Goal: Task Accomplishment & Management: Manage account settings

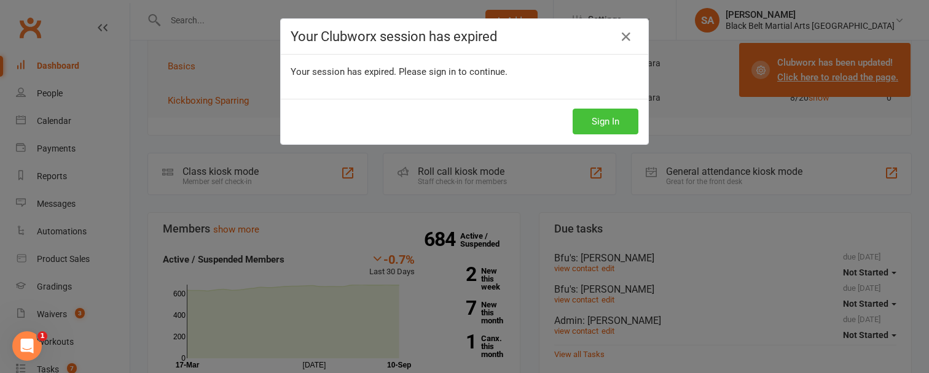
click at [582, 125] on button "Sign In" at bounding box center [606, 122] width 66 height 26
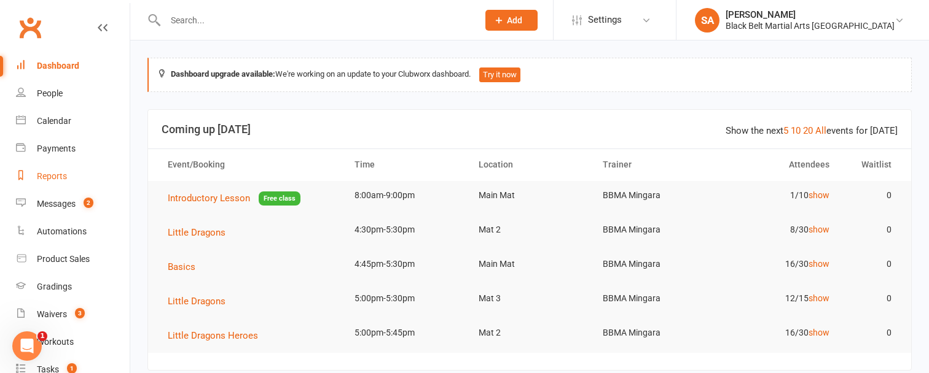
click at [50, 174] on div "Reports" at bounding box center [52, 176] width 30 height 10
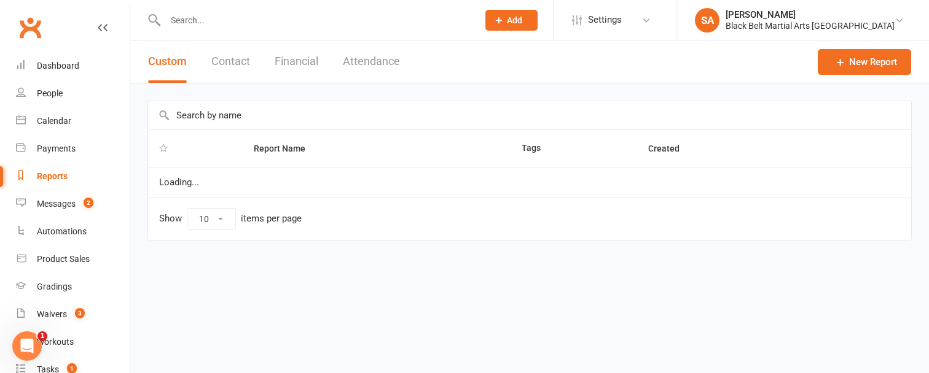
select select "100"
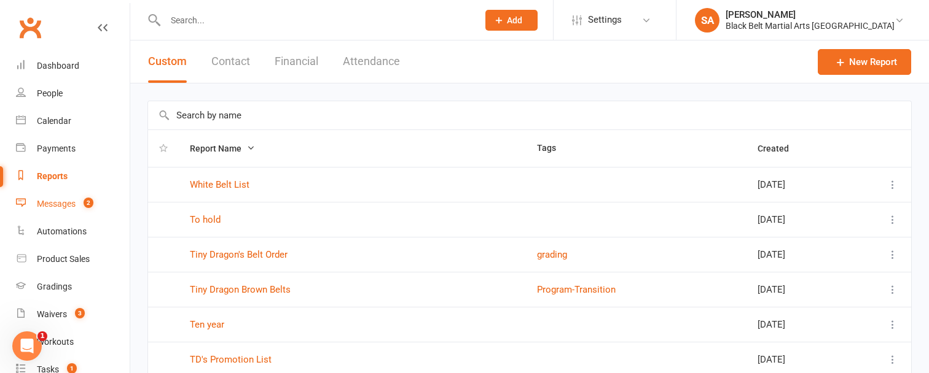
click at [72, 203] on div "Messages" at bounding box center [56, 204] width 39 height 10
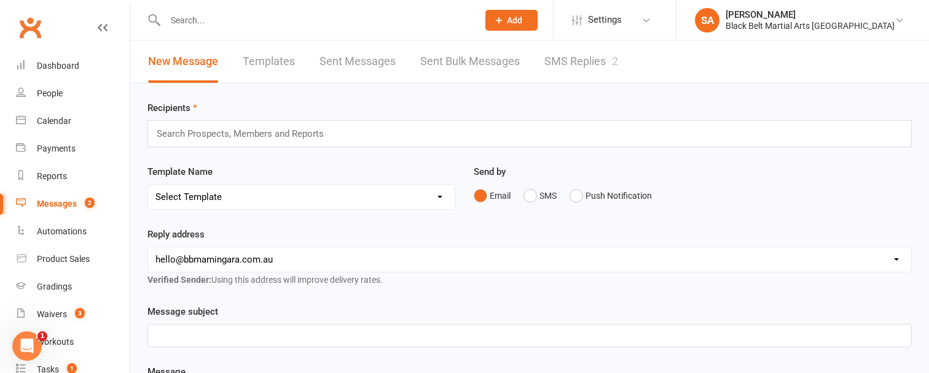
click at [553, 62] on link "SMS Replies 2" at bounding box center [581, 62] width 74 height 42
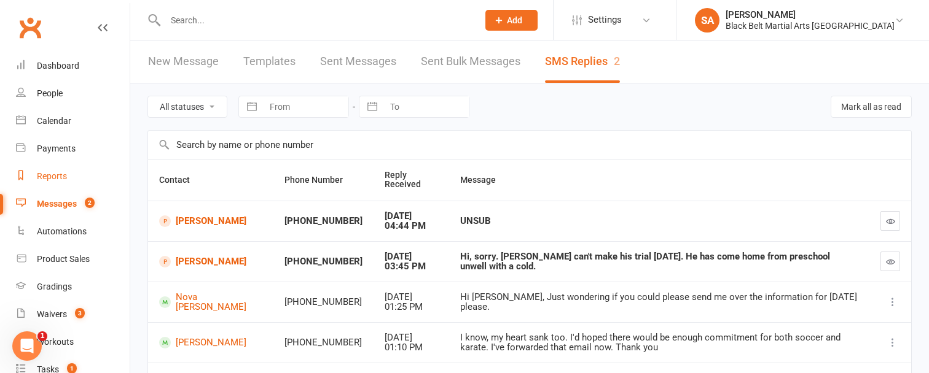
click at [66, 175] on div "Reports" at bounding box center [52, 176] width 30 height 10
select select "100"
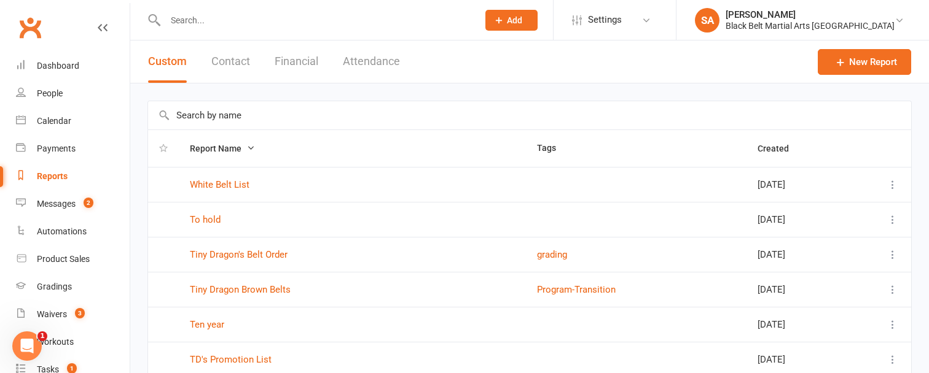
click at [188, 119] on input "text" at bounding box center [529, 115] width 763 height 28
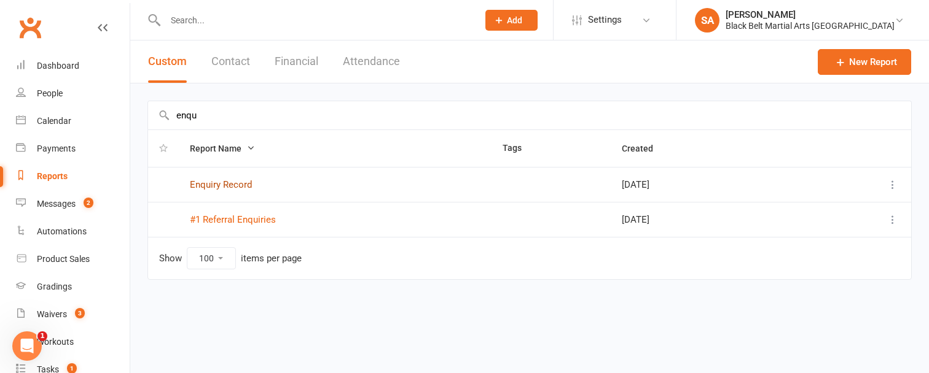
type input "enqu"
click at [214, 187] on link "Enquiry Record" at bounding box center [221, 184] width 62 height 11
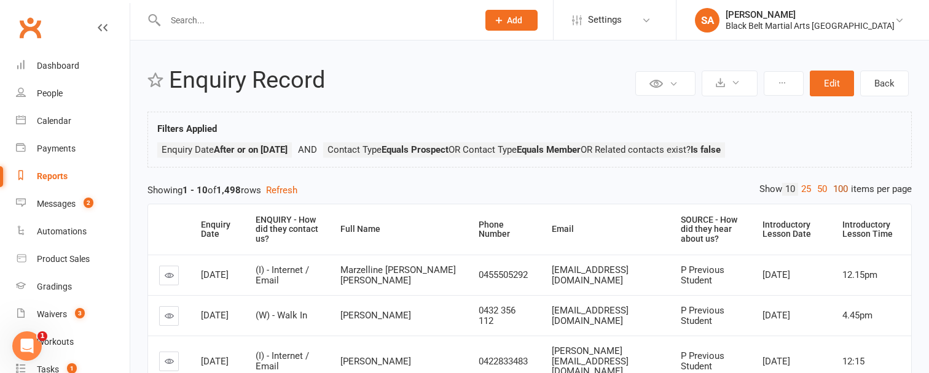
click at [839, 186] on link "100" at bounding box center [840, 189] width 21 height 13
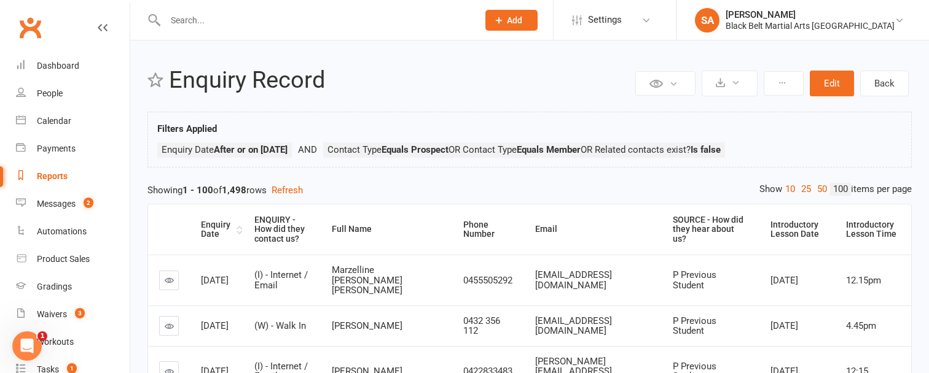
click at [213, 224] on div "Enquiry Date" at bounding box center [217, 230] width 33 height 19
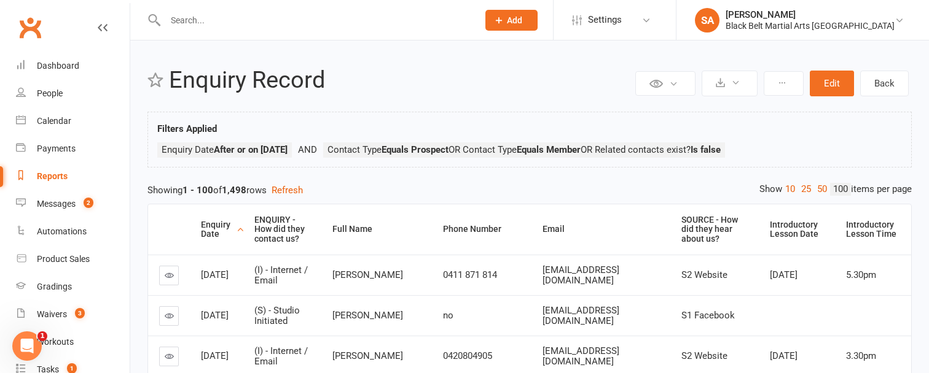
click at [213, 224] on div "Enquiry Date" at bounding box center [217, 230] width 33 height 19
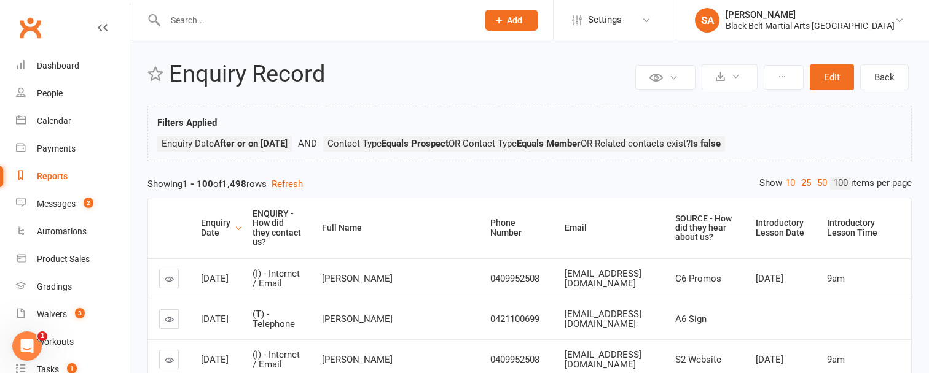
scroll to position [12, 0]
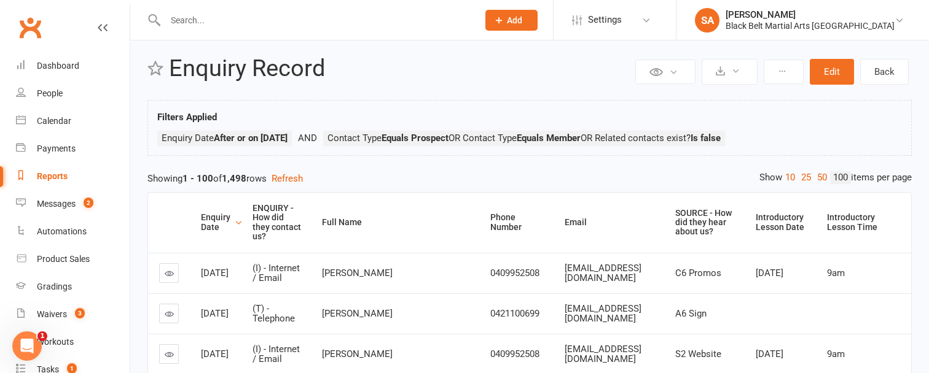
click at [59, 177] on div "Reports" at bounding box center [52, 176] width 31 height 10
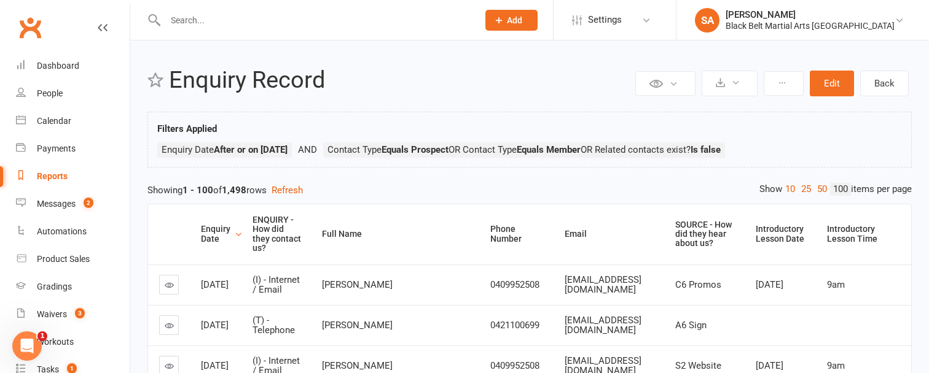
select select "100"
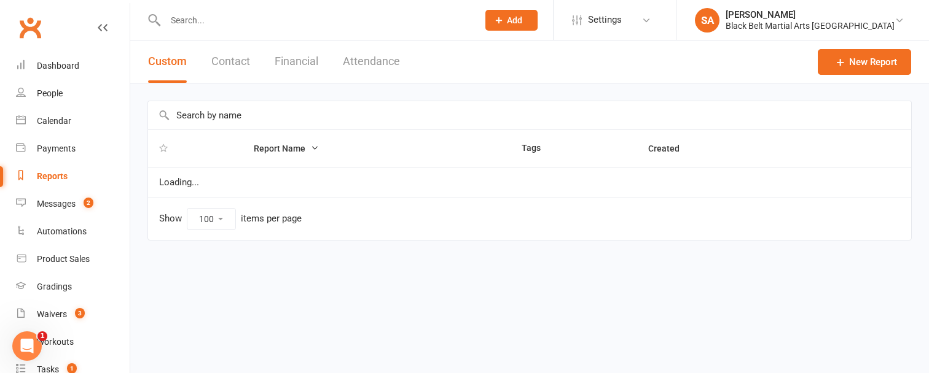
click at [295, 60] on button "Financial" at bounding box center [297, 62] width 44 height 42
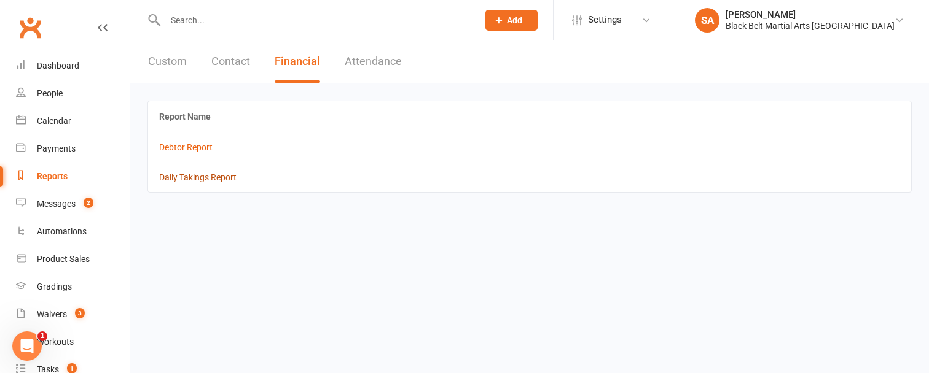
click at [212, 181] on link "Daily Takings Report" at bounding box center [197, 178] width 77 height 10
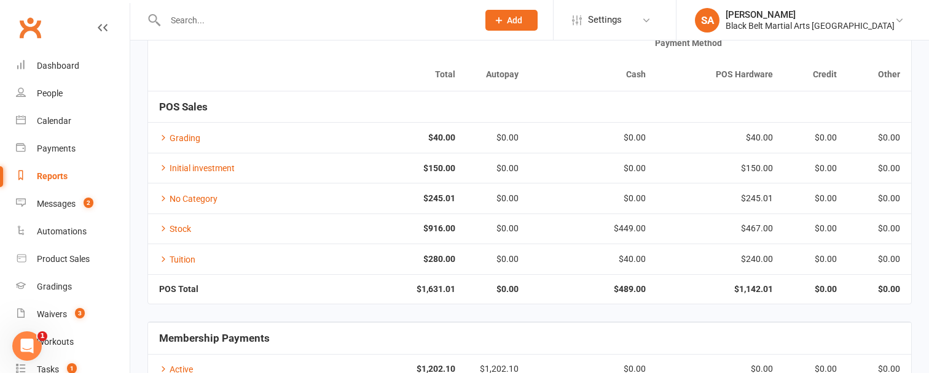
scroll to position [96, 0]
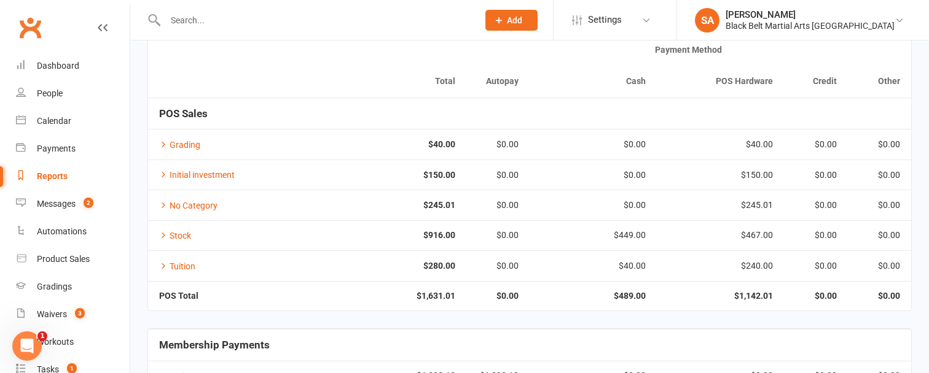
click at [264, 55] on th at bounding box center [243, 65] width 191 height 63
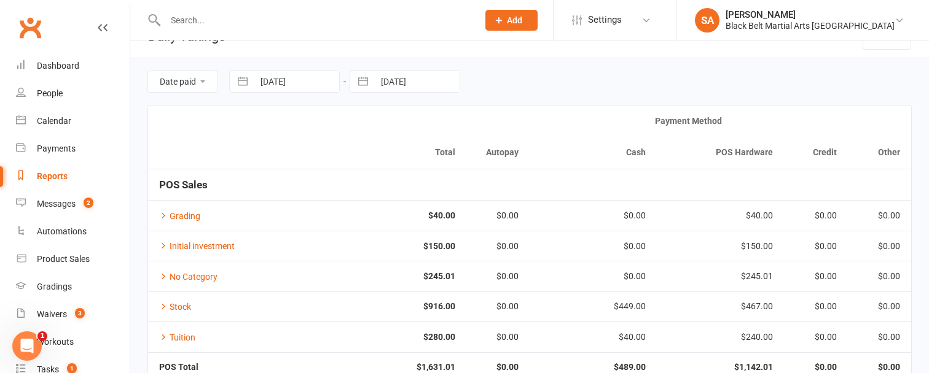
scroll to position [25, 0]
click at [244, 85] on button "button" at bounding box center [243, 82] width 22 height 21
select select "7"
select select "2025"
select select "8"
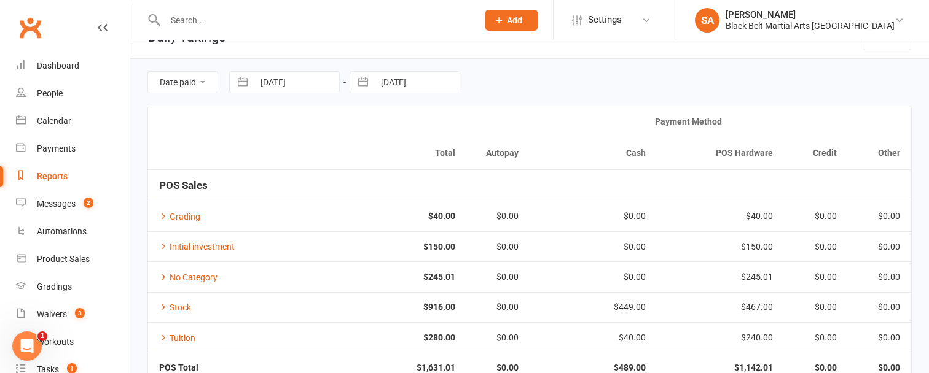
select select "2025"
select select "9"
select select "2025"
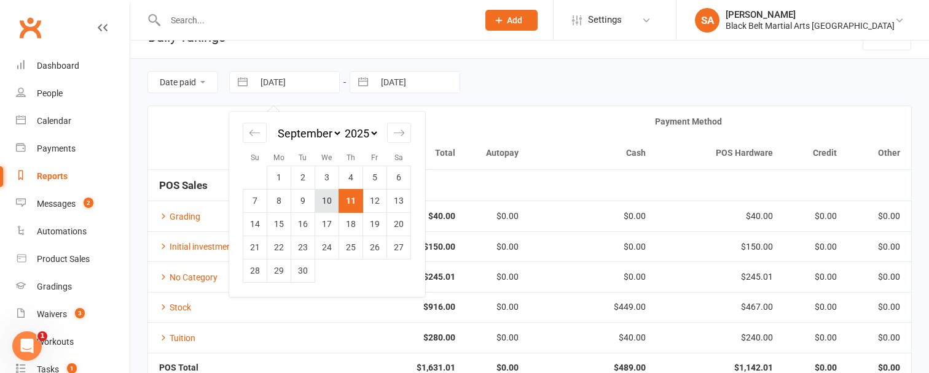
click at [328, 203] on td "10" at bounding box center [327, 200] width 24 height 23
type input "[DATE]"
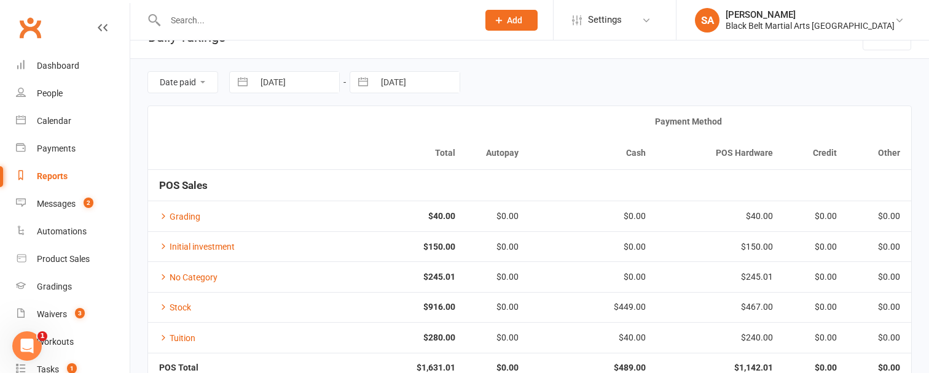
click at [363, 83] on button "button" at bounding box center [363, 82] width 22 height 21
select select "7"
select select "2025"
select select "8"
select select "2025"
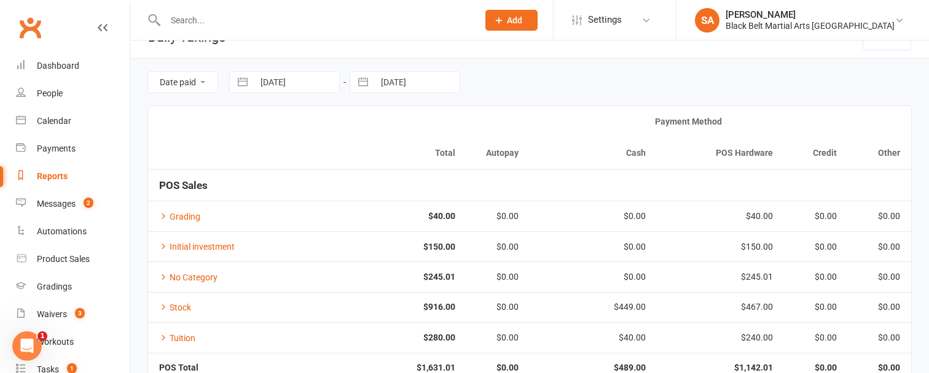
select select "9"
select select "2025"
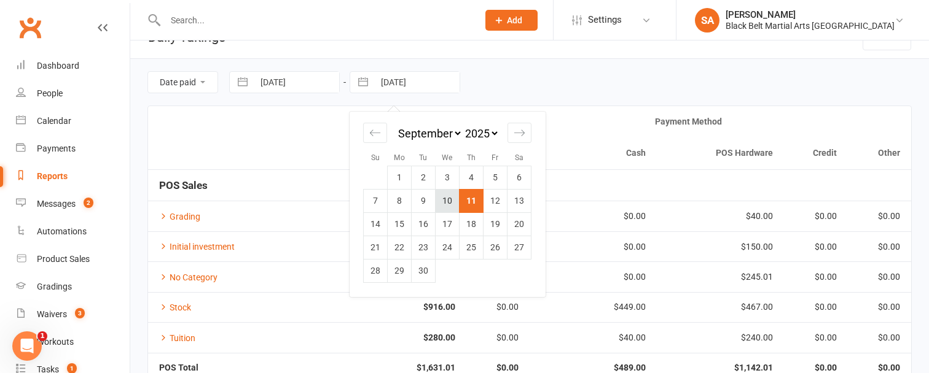
click at [447, 202] on td "10" at bounding box center [448, 200] width 24 height 23
type input "10 Sep 2025"
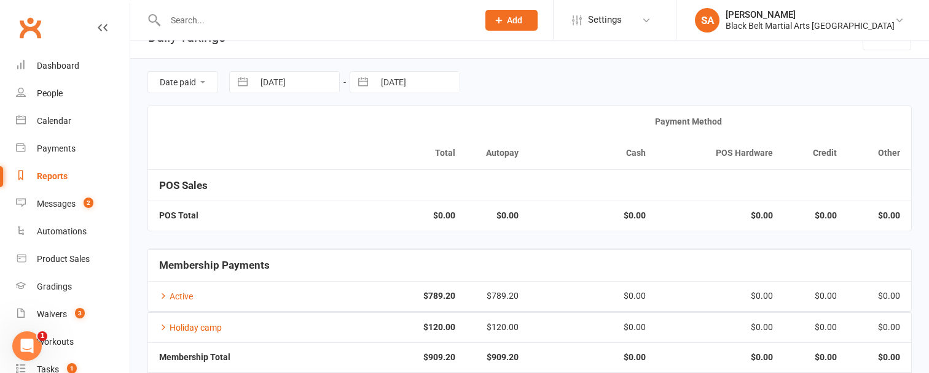
click at [242, 86] on button "button" at bounding box center [243, 82] width 22 height 21
select select "7"
select select "2025"
select select "8"
select select "2025"
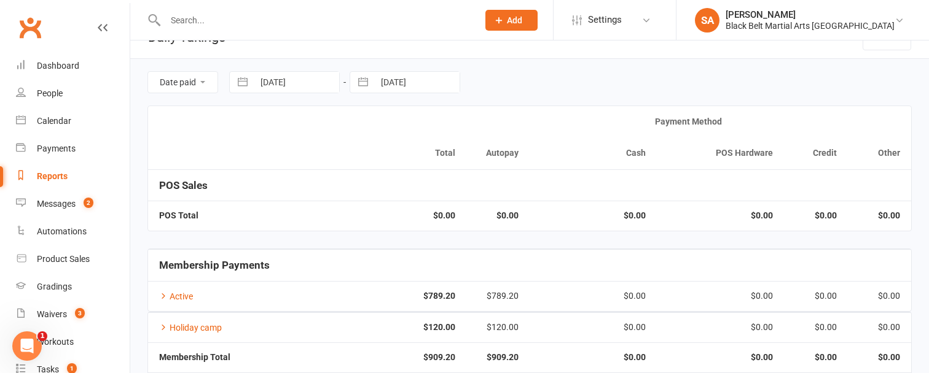
select select "9"
select select "2025"
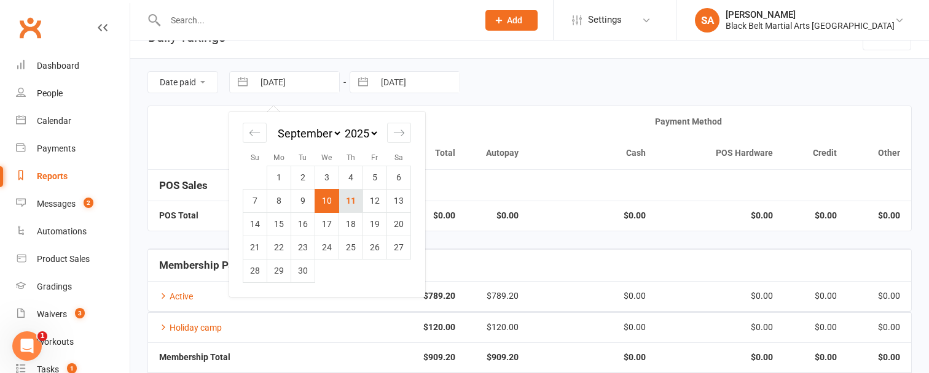
click at [350, 199] on td "11" at bounding box center [351, 200] width 24 height 23
type input "11 Sep 2025"
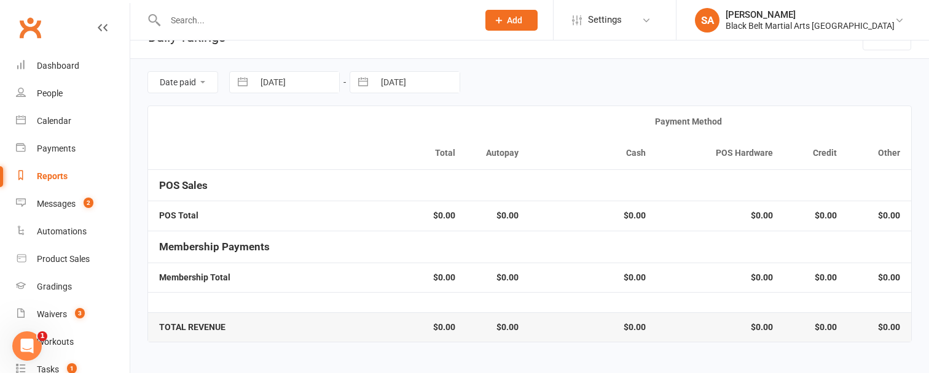
click at [364, 85] on button "button" at bounding box center [363, 82] width 22 height 21
select select "7"
select select "2025"
select select "8"
select select "2025"
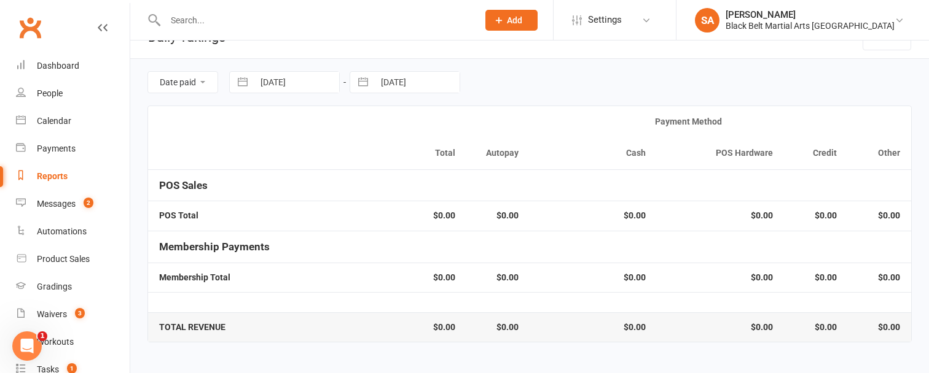
select select "9"
select select "2025"
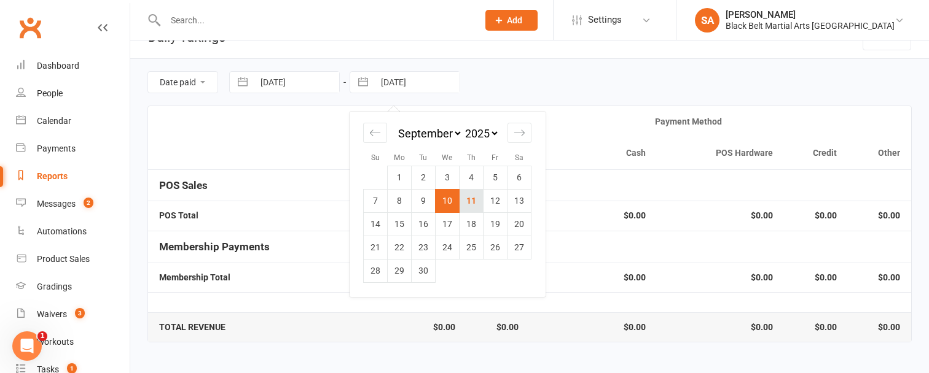
click at [466, 206] on td "11" at bounding box center [471, 200] width 24 height 23
type input "11 Sep 2025"
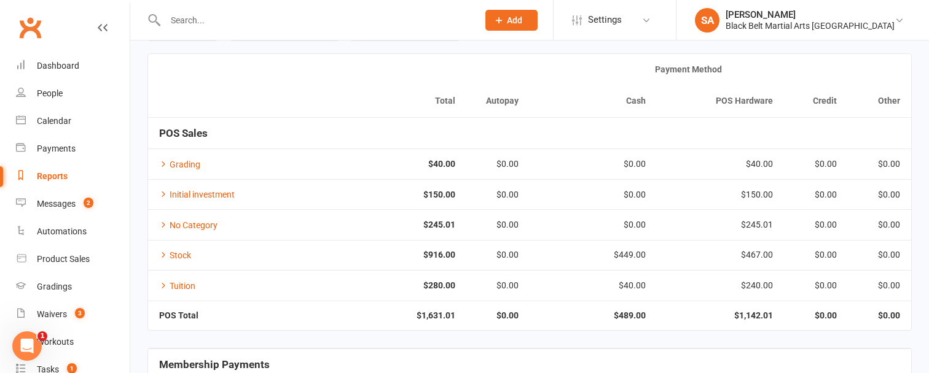
scroll to position [85, 0]
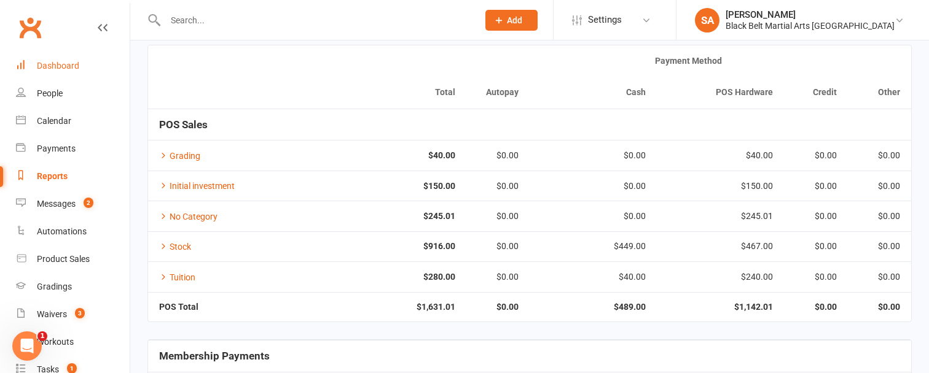
click at [66, 65] on div "Dashboard" at bounding box center [58, 66] width 42 height 10
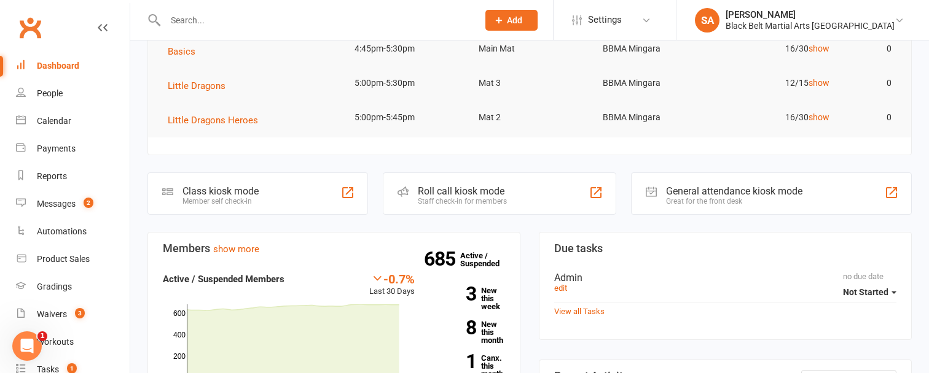
scroll to position [233, 0]
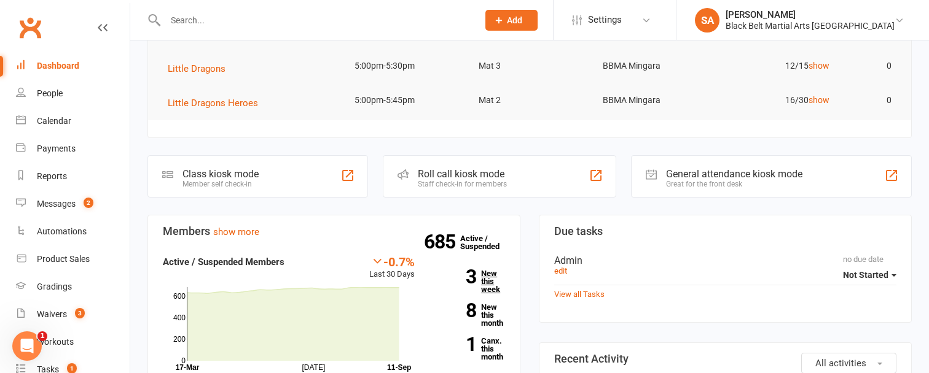
click at [487, 284] on link "3 New this week" at bounding box center [469, 282] width 72 height 24
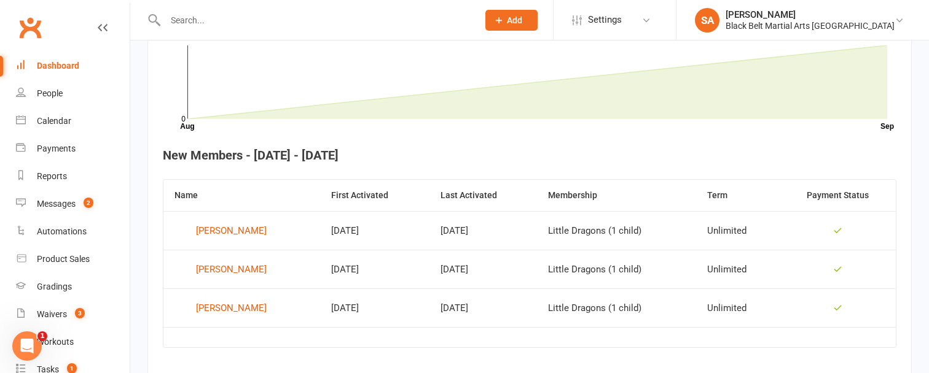
scroll to position [386, 0]
click at [178, 15] on input "text" at bounding box center [316, 20] width 308 height 17
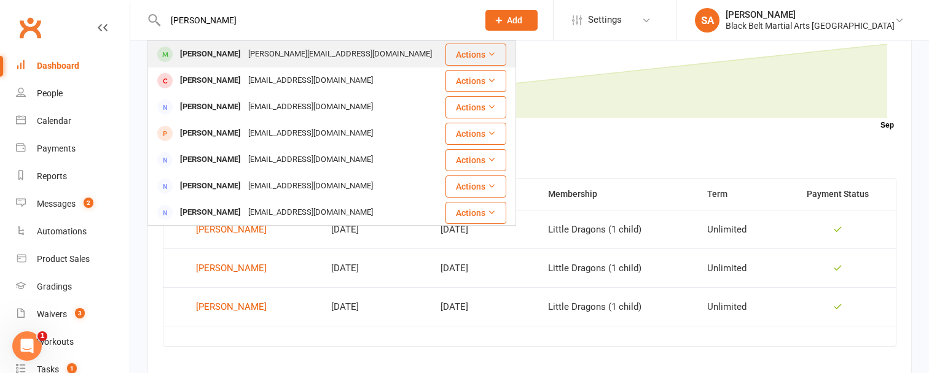
type input "thomas camon"
click at [244, 58] on div "Thomas Camongol" at bounding box center [210, 54] width 68 height 18
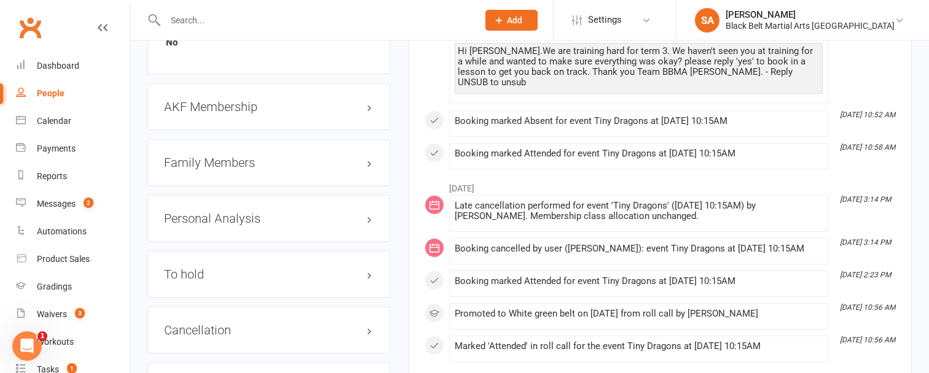
scroll to position [1381, 0]
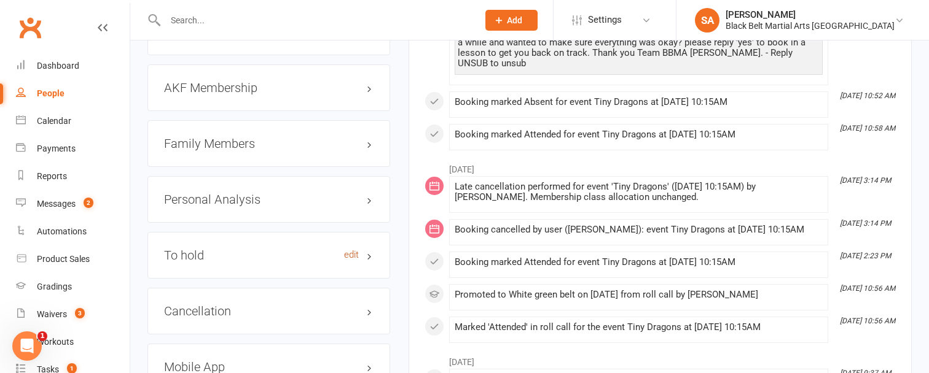
click at [354, 250] on link "edit" at bounding box center [351, 255] width 15 height 10
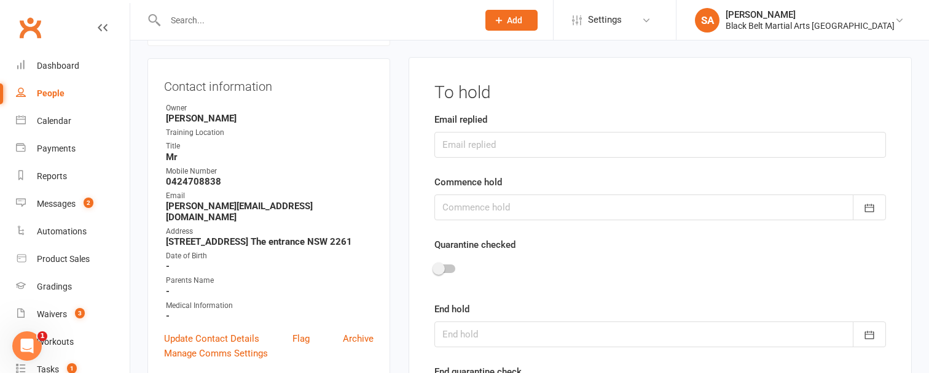
scroll to position [105, 0]
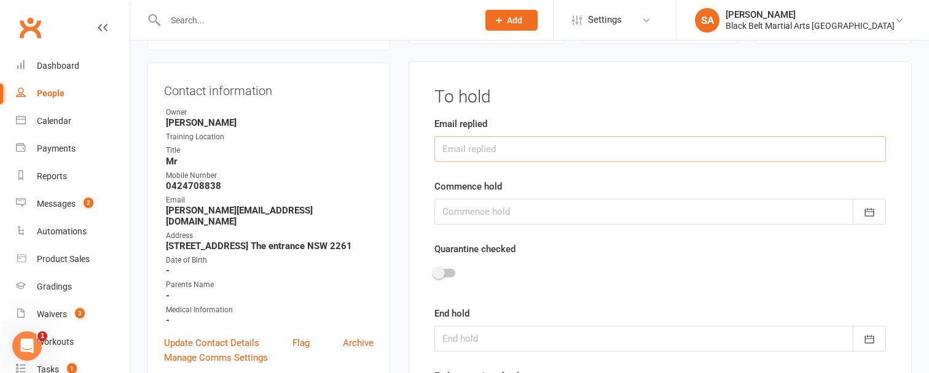
click at [495, 147] on input "text" at bounding box center [659, 149] width 451 height 26
type input "9/9/25"
click at [476, 212] on div at bounding box center [659, 212] width 451 height 26
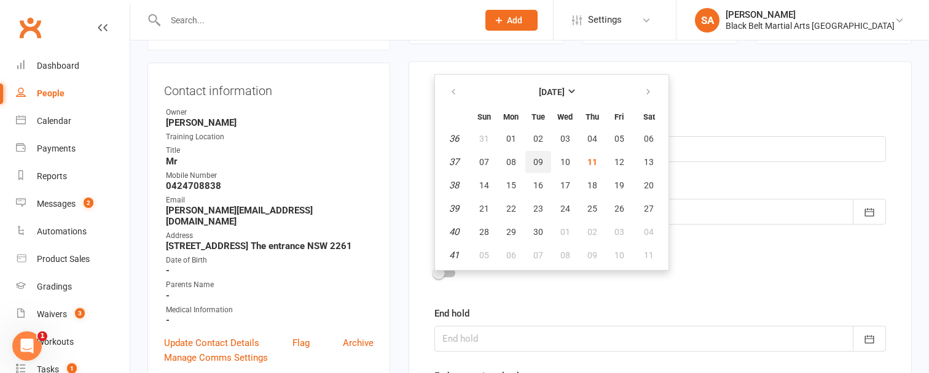
click at [535, 163] on span "09" at bounding box center [538, 162] width 10 height 10
type input "09 Sep 2025"
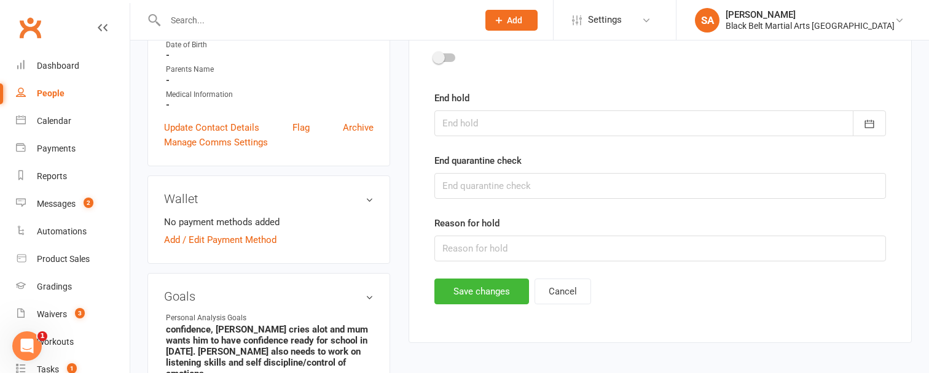
scroll to position [321, 0]
click at [472, 243] on input "text" at bounding box center [659, 248] width 451 height 26
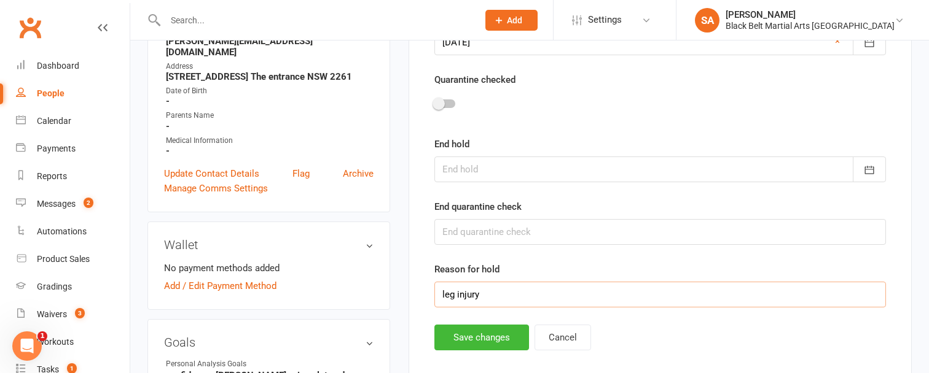
scroll to position [279, 0]
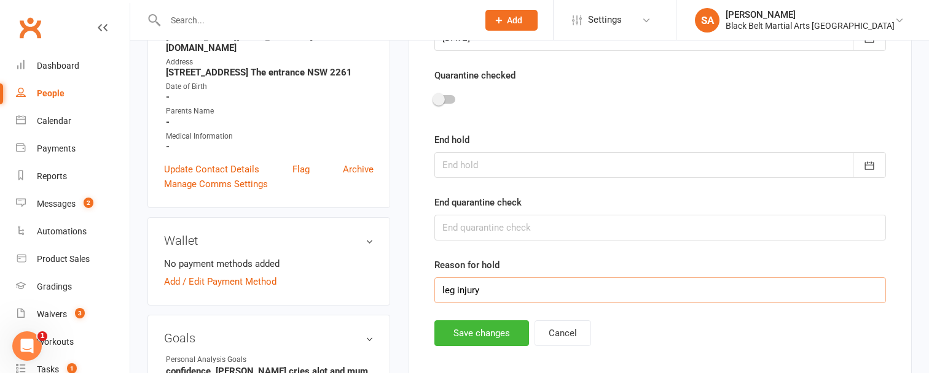
type input "leg injury"
click at [503, 163] on div at bounding box center [659, 165] width 451 height 26
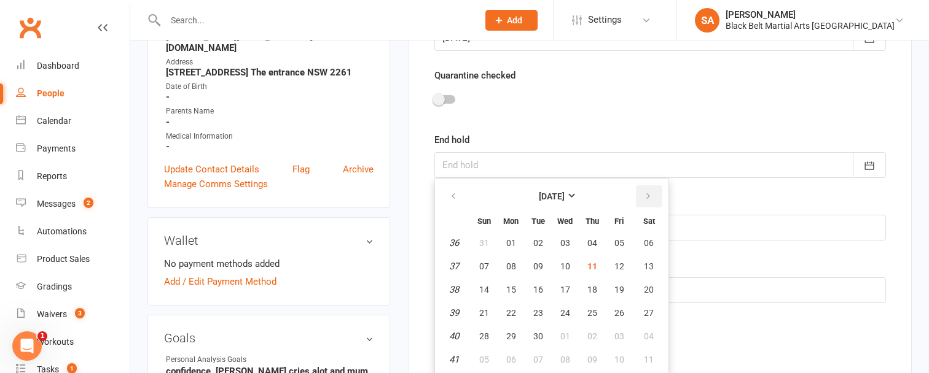
click at [647, 197] on icon "button" at bounding box center [648, 197] width 9 height 10
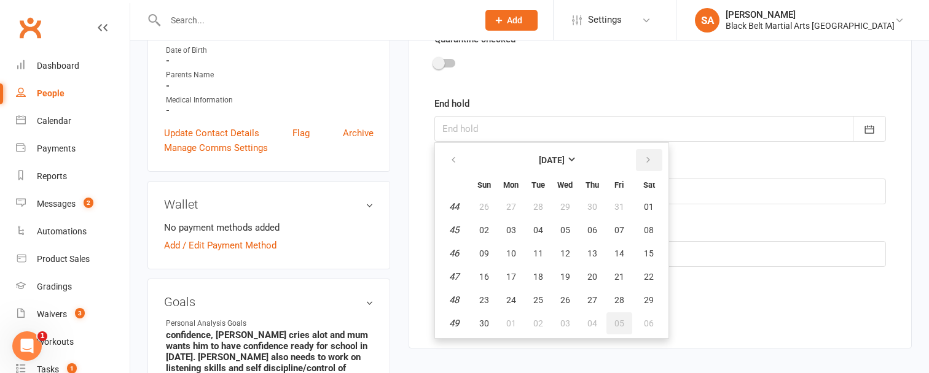
scroll to position [318, 0]
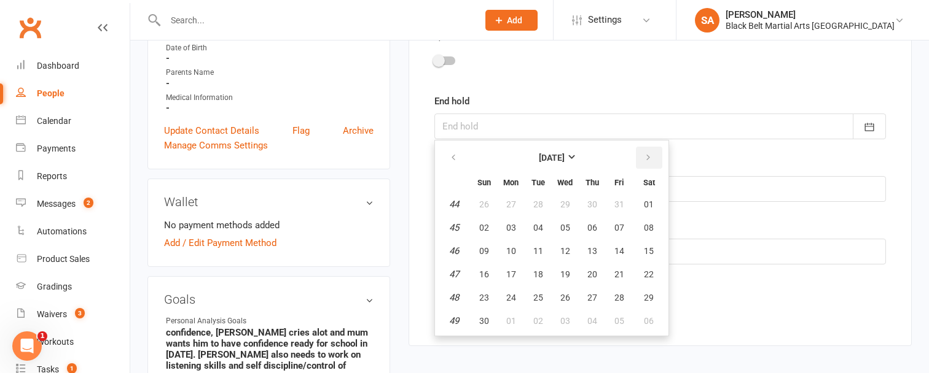
click at [646, 157] on icon "button" at bounding box center [648, 158] width 9 height 10
click at [536, 226] on span "09" at bounding box center [538, 228] width 10 height 10
type input "09 Dec 2025"
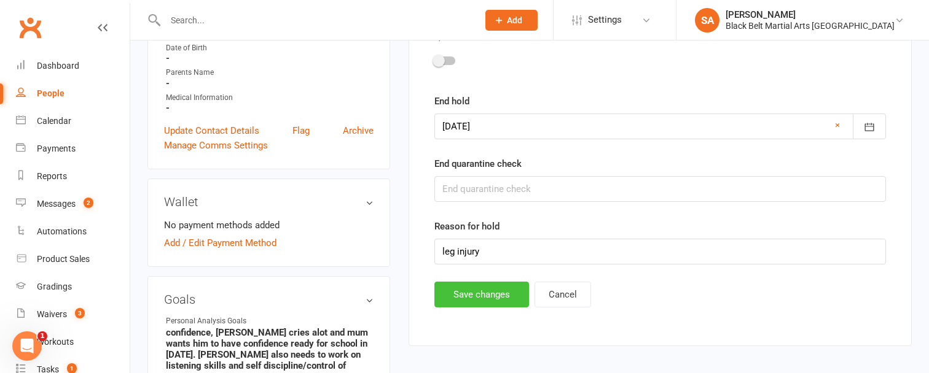
click at [460, 293] on button "Save changes" at bounding box center [481, 295] width 95 height 26
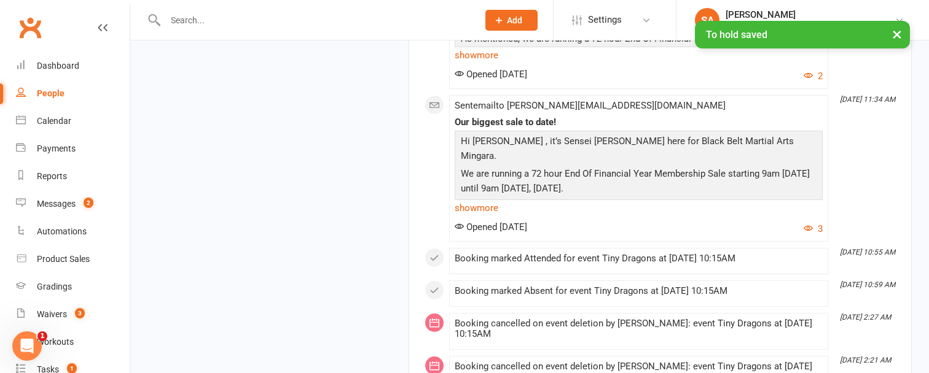
scroll to position [2018, 0]
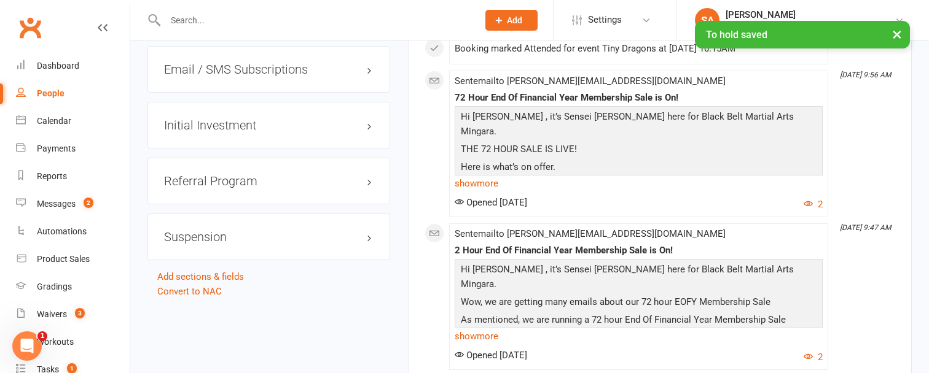
click at [367, 230] on h3 "Suspension" at bounding box center [268, 237] width 209 height 14
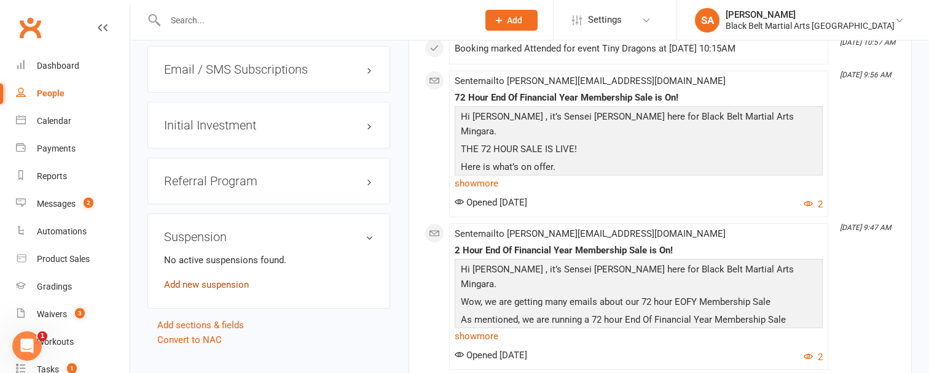
click at [223, 279] on link "Add new suspension" at bounding box center [206, 284] width 85 height 11
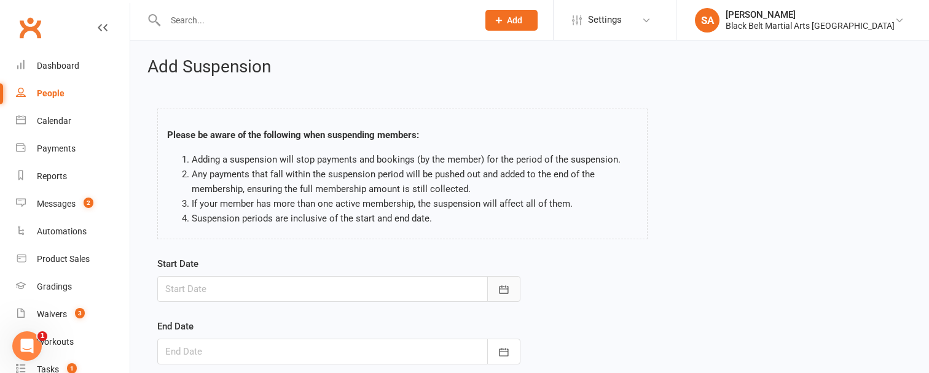
click at [504, 294] on icon "button" at bounding box center [504, 290] width 12 height 12
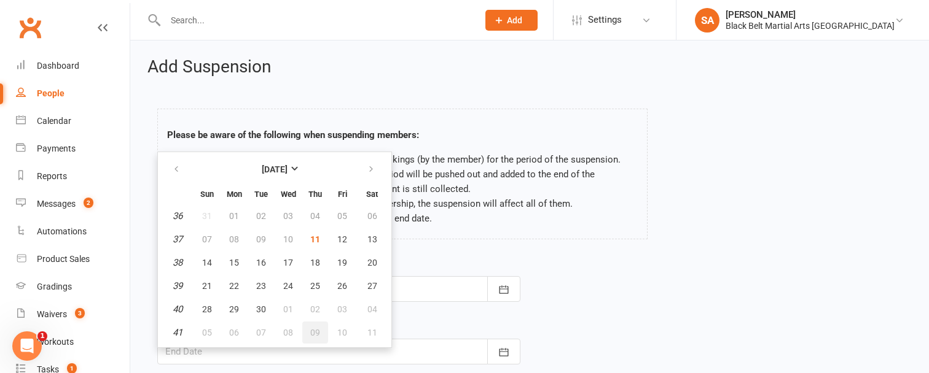
click at [318, 333] on span "09" at bounding box center [315, 333] width 10 height 10
type input "09 Oct 2025"
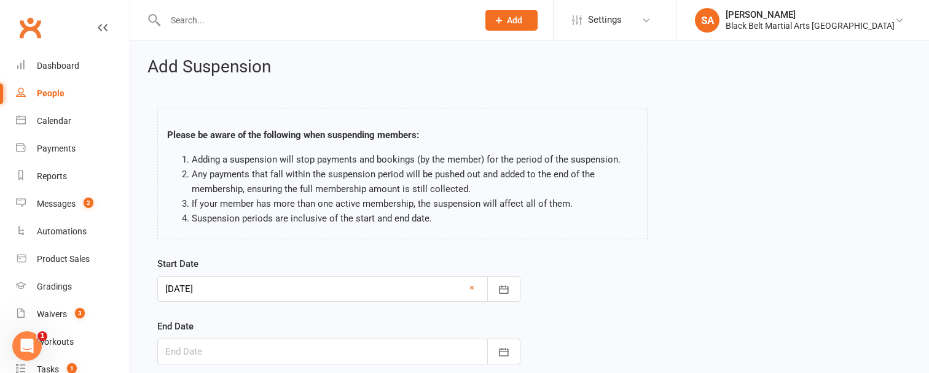
click at [258, 354] on div at bounding box center [338, 352] width 363 height 26
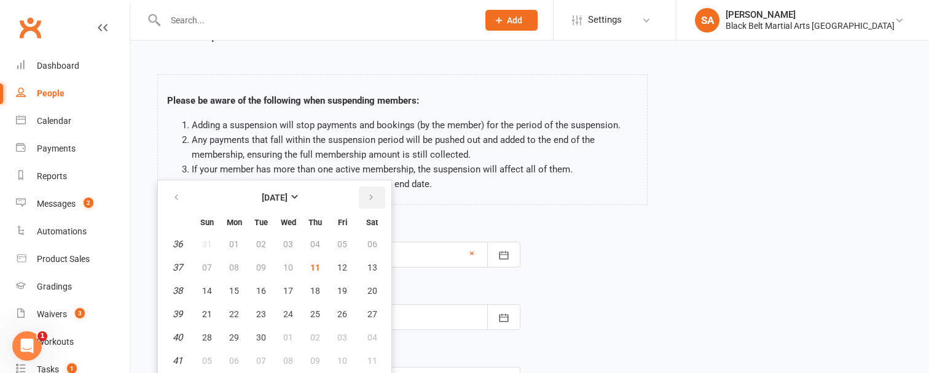
click at [369, 199] on icon "button" at bounding box center [371, 198] width 9 height 10
click at [212, 293] on button "09" at bounding box center [207, 291] width 26 height 22
type input "09 Nov 2025"
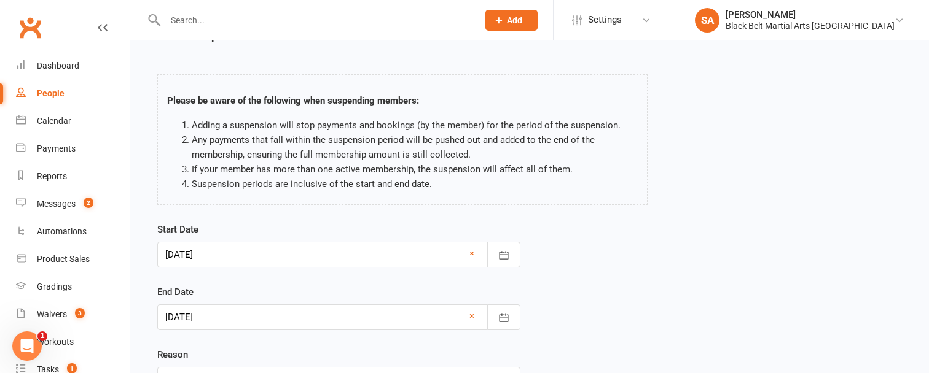
scroll to position [152, 0]
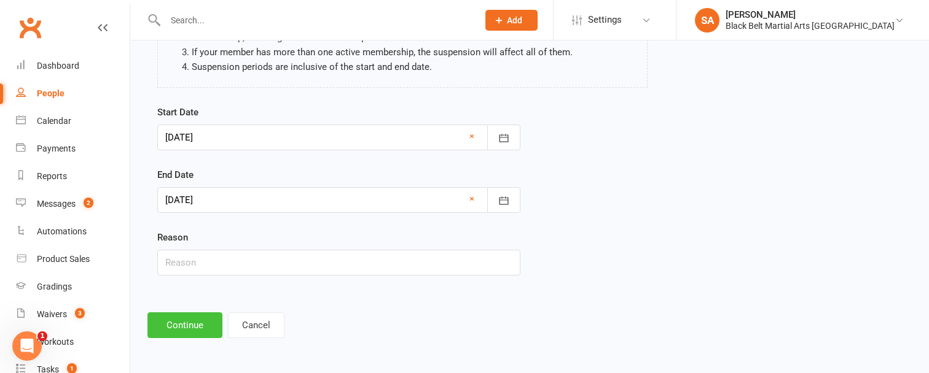
click at [180, 334] on button "Continue" at bounding box center [184, 326] width 75 height 26
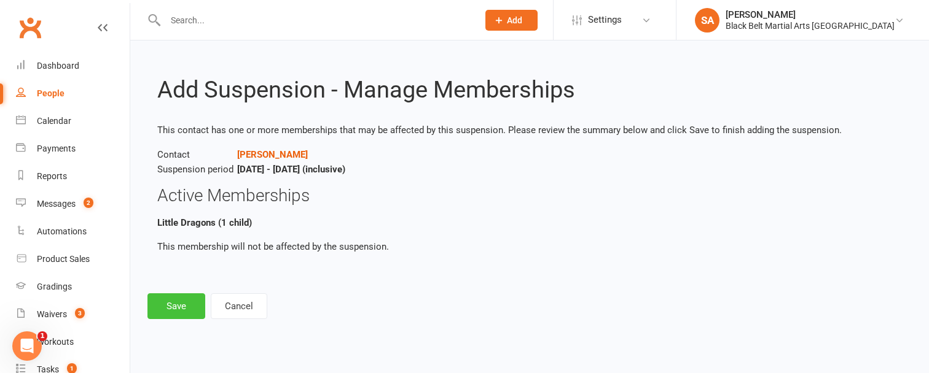
click at [169, 315] on button "Save" at bounding box center [176, 307] width 58 height 26
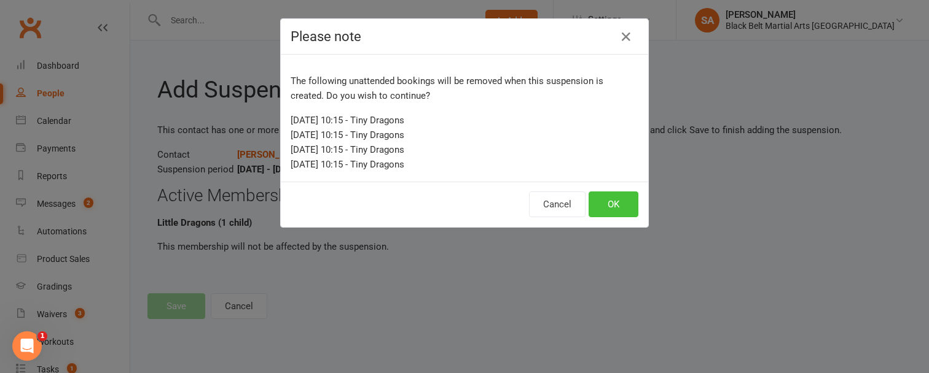
click at [612, 209] on button "OK" at bounding box center [613, 205] width 50 height 26
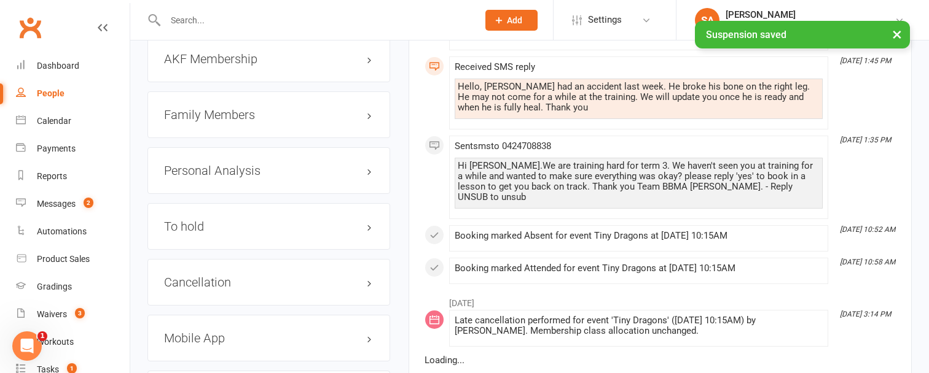
scroll to position [1423, 0]
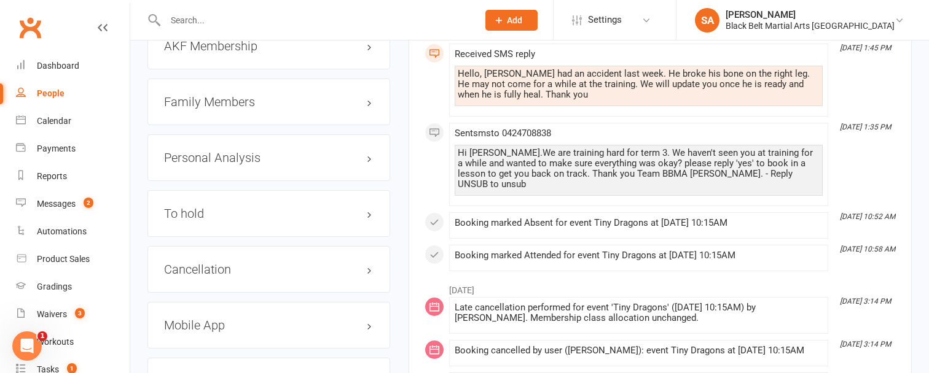
click at [208, 95] on h3 "Family Members" at bounding box center [268, 102] width 209 height 14
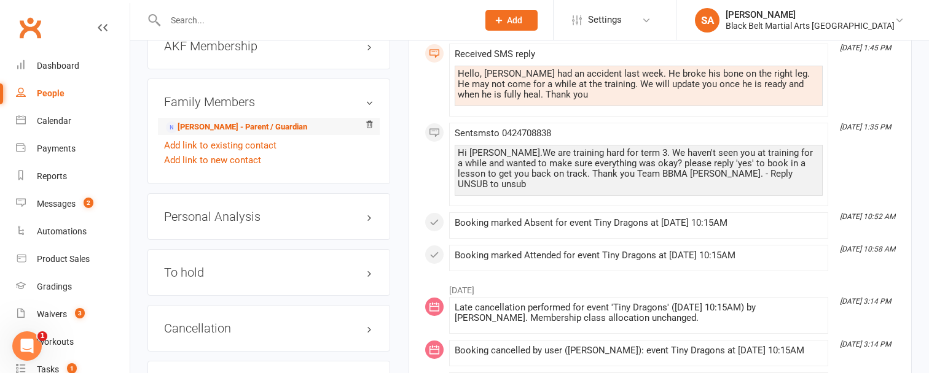
click at [208, 118] on li "Janice Camongol - Parent / Guardian" at bounding box center [268, 126] width 209 height 17
click at [211, 121] on link "Janice Camongol - Parent / Guardian" at bounding box center [236, 127] width 141 height 13
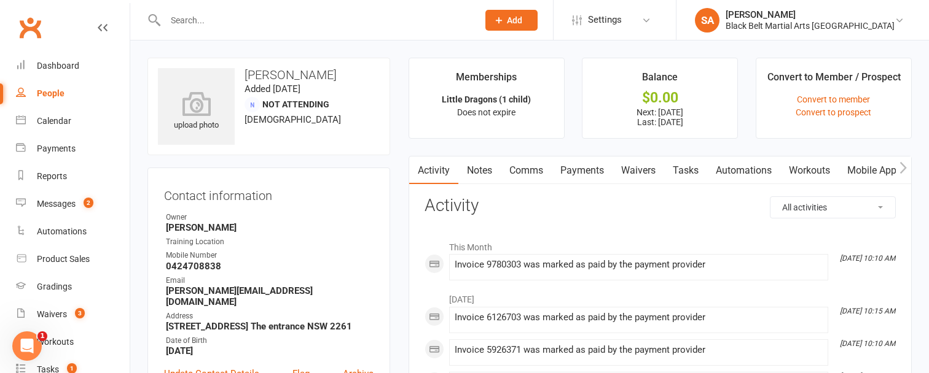
click at [576, 173] on link "Payments" at bounding box center [582, 171] width 61 height 28
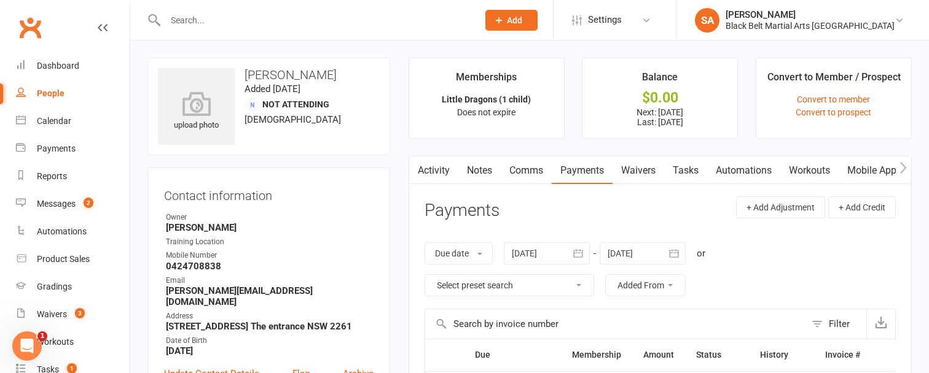
click at [672, 249] on icon "button" at bounding box center [674, 254] width 12 height 12
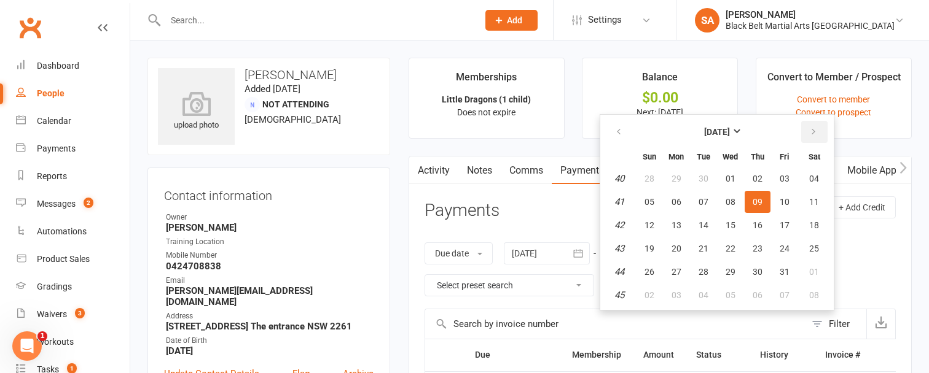
click at [810, 131] on icon "button" at bounding box center [813, 132] width 9 height 10
click at [814, 129] on icon "button" at bounding box center [813, 132] width 9 height 10
click at [785, 203] on span "09" at bounding box center [785, 202] width 10 height 10
type input "09 Jan 2026"
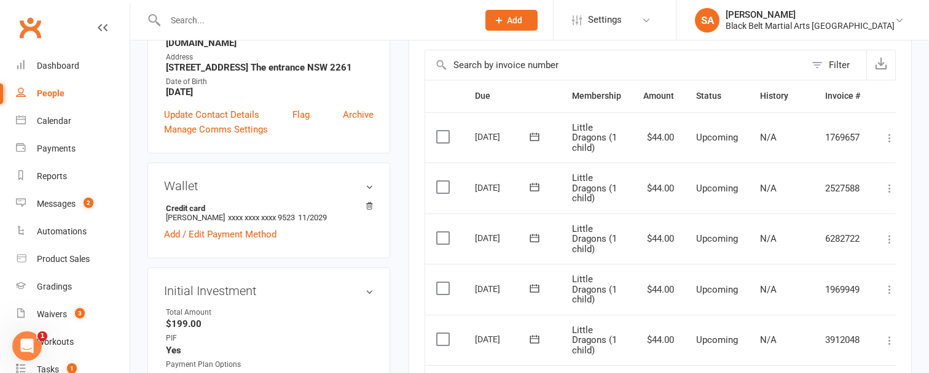
scroll to position [274, 0]
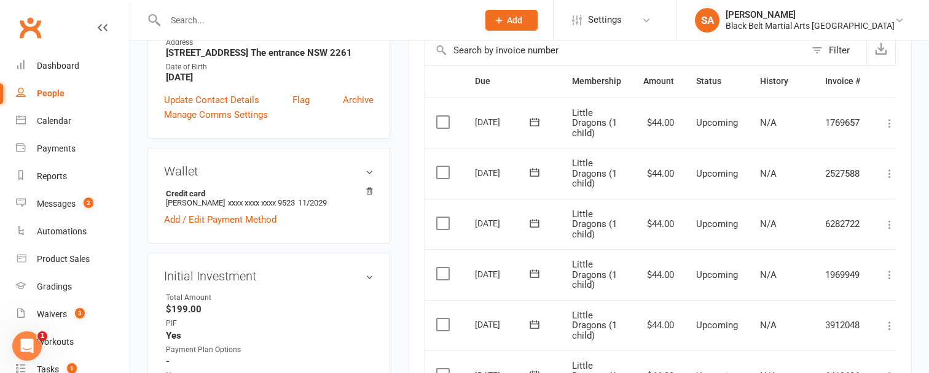
click at [445, 226] on label at bounding box center [444, 223] width 17 height 12
click at [444, 217] on input "checkbox" at bounding box center [440, 217] width 8 height 0
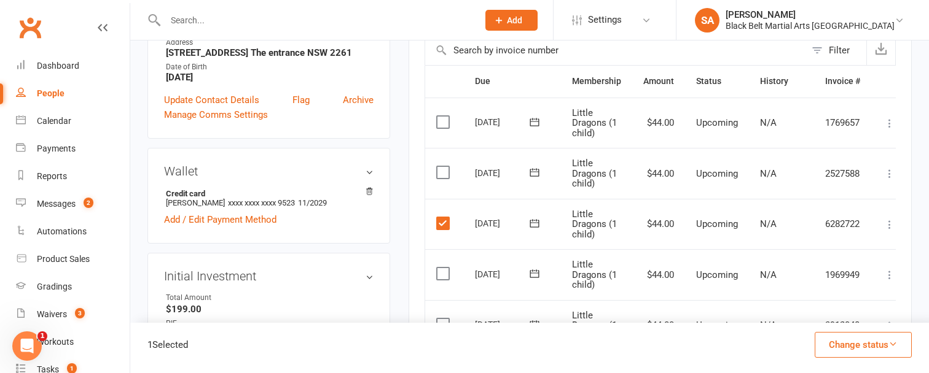
click at [438, 279] on label at bounding box center [444, 274] width 17 height 12
click at [438, 268] on input "checkbox" at bounding box center [440, 268] width 8 height 0
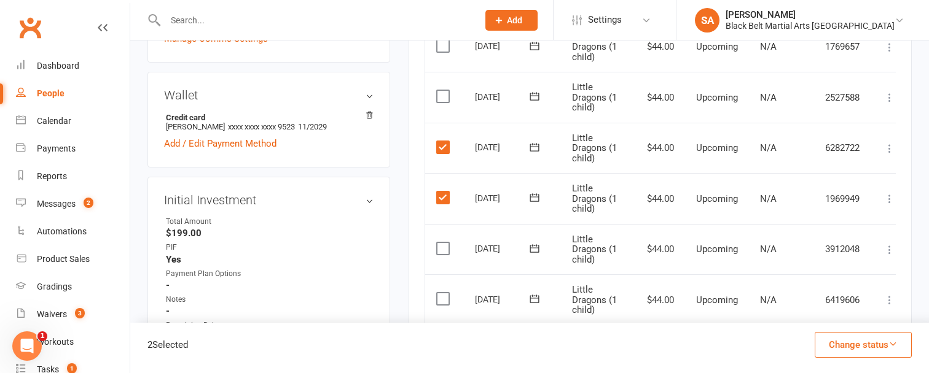
scroll to position [353, 0]
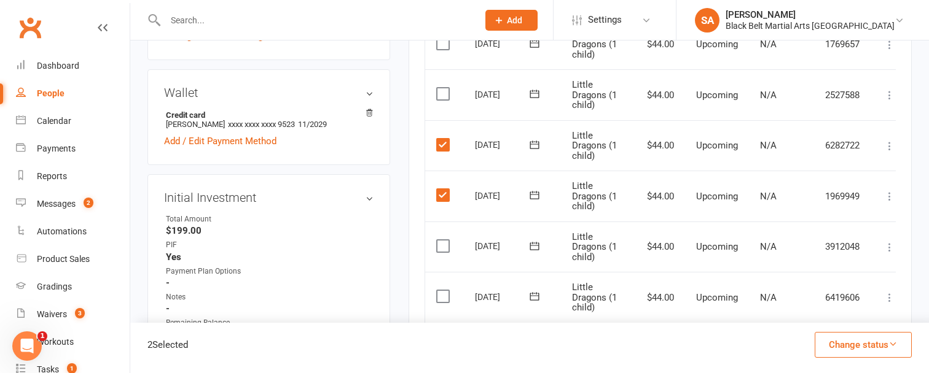
click at [443, 242] on label at bounding box center [444, 246] width 17 height 12
click at [443, 240] on input "checkbox" at bounding box center [440, 240] width 8 height 0
click at [444, 298] on label at bounding box center [444, 297] width 17 height 12
click at [444, 291] on input "checkbox" at bounding box center [440, 291] width 8 height 0
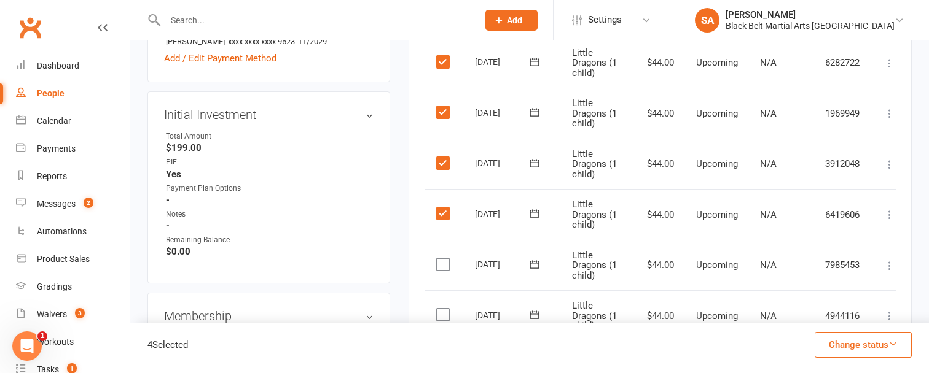
scroll to position [438, 0]
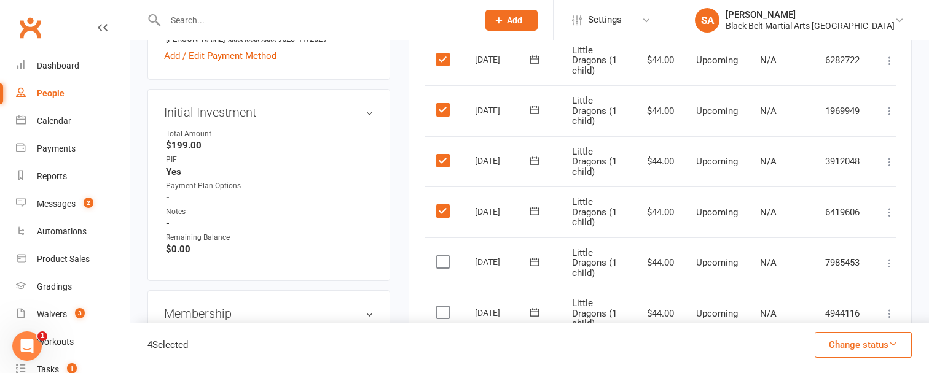
click at [442, 265] on label at bounding box center [444, 262] width 17 height 12
click at [442, 256] on input "checkbox" at bounding box center [440, 256] width 8 height 0
click at [859, 342] on button "Change status" at bounding box center [863, 345] width 97 height 26
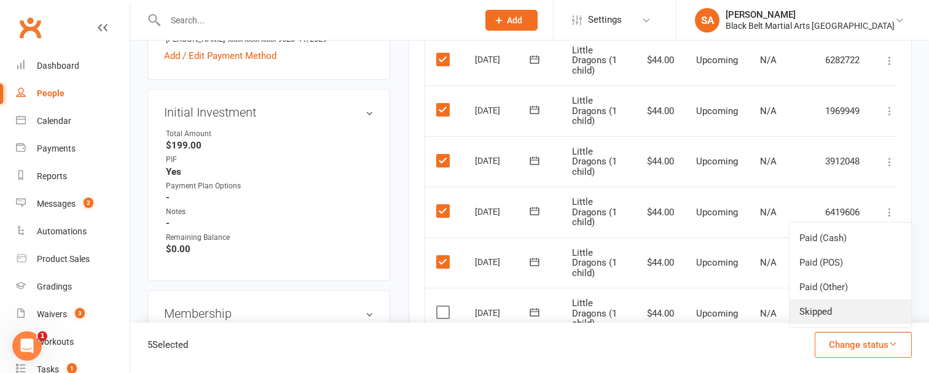
click at [821, 311] on link "Skipped" at bounding box center [850, 312] width 122 height 25
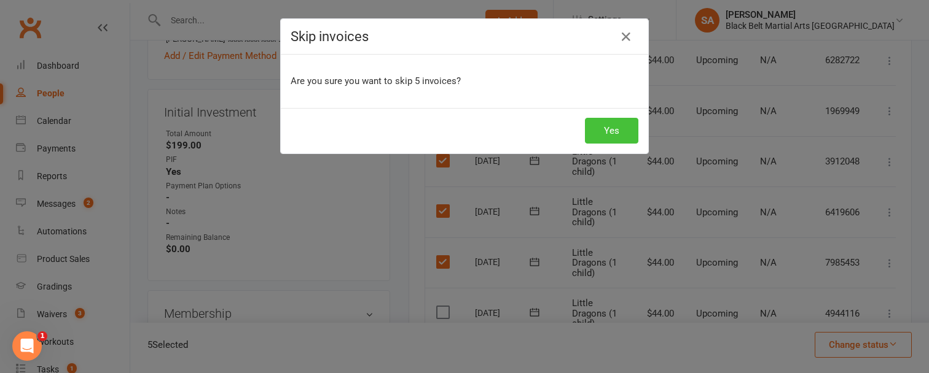
click at [612, 128] on button "Yes" at bounding box center [611, 131] width 53 height 26
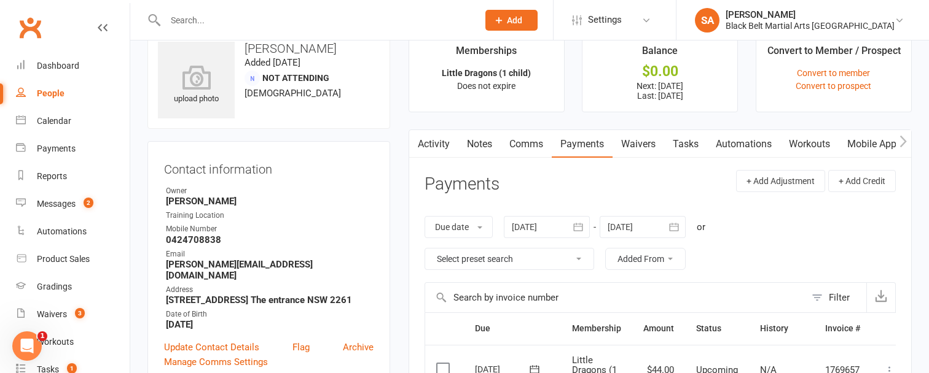
scroll to position [27, 0]
click at [522, 143] on link "Comms" at bounding box center [526, 144] width 51 height 28
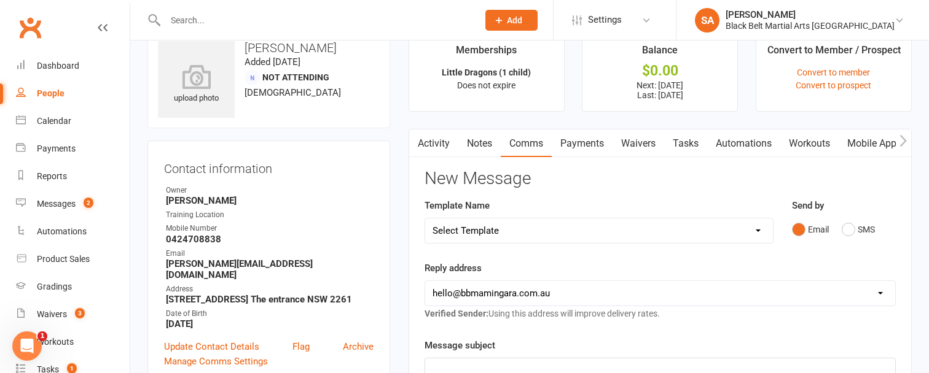
click at [756, 232] on select "Select Template [SMS] 14 Day Absentee AFU Lil Dragons [SMS] 14 day Absentee AFU…" at bounding box center [599, 231] width 348 height 25
select select "57"
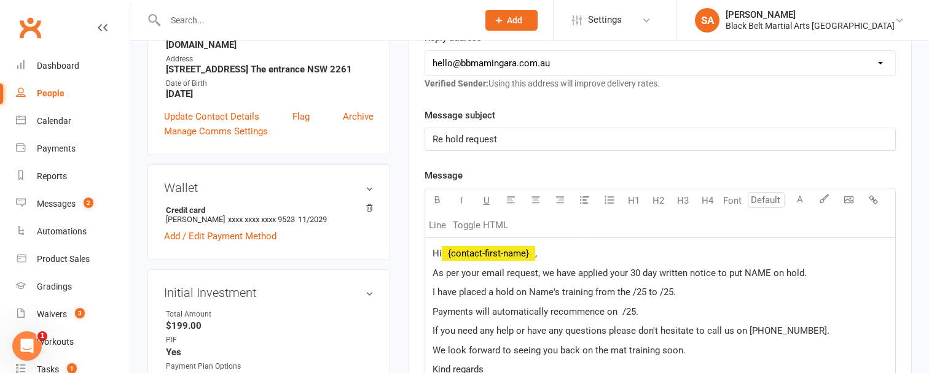
scroll to position [273, 0]
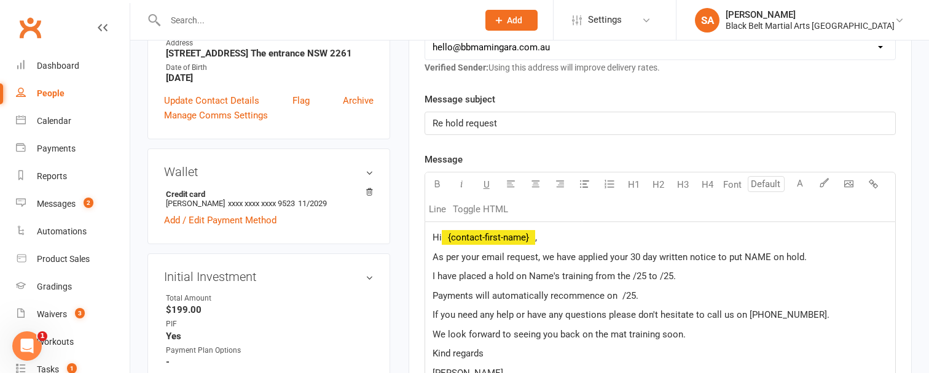
click at [768, 253] on span "As per your email request, we have applied your 30 day written notice to put NA…" at bounding box center [619, 257] width 374 height 11
click at [552, 276] on span "I have placed a hold on Name's training from the /25 to /25." at bounding box center [553, 276] width 243 height 11
click at [640, 275] on span "I have placed a hold on Thomas's training from the /25 to /25." at bounding box center [573, 276] width 283 height 11
click at [687, 275] on span "I have placed a hold on Thomas's training from the 9/10/25 to /25." at bounding box center [580, 276] width 297 height 11
click at [619, 295] on span "Payments will automatically recommence on /25." at bounding box center [535, 296] width 206 height 11
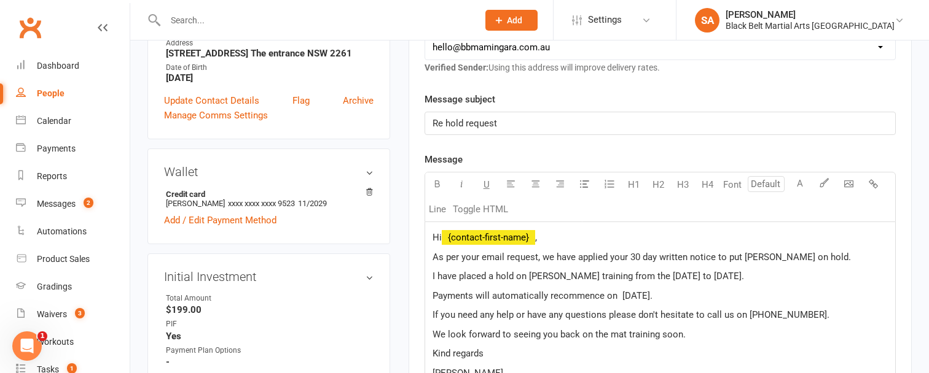
click at [555, 336] on span "We look forward to seeing you back on the mat training soon." at bounding box center [558, 334] width 253 height 11
click at [646, 335] on span "We look forward to seeing Thomas back on the mat training soon." at bounding box center [586, 334] width 309 height 11
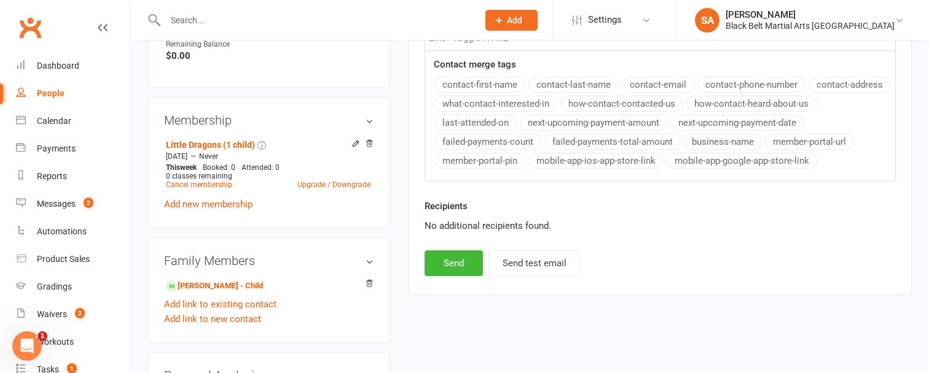
scroll to position [636, 0]
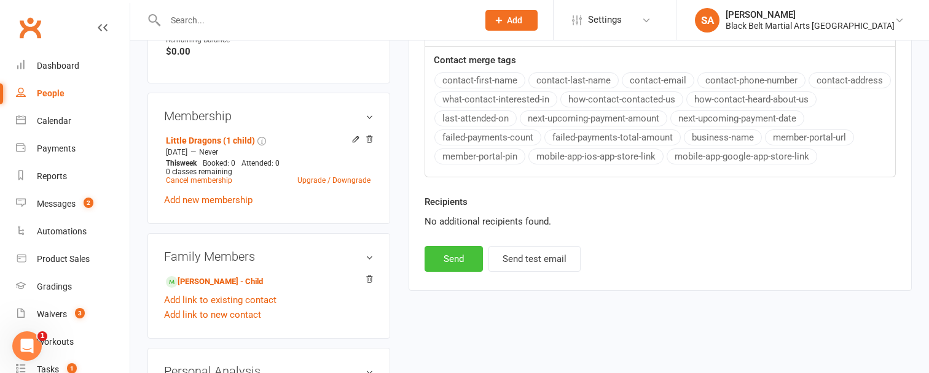
click at [459, 255] on button "Send" at bounding box center [453, 259] width 58 height 26
select select
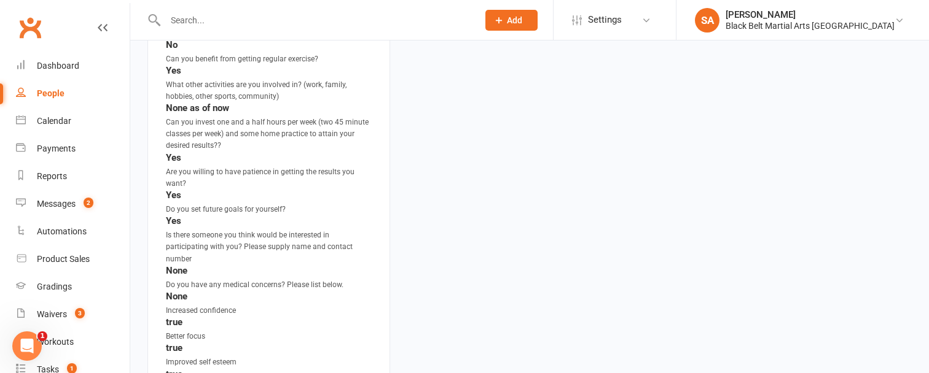
scroll to position [1165, 0]
click at [56, 179] on div "Reports" at bounding box center [52, 176] width 30 height 10
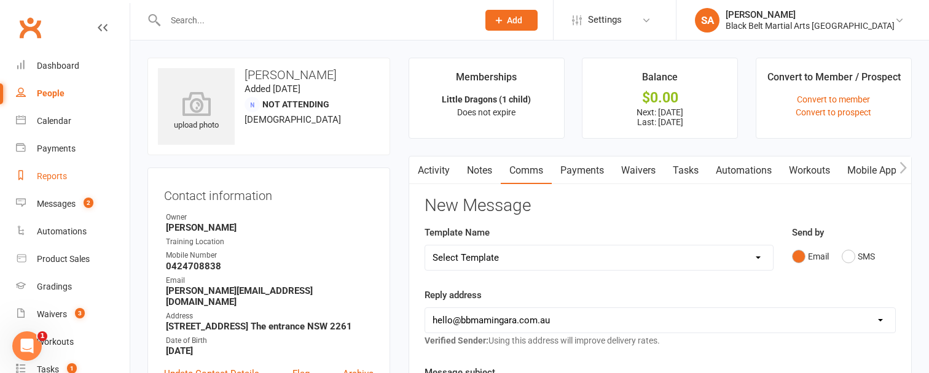
select select "100"
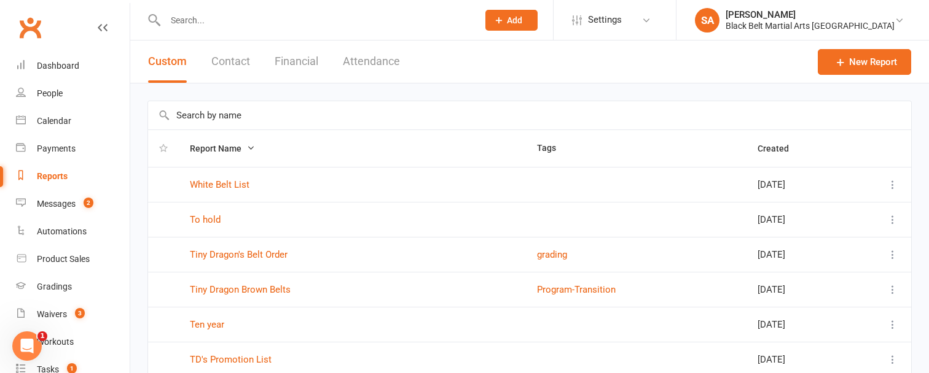
click at [189, 120] on input "text" at bounding box center [529, 115] width 763 height 28
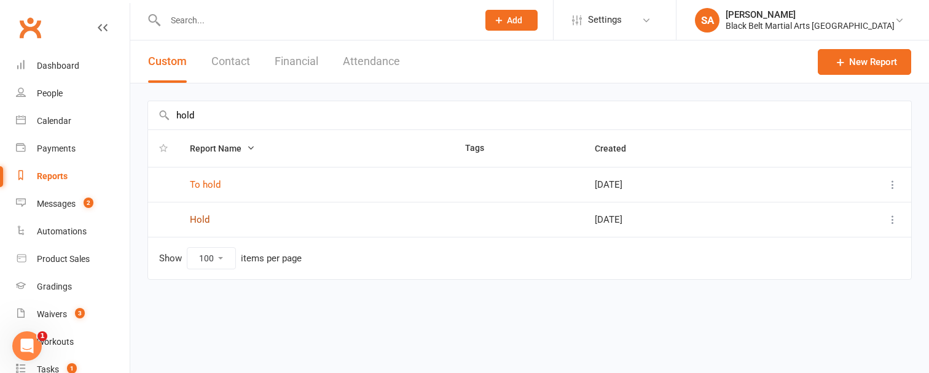
type input "hold"
click at [200, 217] on link "Hold" at bounding box center [200, 219] width 20 height 11
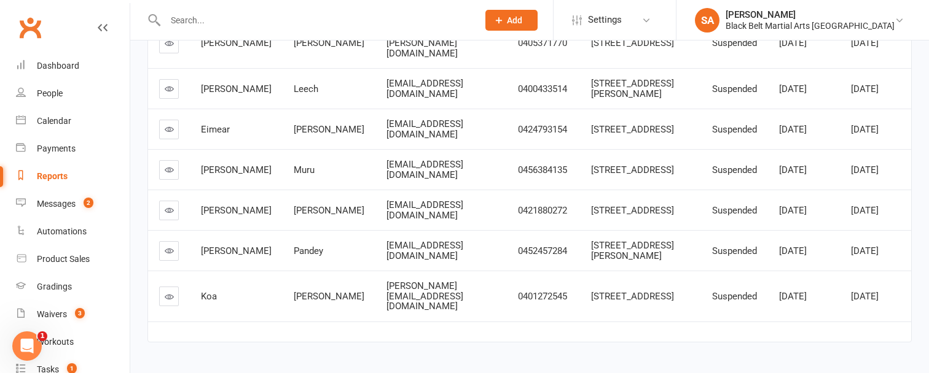
scroll to position [316, 0]
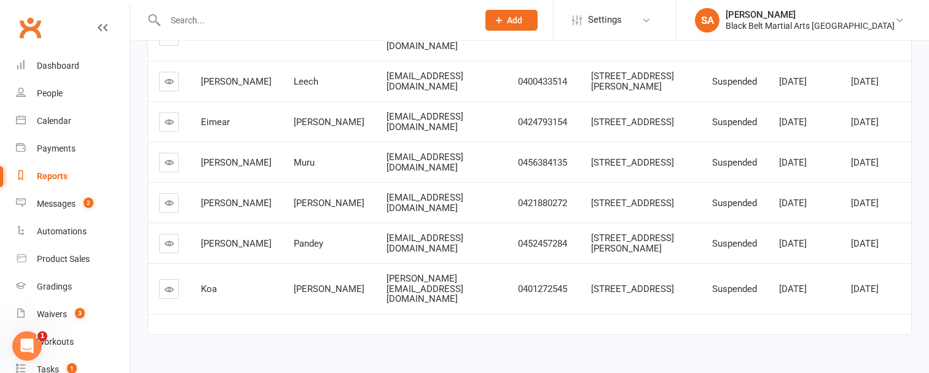
click at [166, 285] on icon at bounding box center [169, 289] width 9 height 9
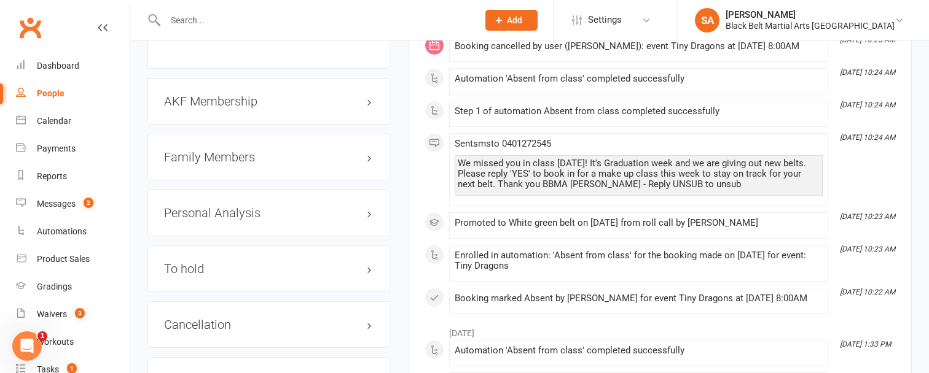
scroll to position [1370, 0]
click at [214, 152] on h3 "Family Members" at bounding box center [268, 159] width 209 height 14
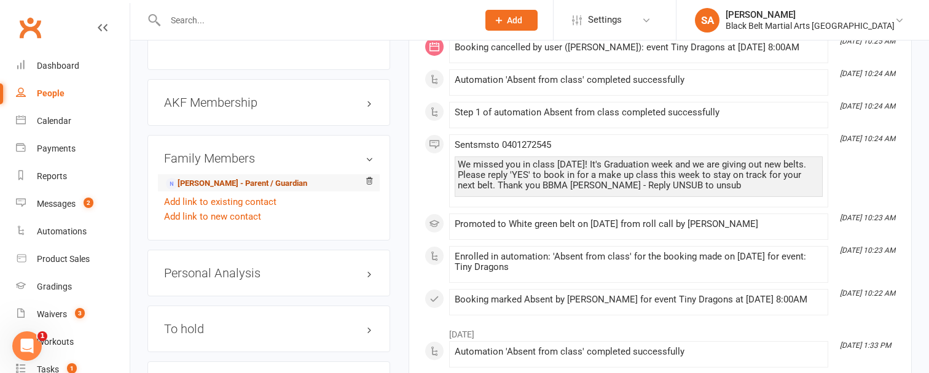
click at [214, 178] on link "Aaron Lipman - Parent / Guardian" at bounding box center [236, 184] width 141 height 13
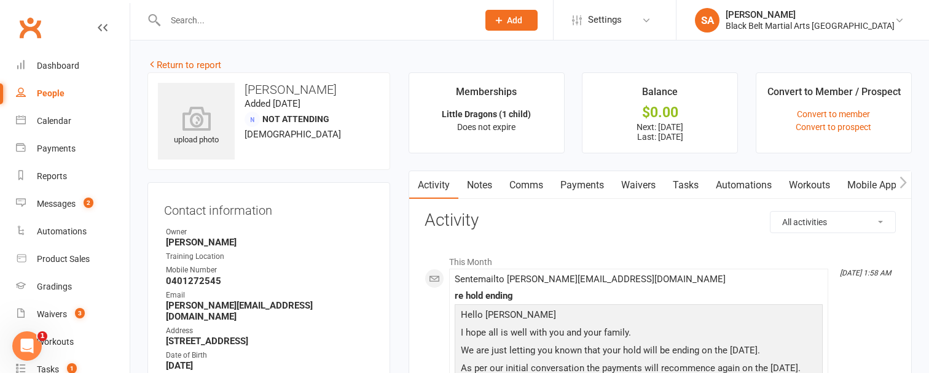
click at [578, 182] on link "Payments" at bounding box center [582, 185] width 61 height 28
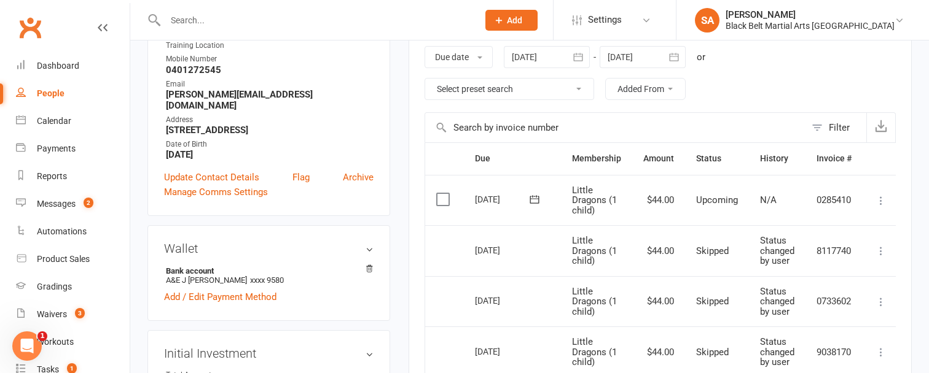
scroll to position [218, 0]
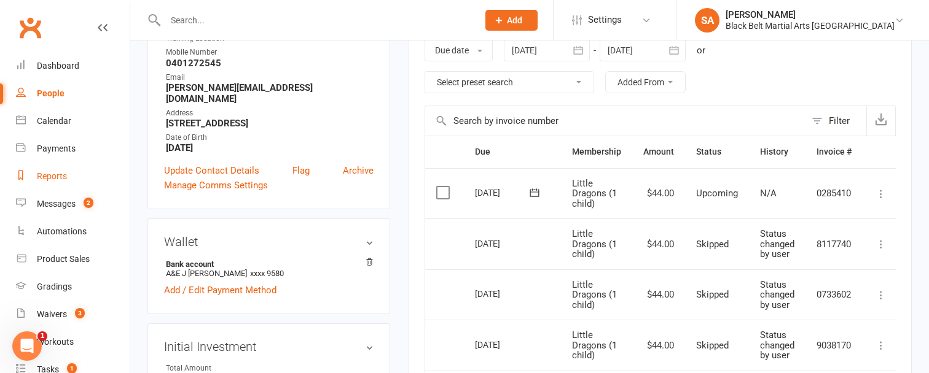
click at [56, 180] on div "Reports" at bounding box center [52, 176] width 30 height 10
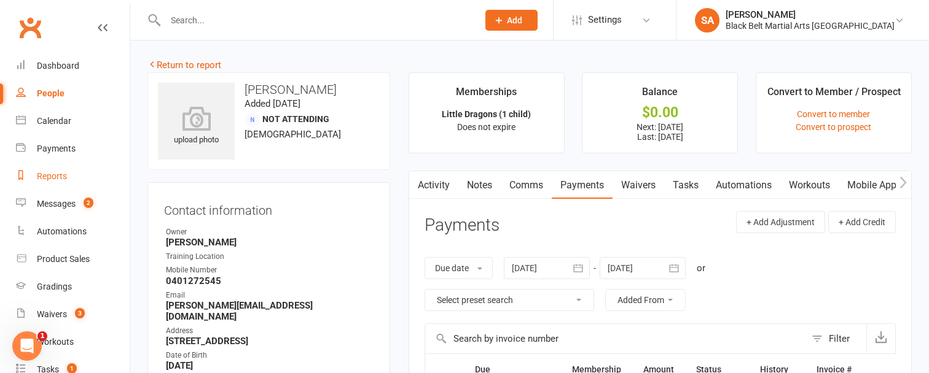
select select "100"
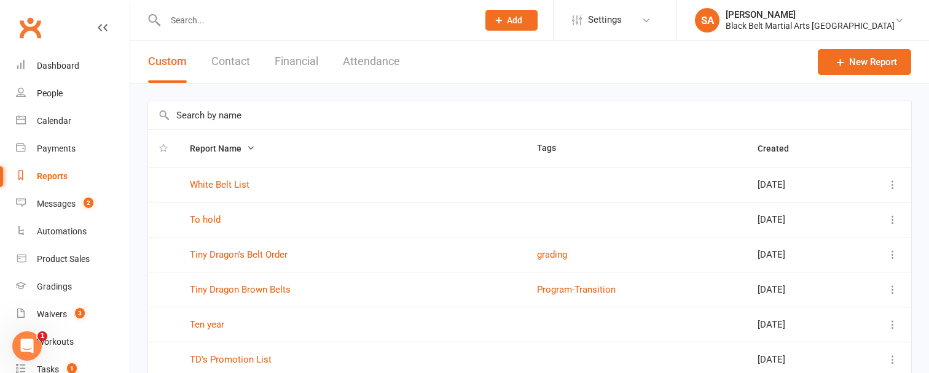
click at [186, 120] on input "text" at bounding box center [529, 115] width 763 height 28
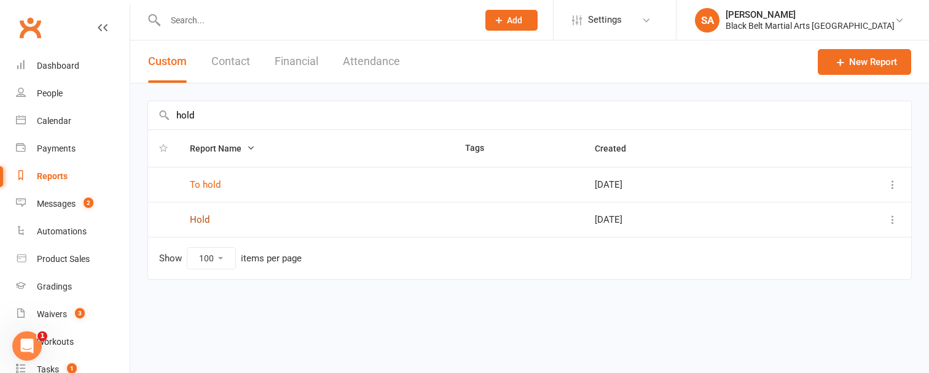
type input "hold"
click at [201, 221] on link "Hold" at bounding box center [200, 219] width 20 height 11
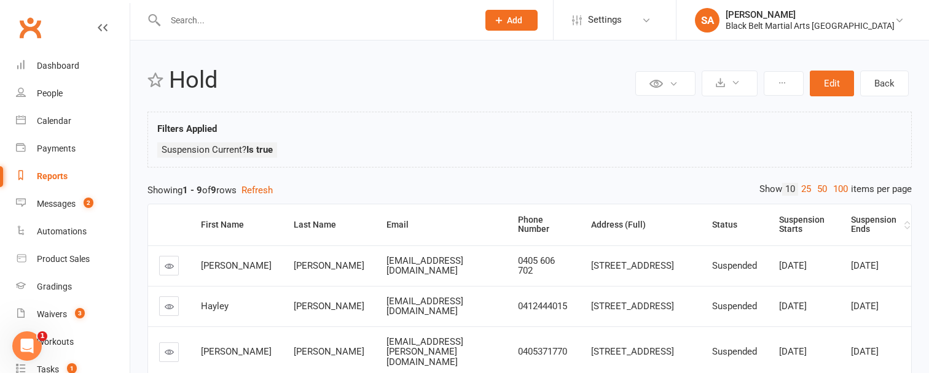
click at [866, 217] on div "Suspension Ends" at bounding box center [876, 225] width 50 height 19
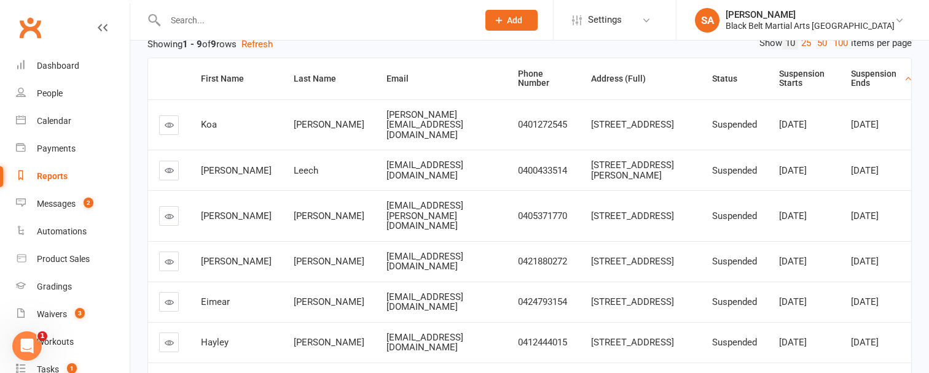
scroll to position [138, 0]
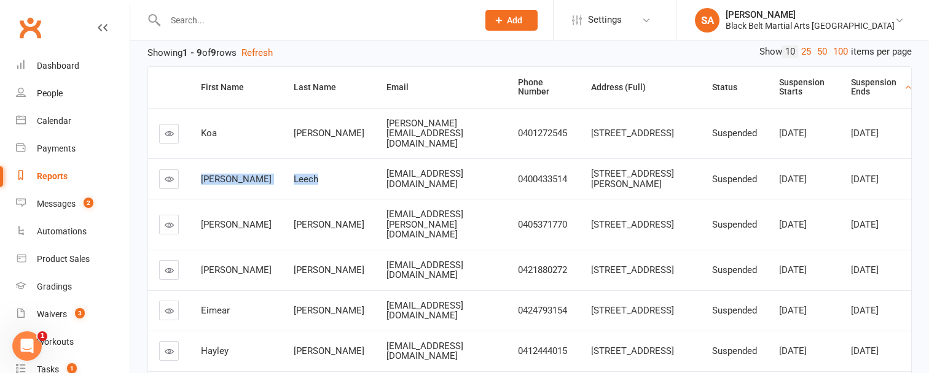
drag, startPoint x: 197, startPoint y: 165, endPoint x: 294, endPoint y: 170, distance: 97.2
click at [294, 171] on tr "Robyn Leech robyn_1956@hotmail.com 0400433514 143/15 Lorraine Avenue Berkeley V…" at bounding box center [529, 178] width 763 height 41
copy tr "Robyn Leech"
drag, startPoint x: 198, startPoint y: 209, endPoint x: 302, endPoint y: 210, distance: 103.2
click at [302, 210] on tr "Benjamin Shute Ben.shute.86@gmail.com 0405371770 25 Eastern Road Tumbi Umbi NSW…" at bounding box center [529, 224] width 763 height 51
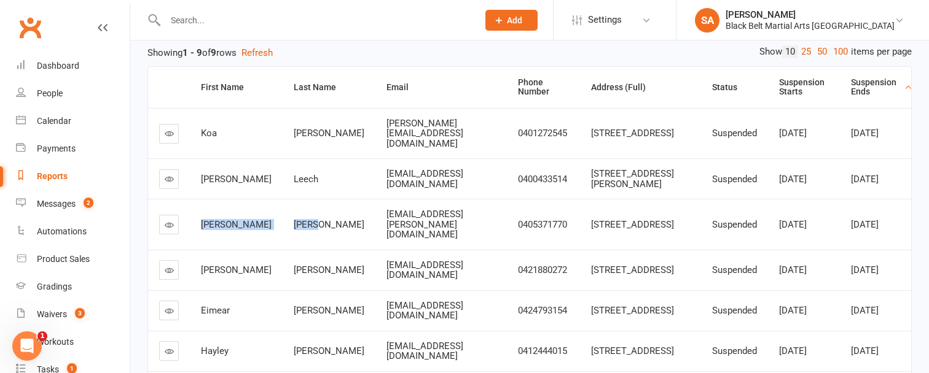
copy tr "Benjamin Shute"
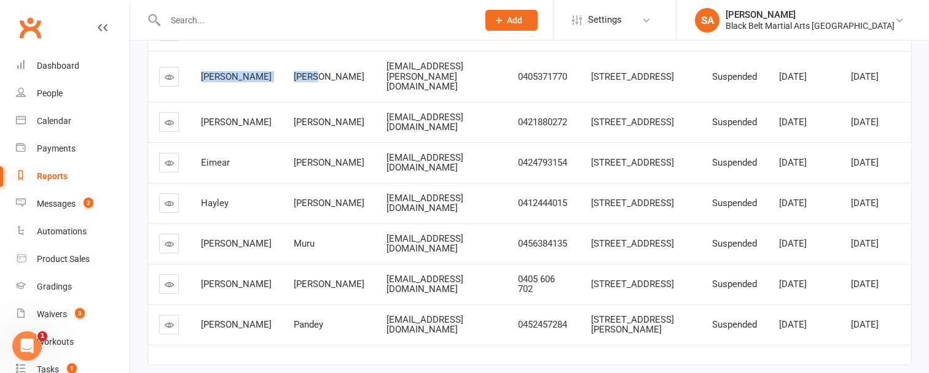
scroll to position [291, 0]
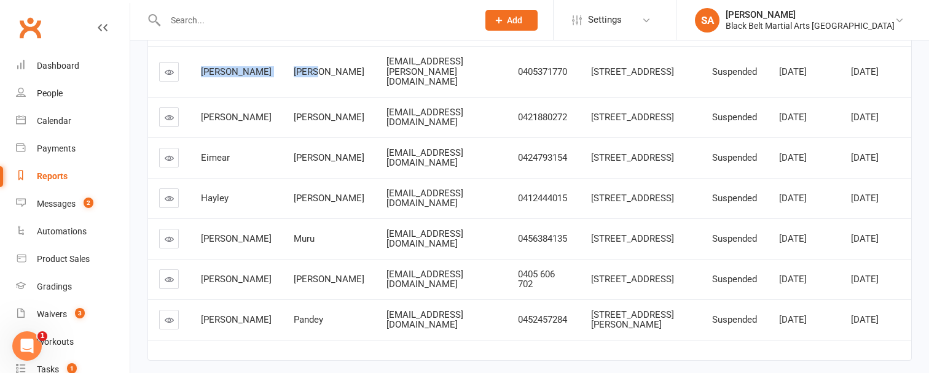
click at [47, 182] on link "Reports" at bounding box center [73, 177] width 114 height 28
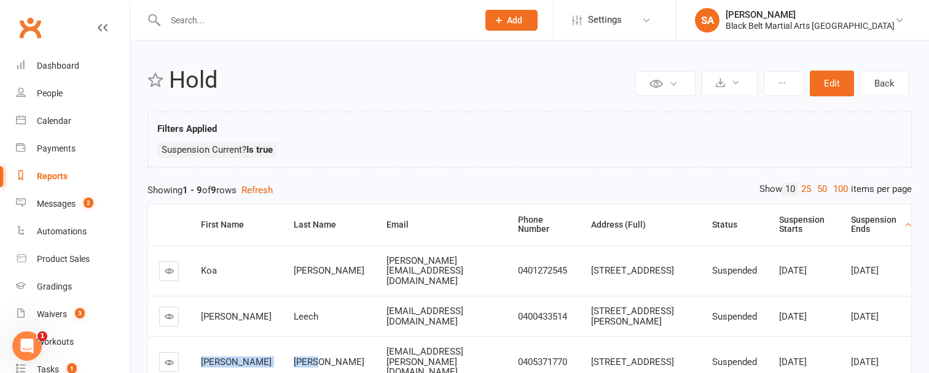
select select "100"
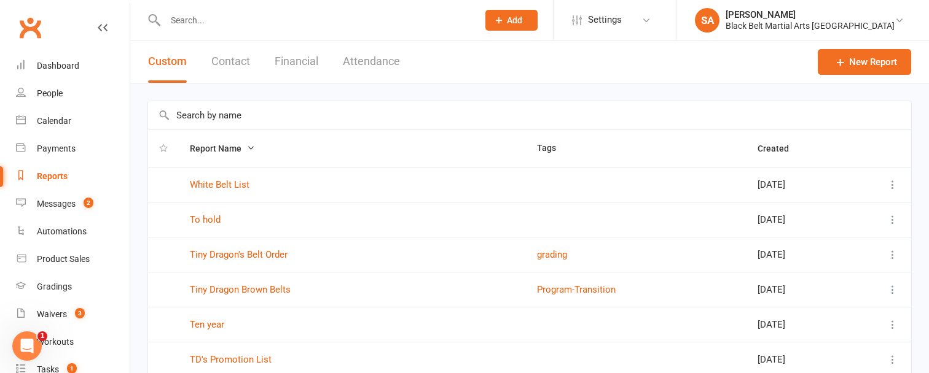
click at [195, 112] on input "text" at bounding box center [529, 115] width 763 height 28
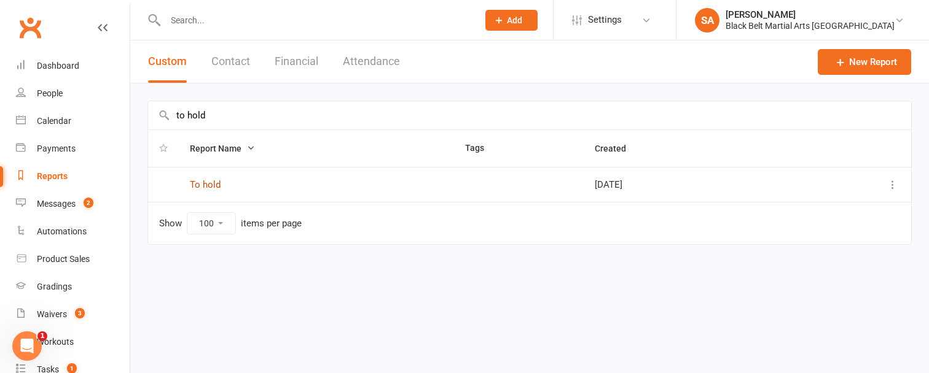
type input "to hold"
click at [208, 188] on link "To hold" at bounding box center [205, 184] width 31 height 11
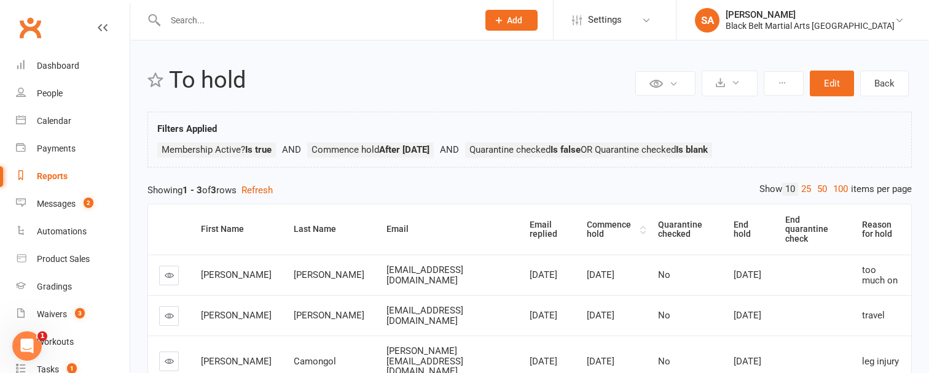
click at [587, 224] on div "Commence hold" at bounding box center [612, 230] width 50 height 19
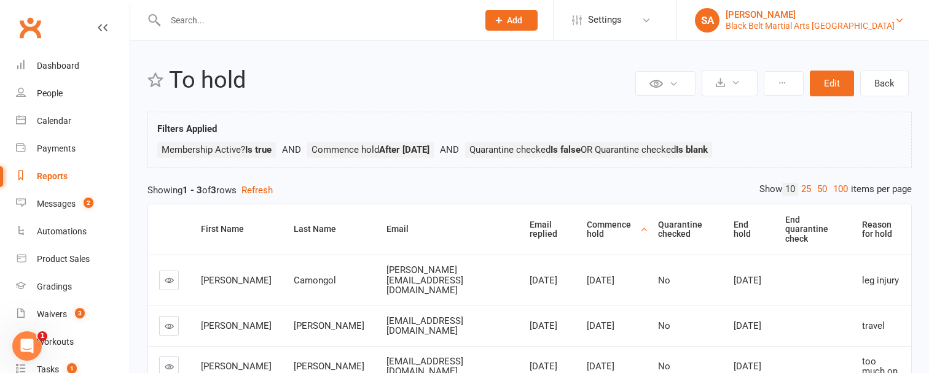
click at [854, 24] on div "Black Belt Martial Arts [GEOGRAPHIC_DATA]" at bounding box center [809, 25] width 169 height 11
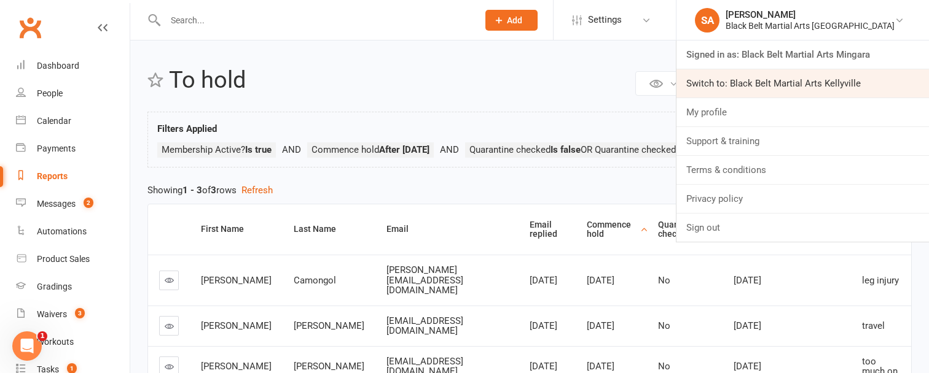
click at [845, 84] on link "Switch to: Black Belt Martial Arts Kellyville" at bounding box center [802, 83] width 252 height 28
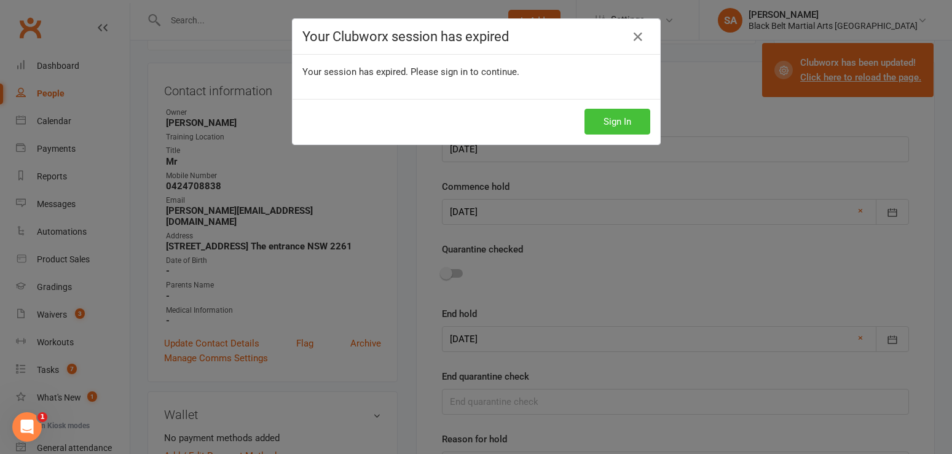
click at [598, 119] on button "Sign In" at bounding box center [617, 122] width 66 height 26
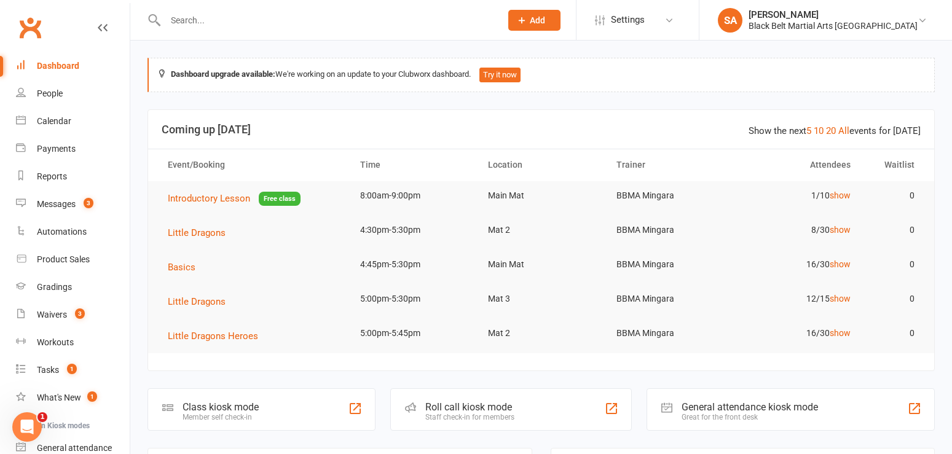
click at [177, 21] on input "text" at bounding box center [327, 20] width 330 height 17
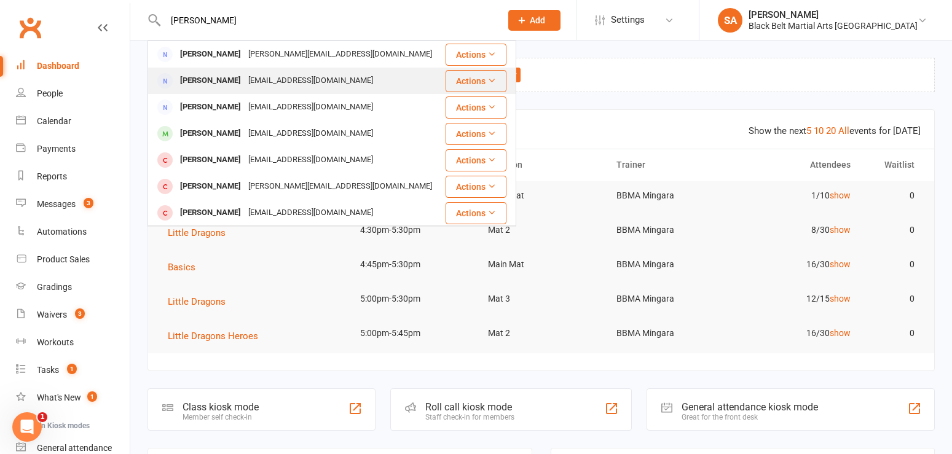
type input "[PERSON_NAME]"
click at [206, 84] on div "[PERSON_NAME]" at bounding box center [210, 81] width 68 height 18
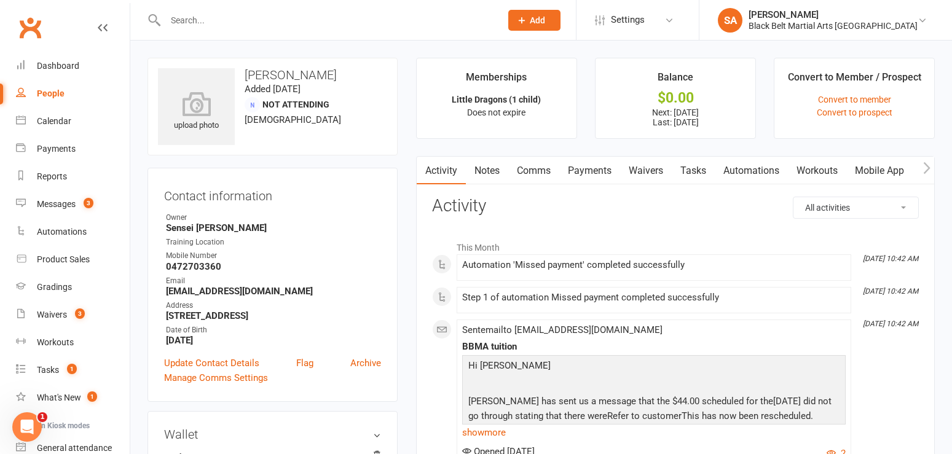
click at [591, 174] on link "Payments" at bounding box center [589, 171] width 61 height 28
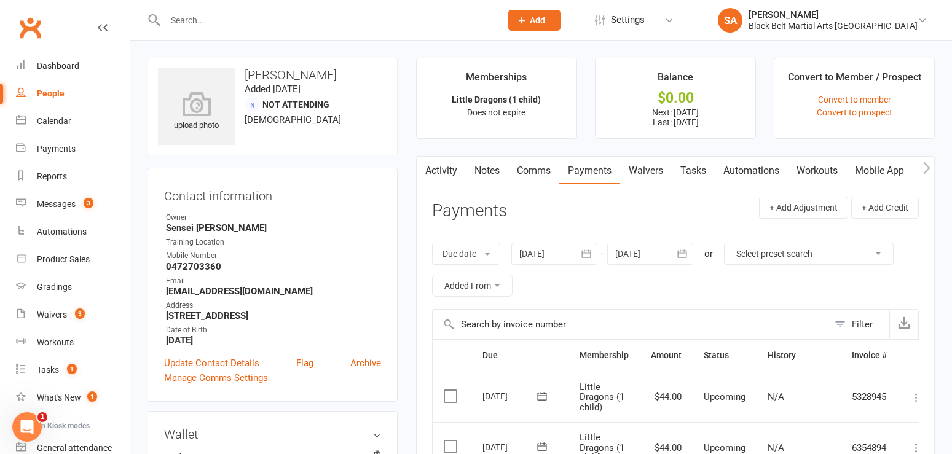
click at [528, 171] on link "Comms" at bounding box center [533, 171] width 51 height 28
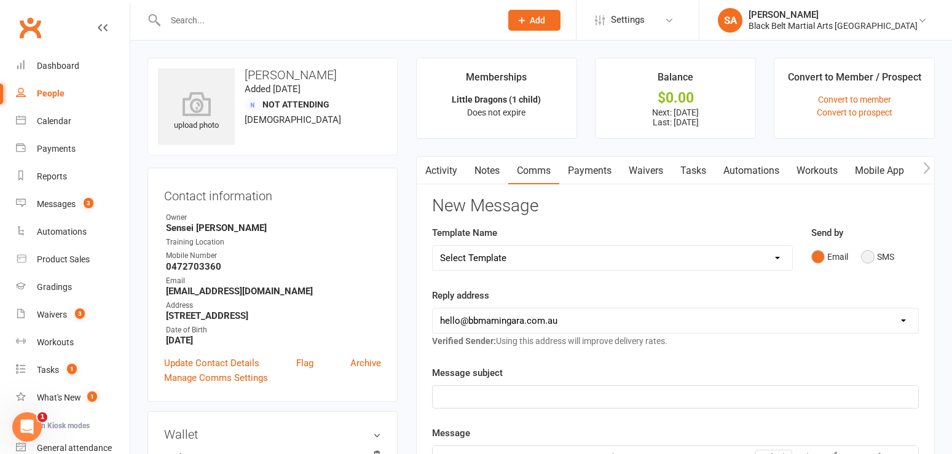
click at [864, 258] on button "SMS" at bounding box center [877, 256] width 33 height 23
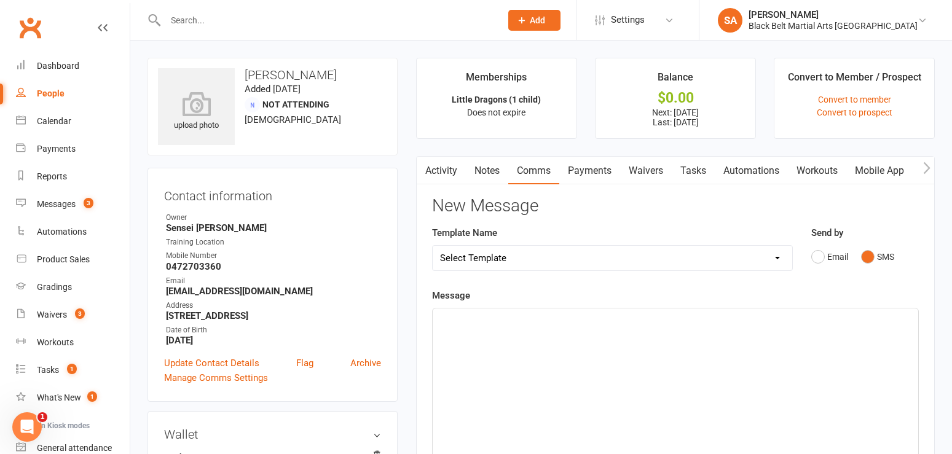
click at [777, 259] on select "Select Template [SMS] 14 Day Absentee AFU Lil Dragons [SMS] 14 day Absentee AFU…" at bounding box center [611, 258] width 359 height 25
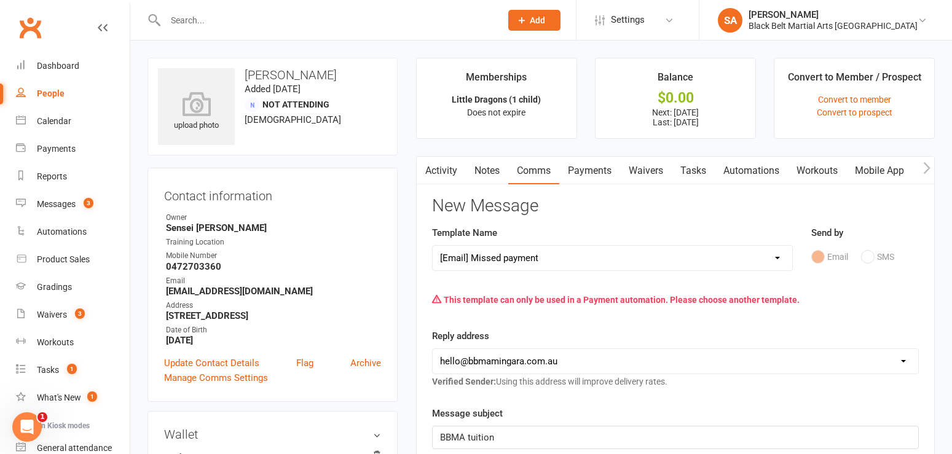
click at [773, 256] on select "Select Template [SMS] 14 Day Absentee AFU Lil Dragons [SMS] 14 day Absentee AFU…" at bounding box center [611, 258] width 359 height 25
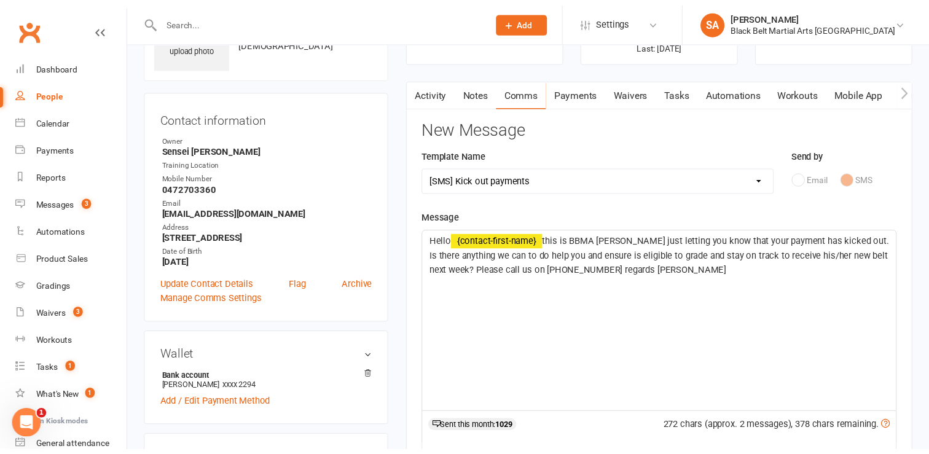
scroll to position [79, 0]
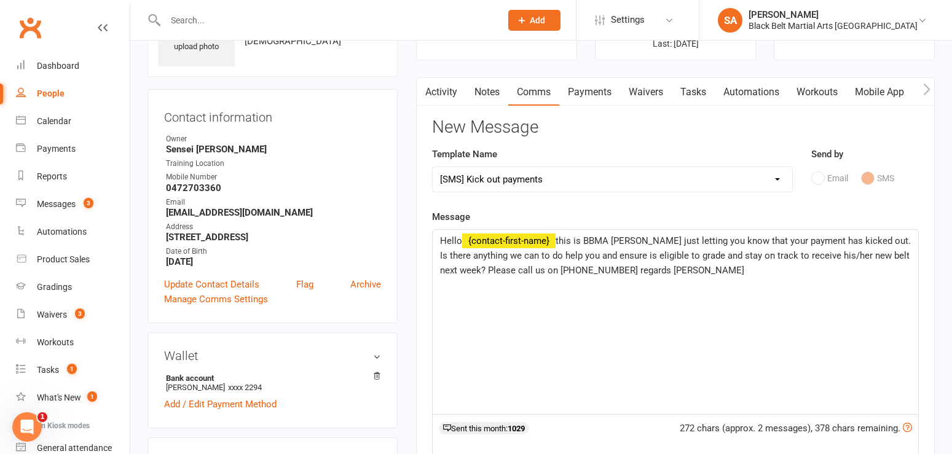
click at [772, 178] on select "Select Template [SMS] 14 Day Absentee AFU Lil Dragons [SMS] 14 day Absentee AFU…" at bounding box center [611, 179] width 359 height 25
select select "60"
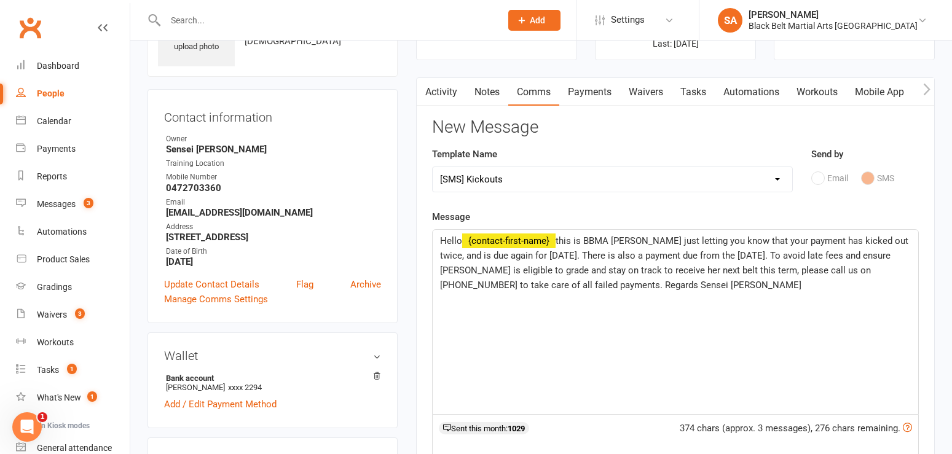
click at [896, 242] on span "this is BBMA Mingara just letting you know that your payment has kicked out twi…" at bounding box center [675, 262] width 471 height 55
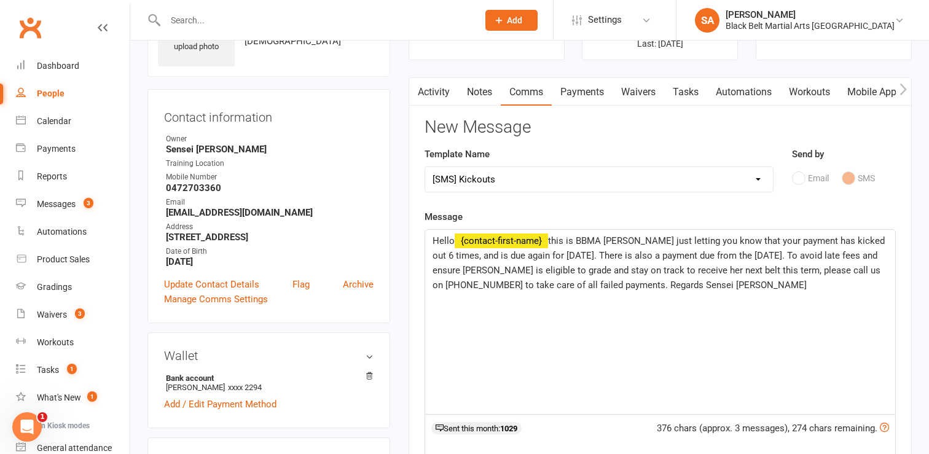
click at [755, 254] on span "this is BBMA Mingara just letting you know that your payment has kicked out 6 t…" at bounding box center [659, 262] width 455 height 55
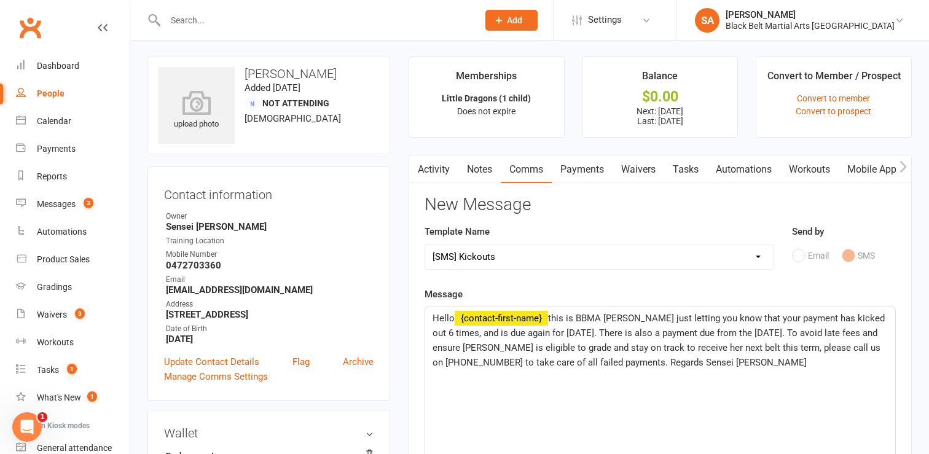
scroll to position [14, 0]
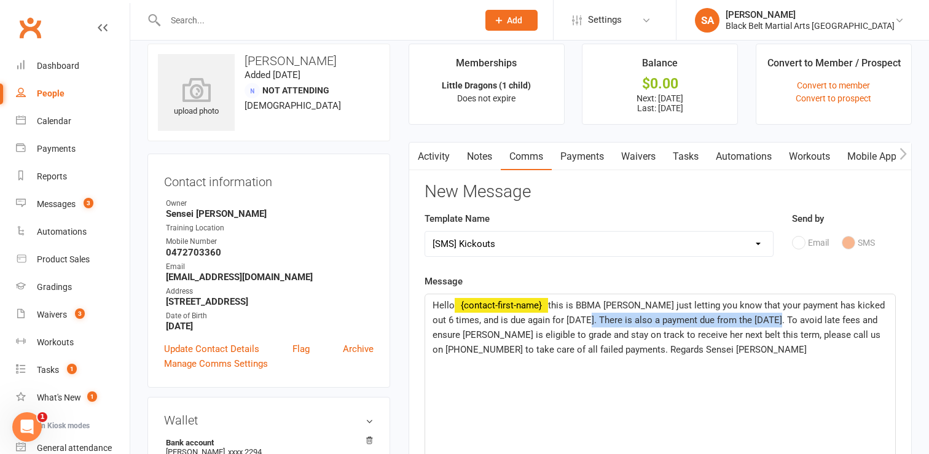
drag, startPoint x: 587, startPoint y: 319, endPoint x: 777, endPoint y: 320, distance: 189.8
click at [777, 321] on span "this is BBMA Mingara just letting you know that your payment has kicked out 6 t…" at bounding box center [659, 327] width 455 height 55
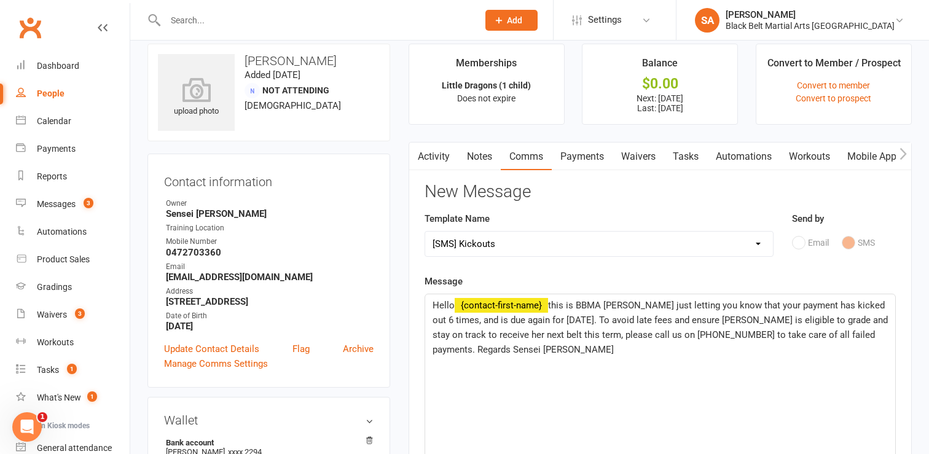
click at [821, 334] on span "this is BBMA Mingara just letting you know that your payment has kicked out 6 t…" at bounding box center [661, 327] width 458 height 55
click at [668, 326] on p "Hello ﻿ {contact-first-name} this is BBMA Mingara just letting you know that yo…" at bounding box center [659, 327] width 455 height 59
click at [623, 318] on span "this is BBMA Mingara just letting you know that your payment has kicked out 6 t…" at bounding box center [661, 327] width 458 height 55
click at [744, 326] on p "Hello ﻿ {contact-first-name} this is BBMA Mingara just letting you know that yo…" at bounding box center [659, 327] width 455 height 59
click at [617, 345] on p "Hello ﻿ {contact-first-name} this is BBMA Mingara just letting you know that yo…" at bounding box center [659, 327] width 455 height 59
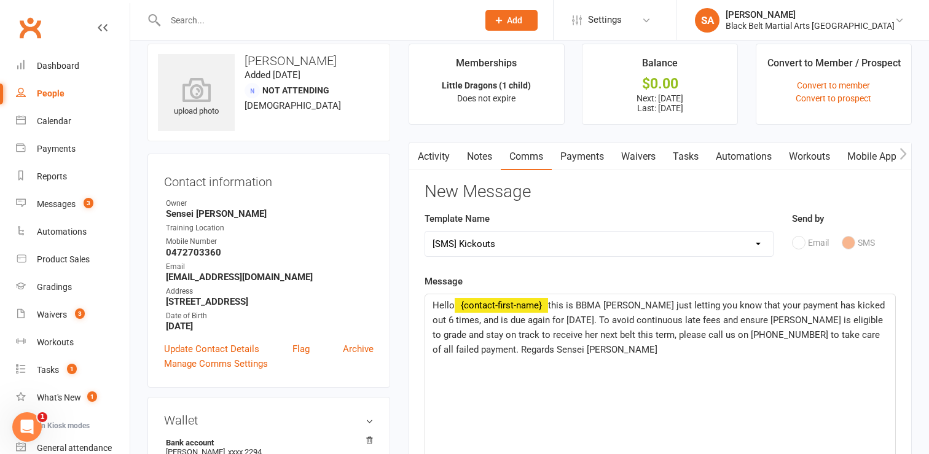
click at [757, 318] on span "this is BBMA Mingara just letting you know that your payment has kicked out 6 t…" at bounding box center [659, 327] width 455 height 55
click at [579, 332] on span "this is BBMA Mingara just letting you know that your payment has kicked out 6 t…" at bounding box center [659, 327] width 455 height 55
click at [635, 334] on span "this is BBMA Mingara just letting you know that your payment has kicked out 6 t…" at bounding box center [659, 327] width 455 height 55
click at [646, 335] on span "this is BBMA Mingara just letting you know that your payment has kicked out 6 t…" at bounding box center [659, 327] width 455 height 55
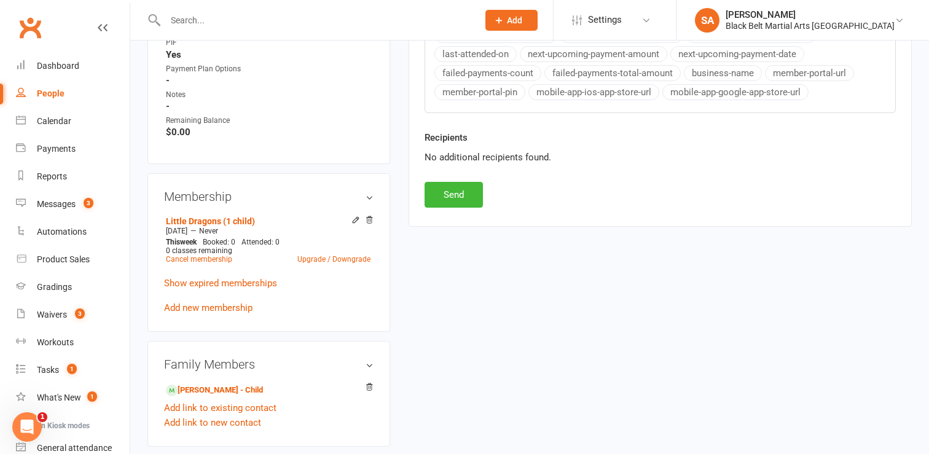
scroll to position [533, 0]
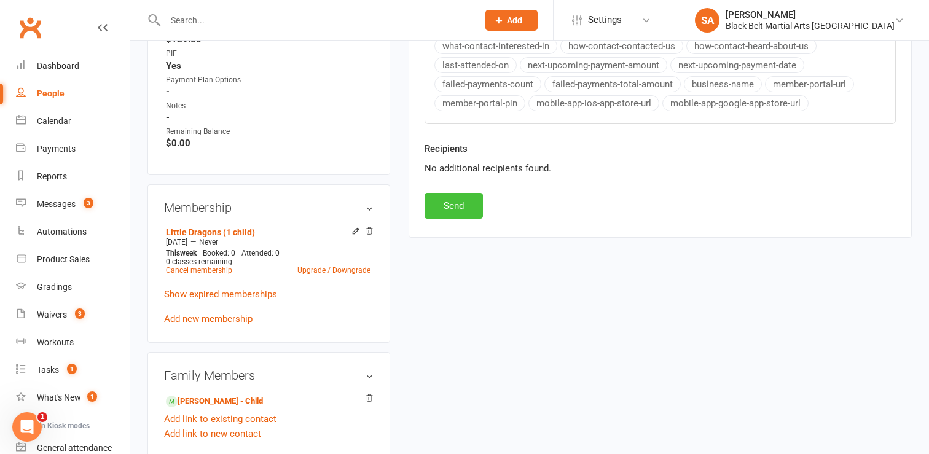
click at [442, 212] on button "Send" at bounding box center [453, 206] width 58 height 26
select select
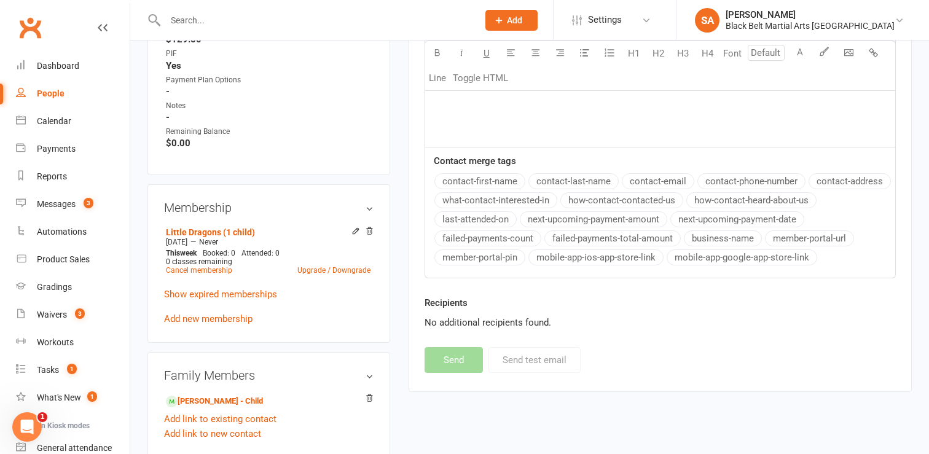
click at [180, 19] on input "text" at bounding box center [316, 20] width 308 height 17
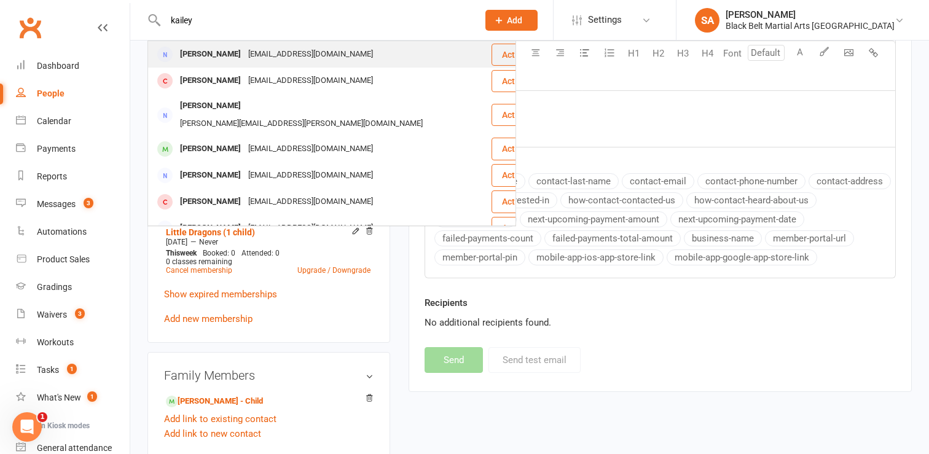
type input "kailey"
click at [219, 50] on div "Kailey Parrott" at bounding box center [210, 54] width 68 height 18
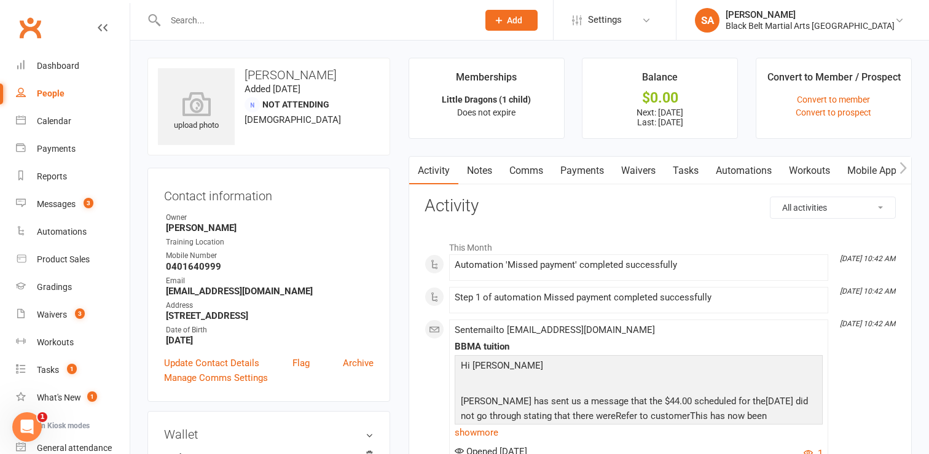
click at [582, 174] on link "Payments" at bounding box center [582, 171] width 61 height 28
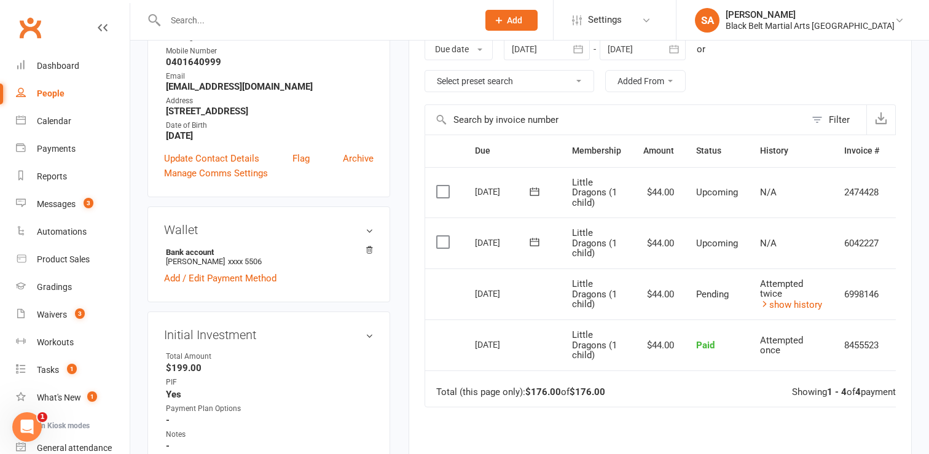
scroll to position [206, 0]
click at [176, 15] on input "text" at bounding box center [316, 20] width 308 height 17
type input "o"
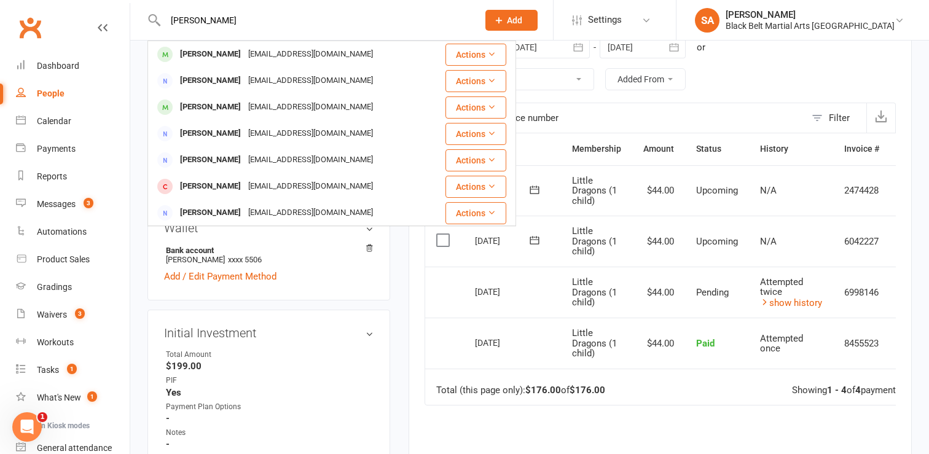
type input "penman"
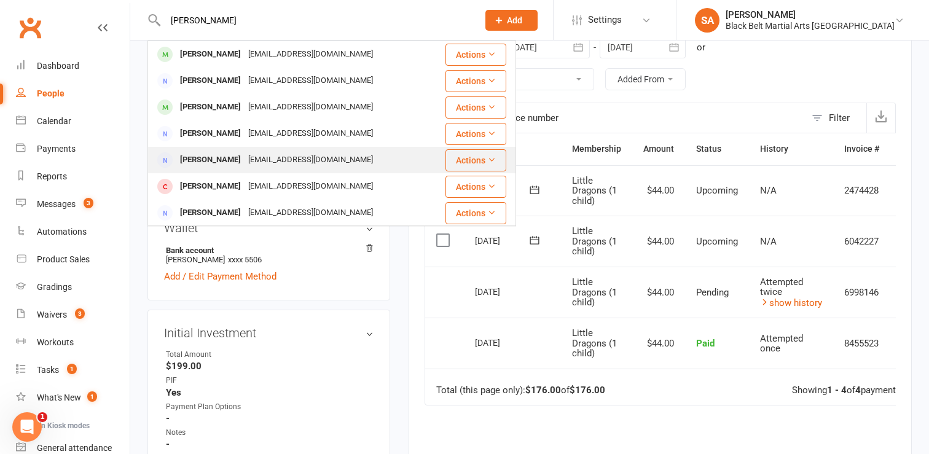
click at [238, 161] on div "Tatshanna Penman" at bounding box center [210, 160] width 68 height 18
click at [0, 0] on div "Loading" at bounding box center [0, 0] width 0 height 0
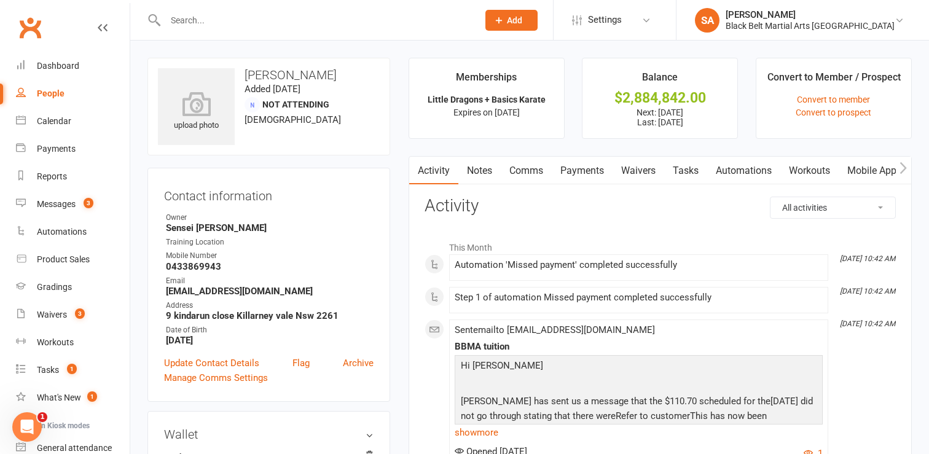
click at [570, 173] on link "Payments" at bounding box center [582, 171] width 61 height 28
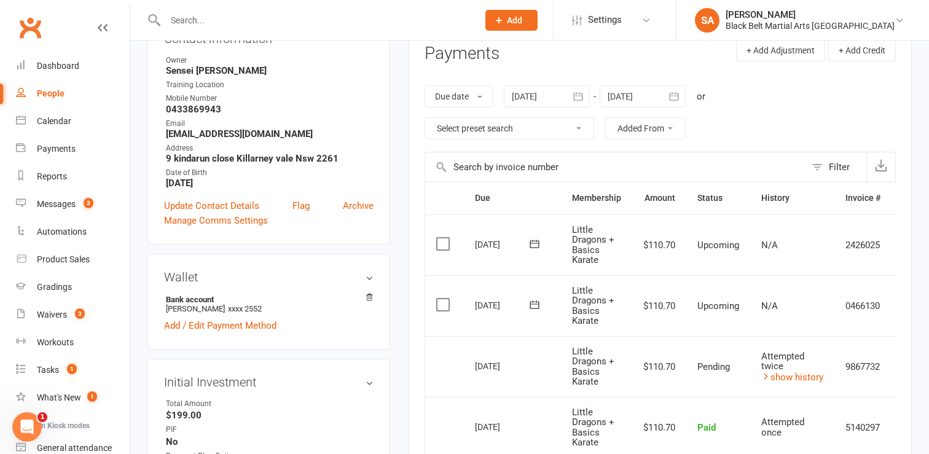
scroll to position [155, 0]
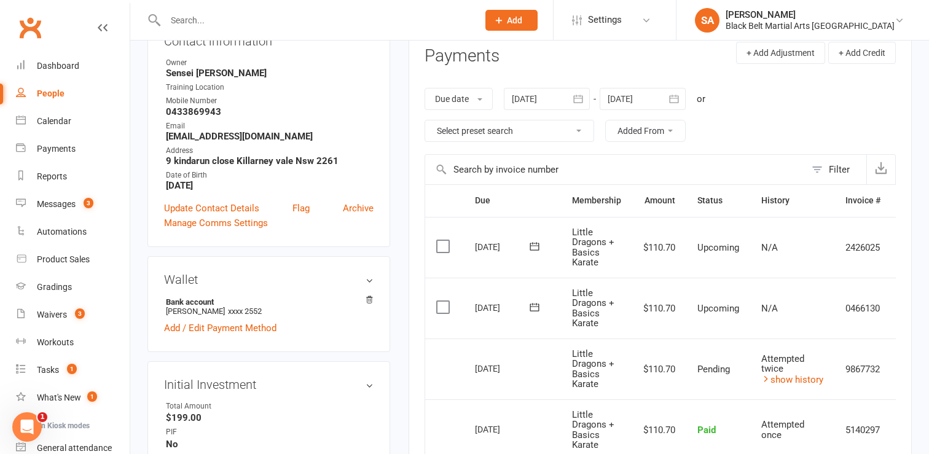
click at [185, 21] on input "text" at bounding box center [316, 20] width 308 height 17
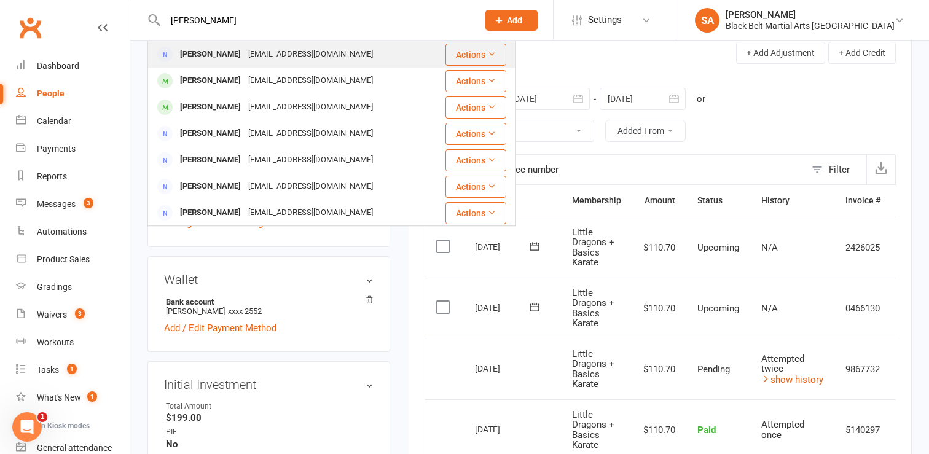
type input "gregg fro"
click at [197, 56] on div "Greg Froggatt" at bounding box center [210, 54] width 68 height 18
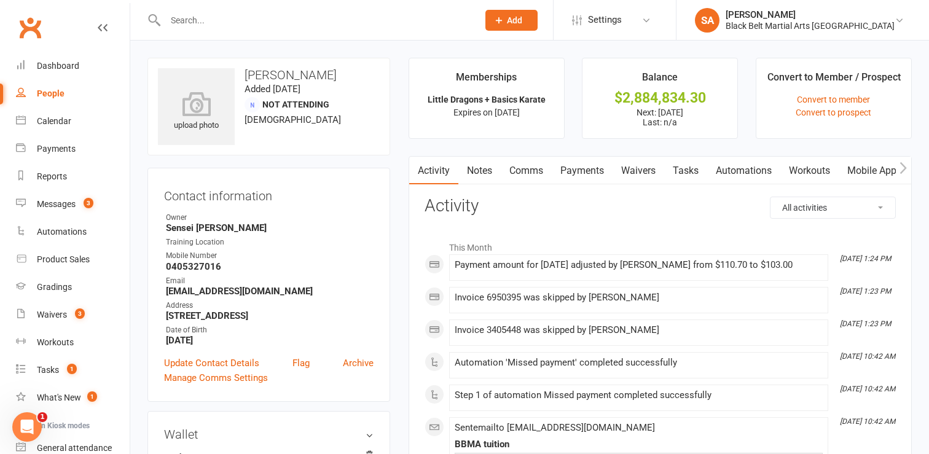
click at [587, 171] on link "Payments" at bounding box center [582, 171] width 61 height 28
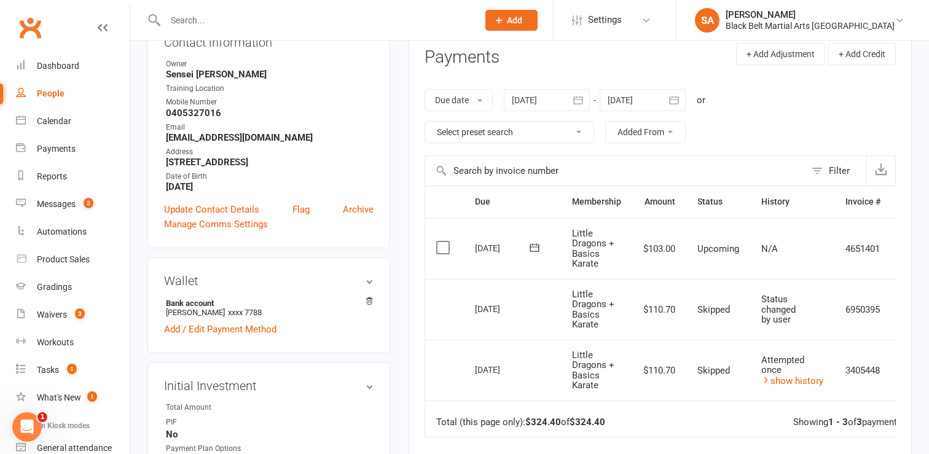
scroll to position [152, 0]
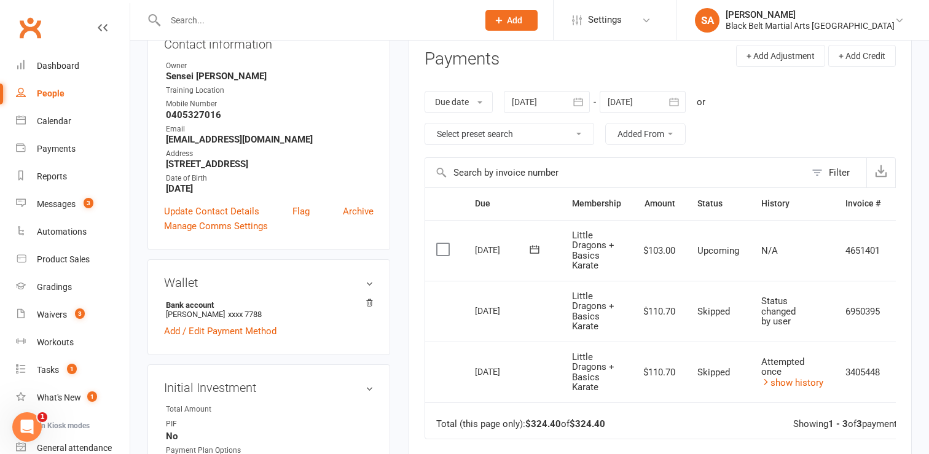
click at [182, 20] on input "text" at bounding box center [316, 20] width 308 height 17
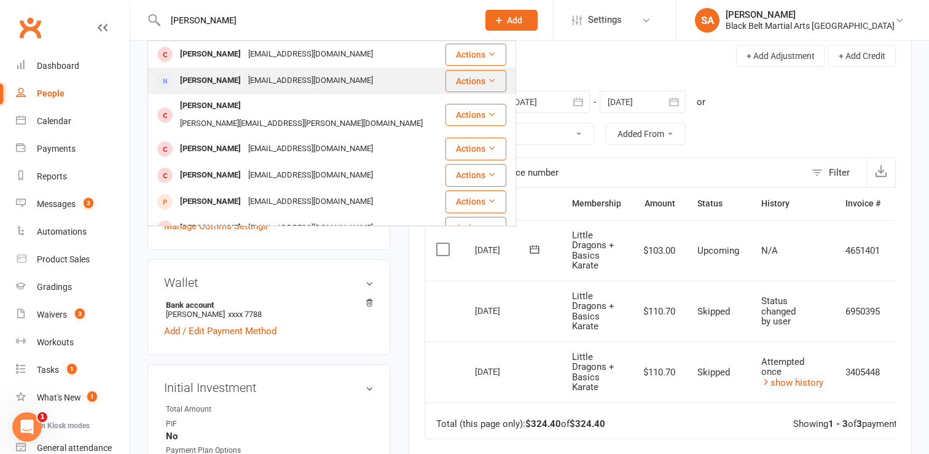
type input "riley mu"
click at [204, 82] on div "Riley Murphy" at bounding box center [210, 81] width 68 height 18
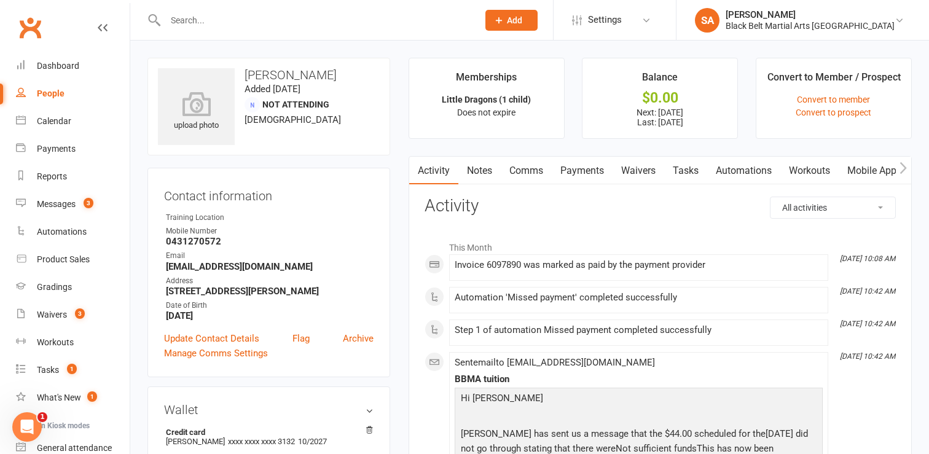
click at [588, 166] on link "Payments" at bounding box center [582, 171] width 61 height 28
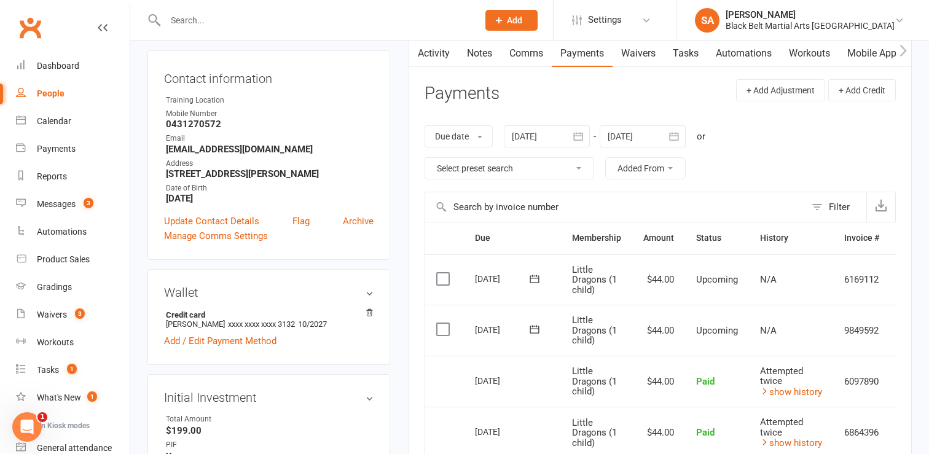
scroll to position [120, 0]
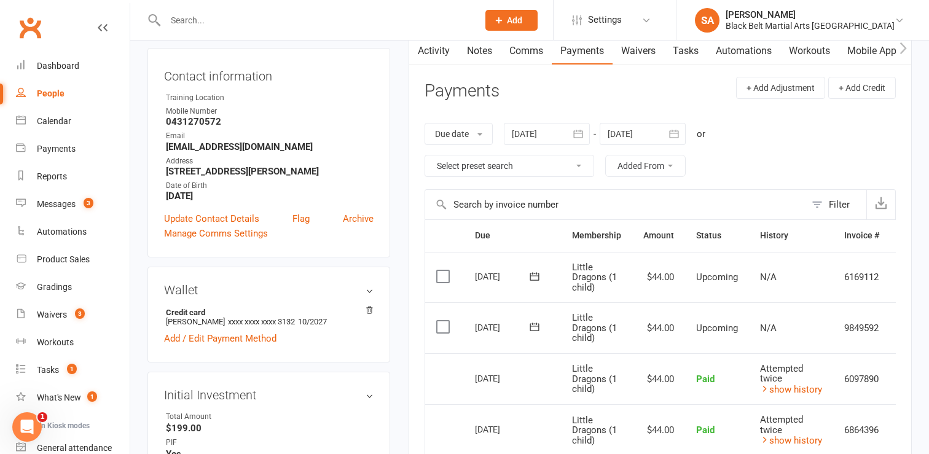
click at [201, 19] on input "text" at bounding box center [316, 20] width 308 height 17
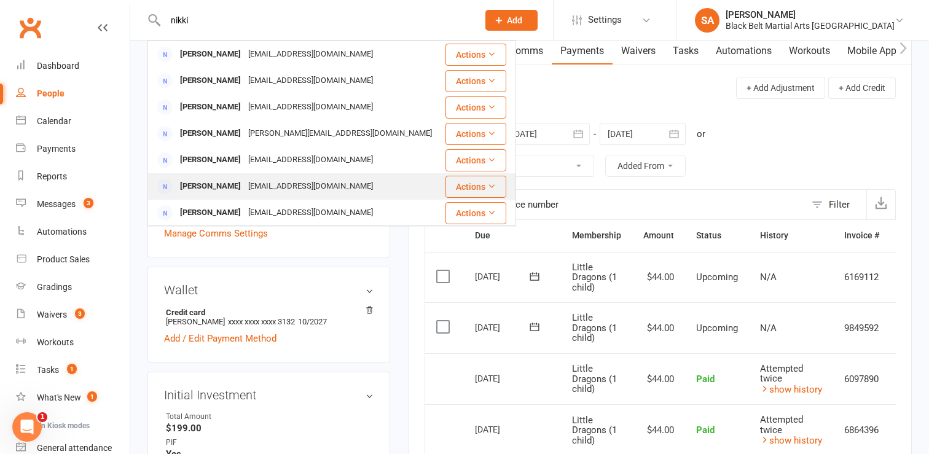
type input "nikki"
click at [211, 188] on div "Nikki Coleman" at bounding box center [210, 187] width 68 height 18
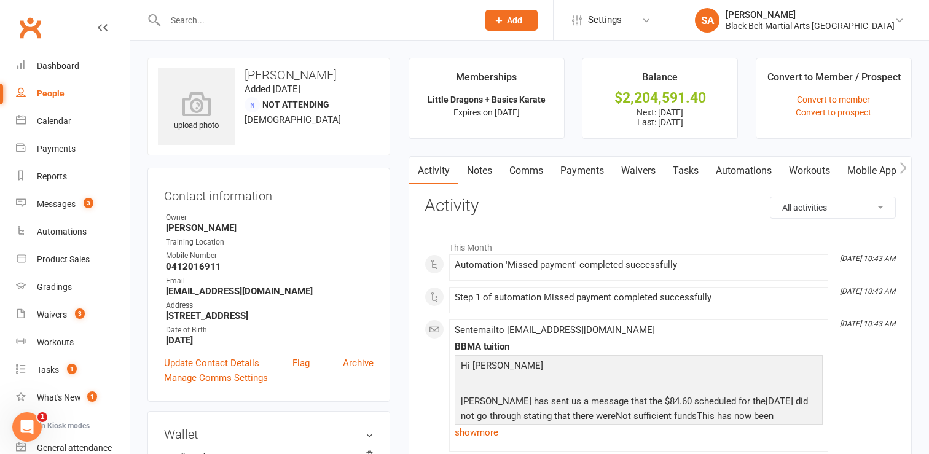
click at [585, 171] on link "Payments" at bounding box center [582, 171] width 61 height 28
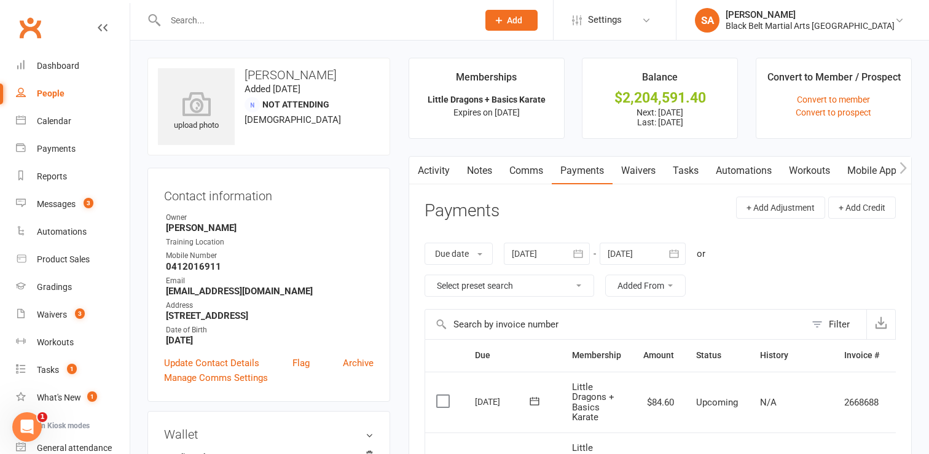
click at [520, 171] on link "Comms" at bounding box center [526, 171] width 51 height 28
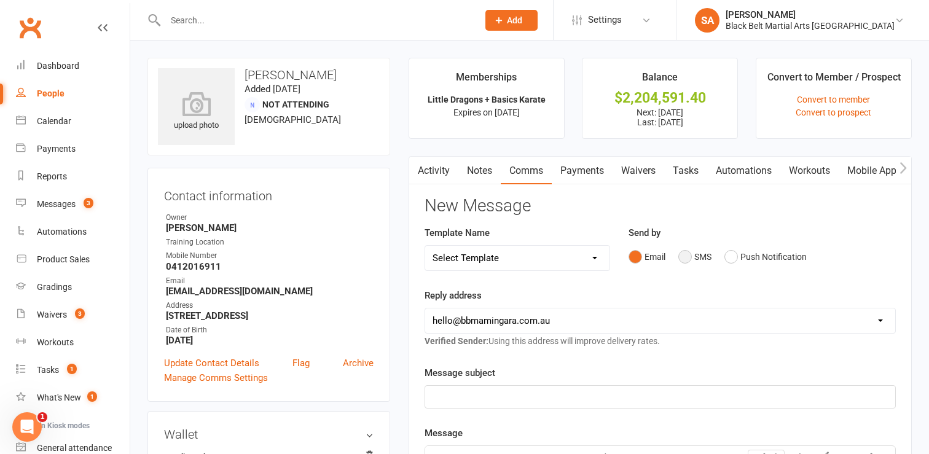
click at [685, 257] on button "SMS" at bounding box center [694, 256] width 33 height 23
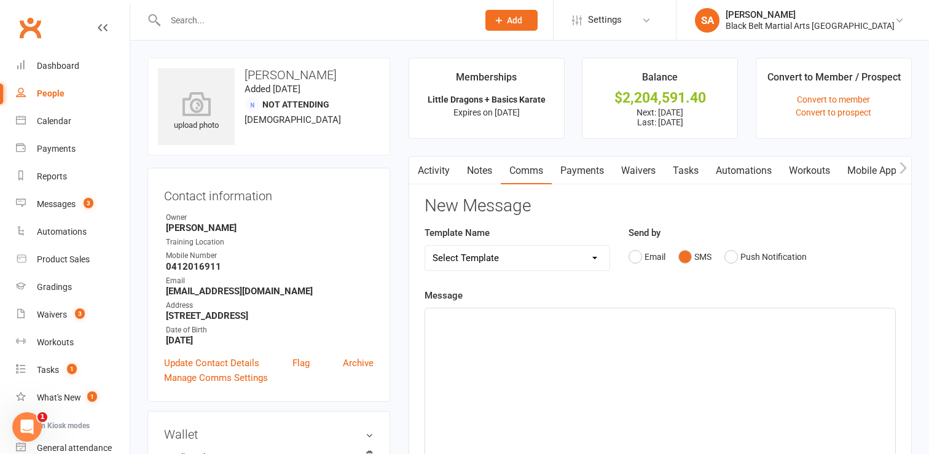
click at [185, 14] on input "text" at bounding box center [316, 20] width 308 height 17
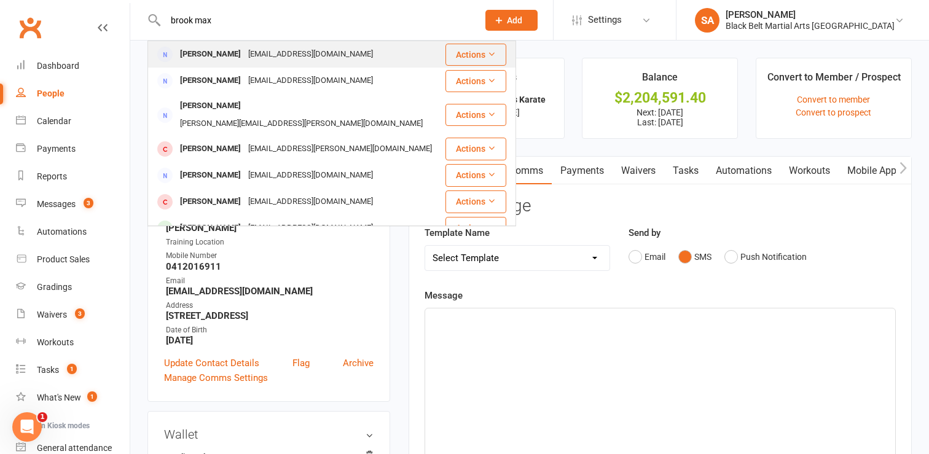
type input "brook max"
click at [205, 56] on div "[PERSON_NAME]" at bounding box center [210, 54] width 68 height 18
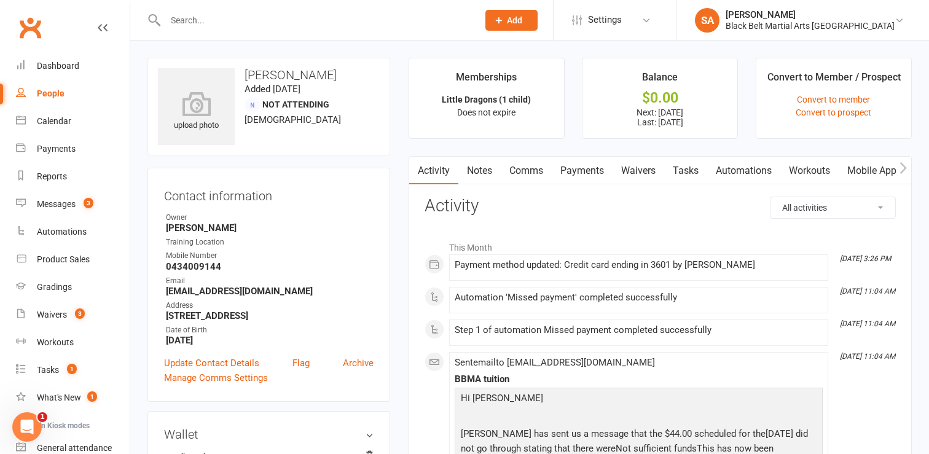
click at [582, 168] on link "Payments" at bounding box center [582, 171] width 61 height 28
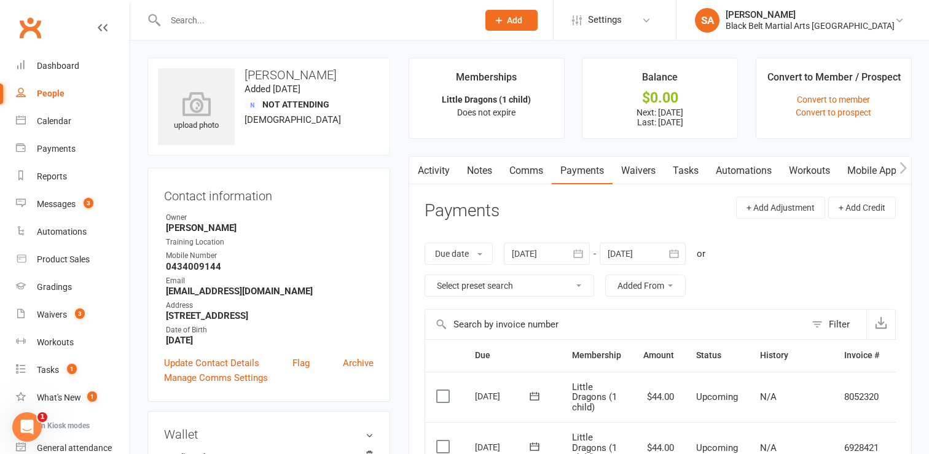
click at [525, 168] on link "Comms" at bounding box center [526, 171] width 51 height 28
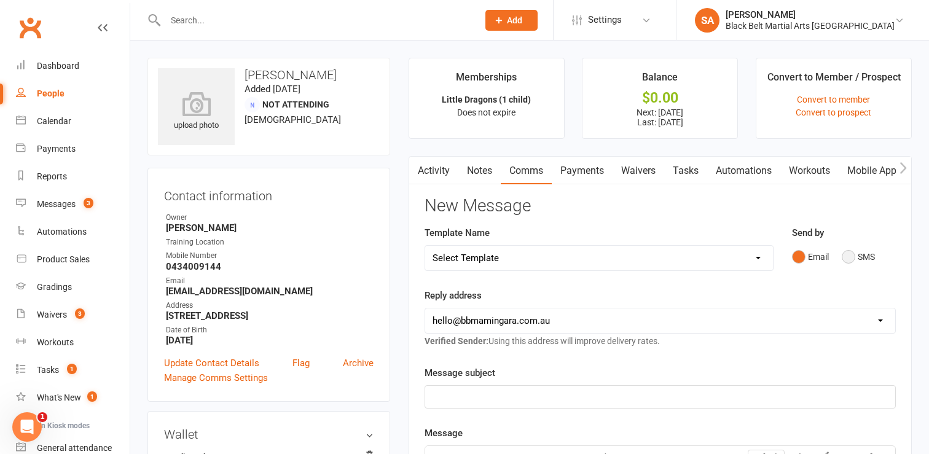
click at [846, 257] on button "SMS" at bounding box center [858, 256] width 33 height 23
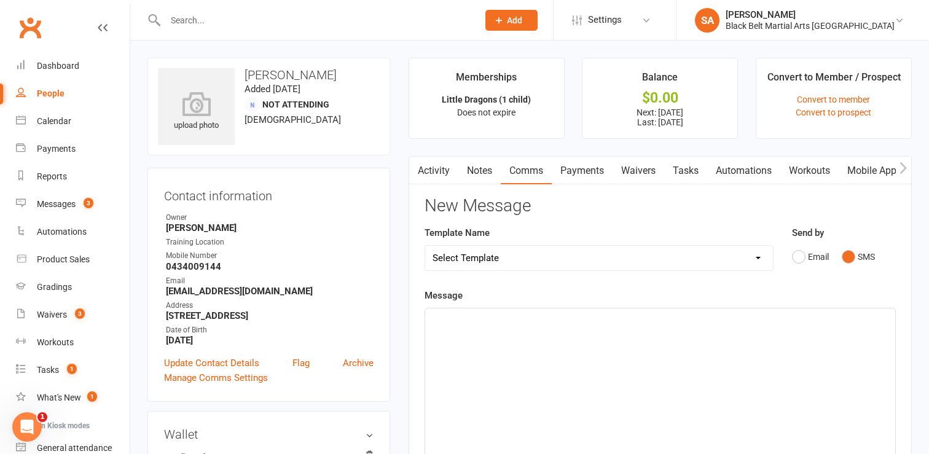
click at [756, 252] on select "Select Template [SMS] 14 Day Absentee AFU Lil Dragons [SMS] 14 day Absentee AFU…" at bounding box center [599, 258] width 348 height 25
select select "60"
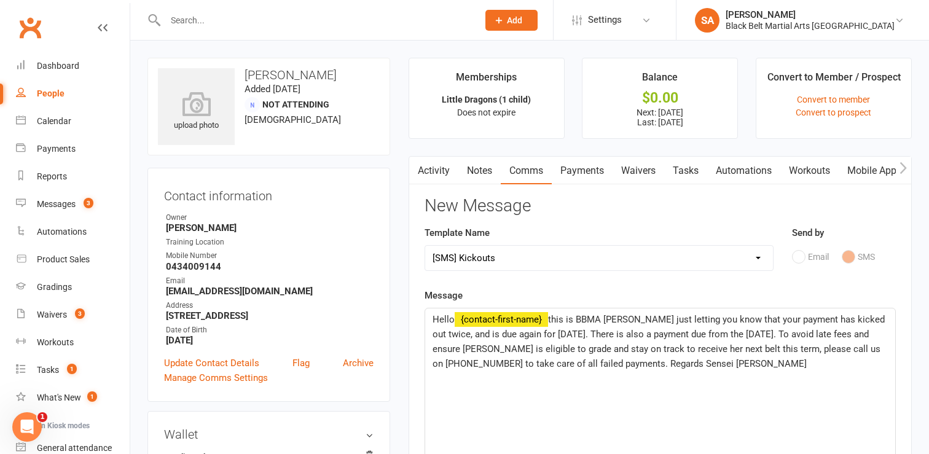
click at [455, 333] on span "this is BBMA Mingara just letting you know that your payment has kicked out twi…" at bounding box center [659, 341] width 455 height 55
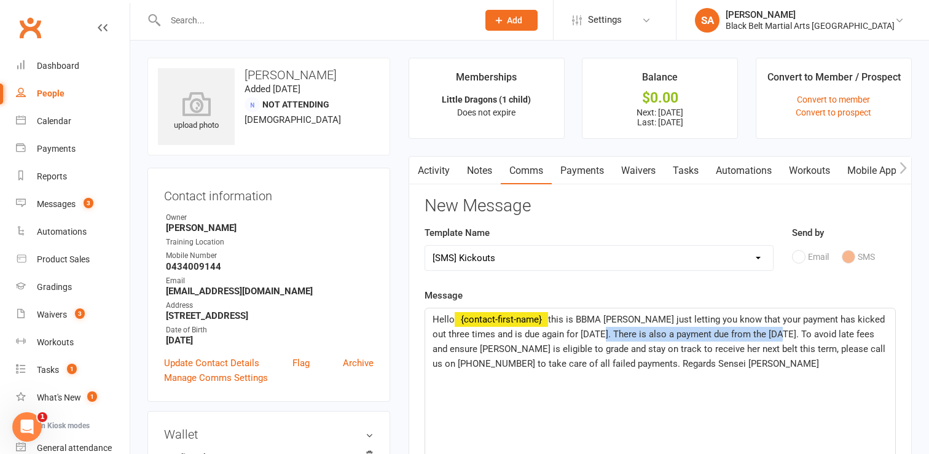
drag, startPoint x: 584, startPoint y: 332, endPoint x: 767, endPoint y: 339, distance: 182.6
click at [767, 339] on p "Hello ﻿ {contact-first-name} this is BBMA Mingara just letting you know that yo…" at bounding box center [659, 341] width 455 height 59
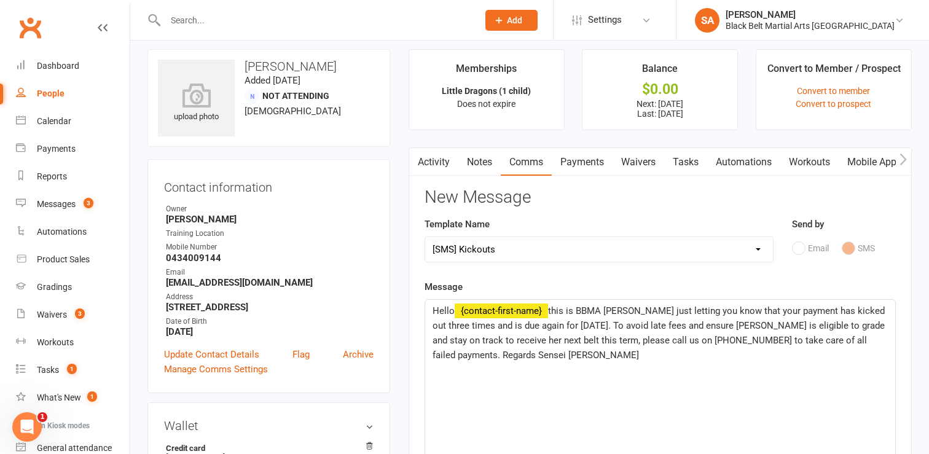
scroll to position [9, 0]
click at [734, 324] on span "this is BBMA Mingara just letting you know that your payment has kicked out thr…" at bounding box center [659, 332] width 455 height 55
click at [487, 338] on span "this is BBMA Mingara just letting you know that your payment has kicked out thr…" at bounding box center [659, 332] width 455 height 55
drag, startPoint x: 543, startPoint y: 341, endPoint x: 529, endPoint y: 338, distance: 14.3
click at [529, 338] on span "this is BBMA Mingara just letting you know that your payment has kicked out thr…" at bounding box center [659, 332] width 455 height 55
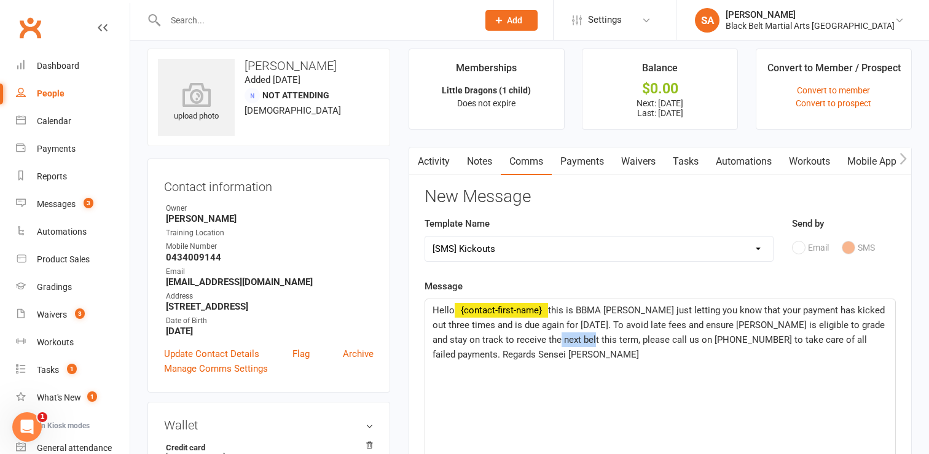
drag, startPoint x: 563, startPoint y: 340, endPoint x: 528, endPoint y: 337, distance: 35.8
click at [528, 337] on span "this is BBMA Mingara just letting you know that your payment has kicked out thr…" at bounding box center [659, 332] width 455 height 55
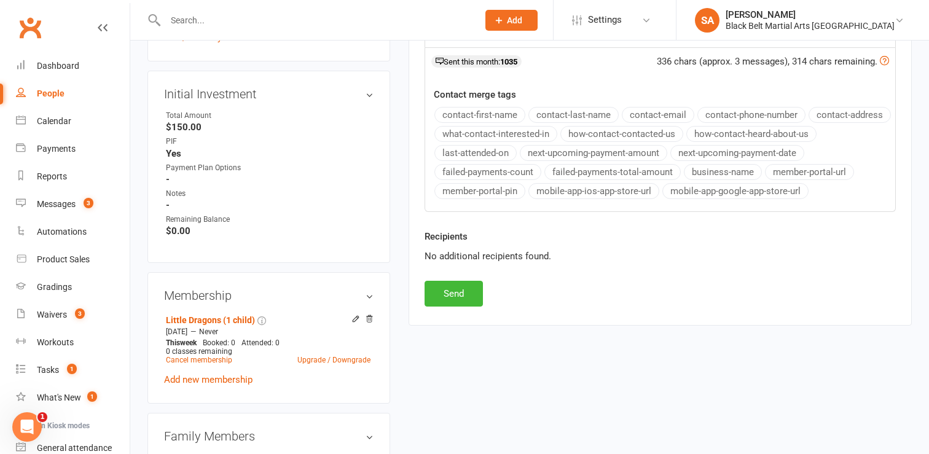
scroll to position [449, 0]
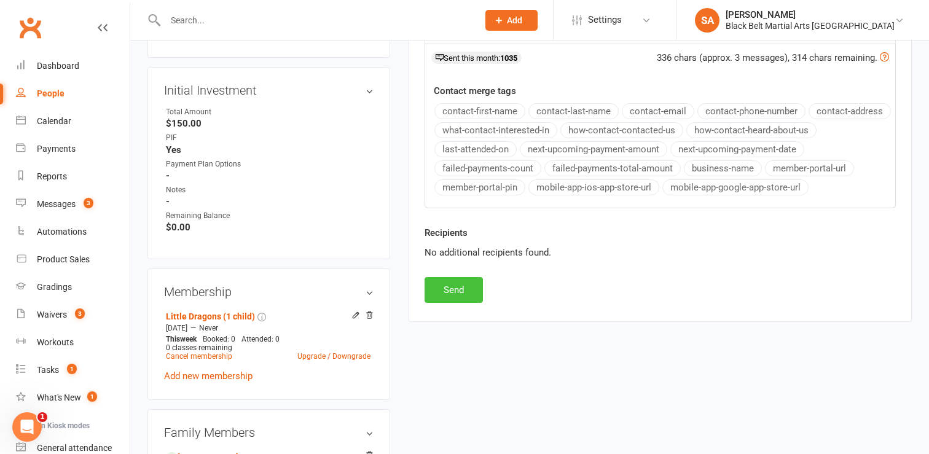
click at [468, 292] on button "Send" at bounding box center [453, 290] width 58 height 26
select select
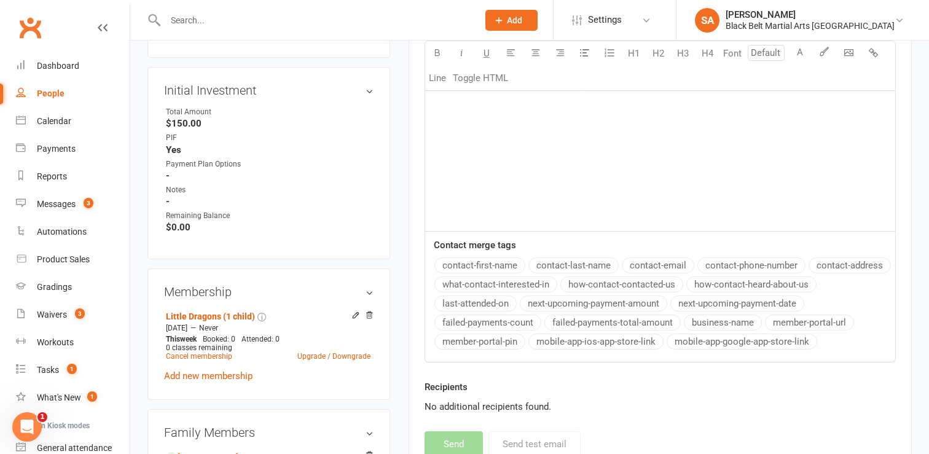
click at [189, 23] on input "text" at bounding box center [316, 20] width 308 height 17
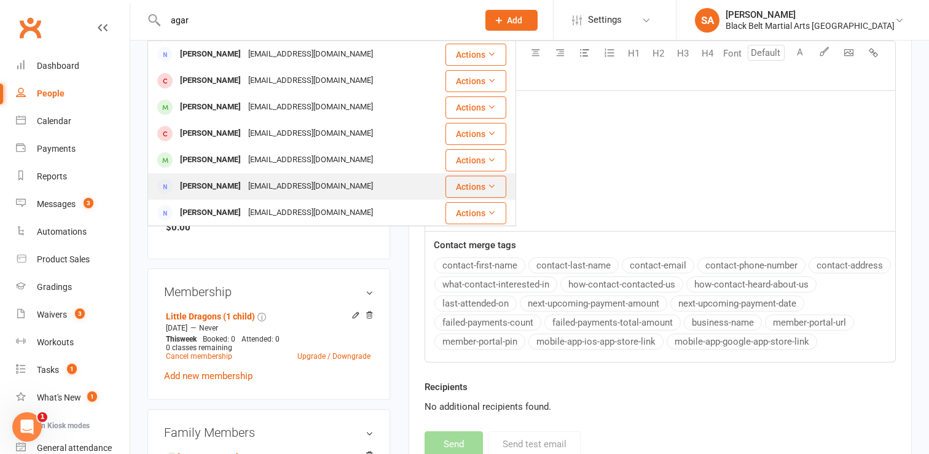
type input "agar"
click at [215, 192] on div "Ashleigh Agar" at bounding box center [210, 187] width 68 height 18
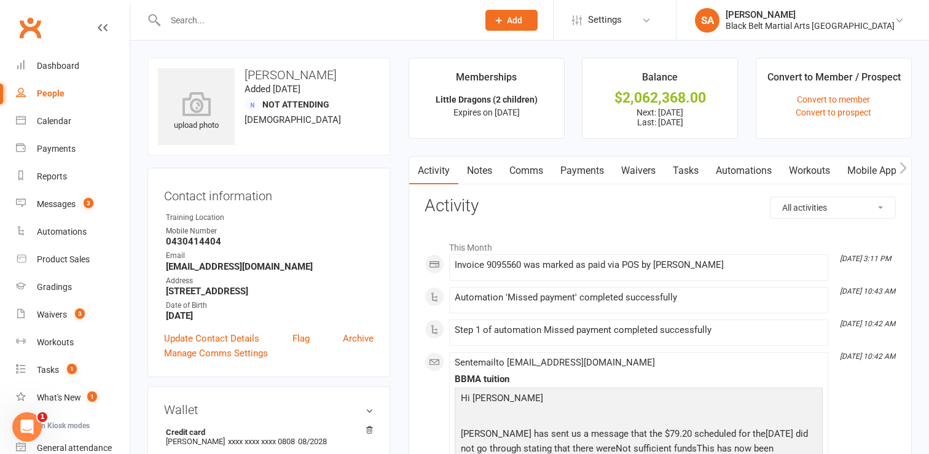
click at [577, 175] on link "Payments" at bounding box center [582, 171] width 61 height 28
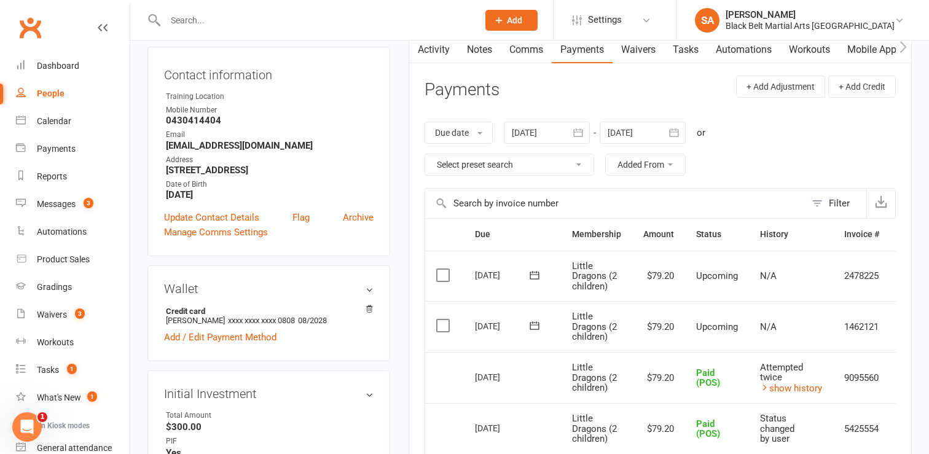
scroll to position [129, 0]
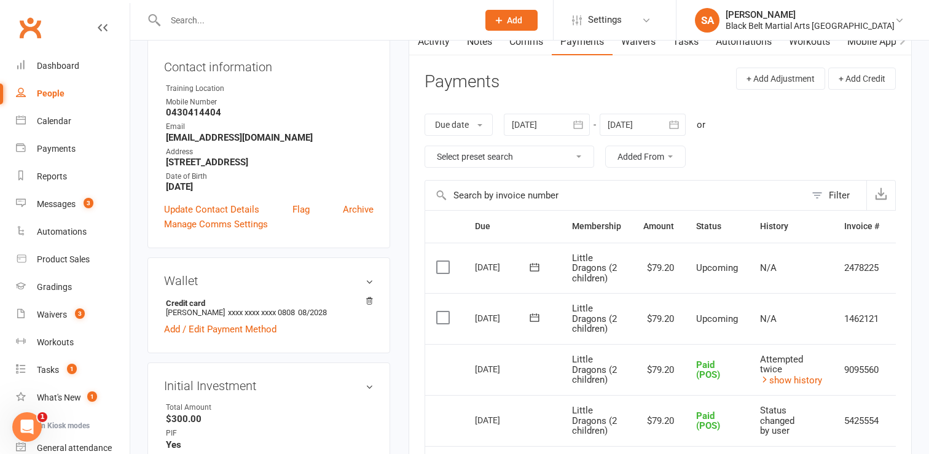
click at [172, 15] on input "text" at bounding box center [316, 20] width 308 height 17
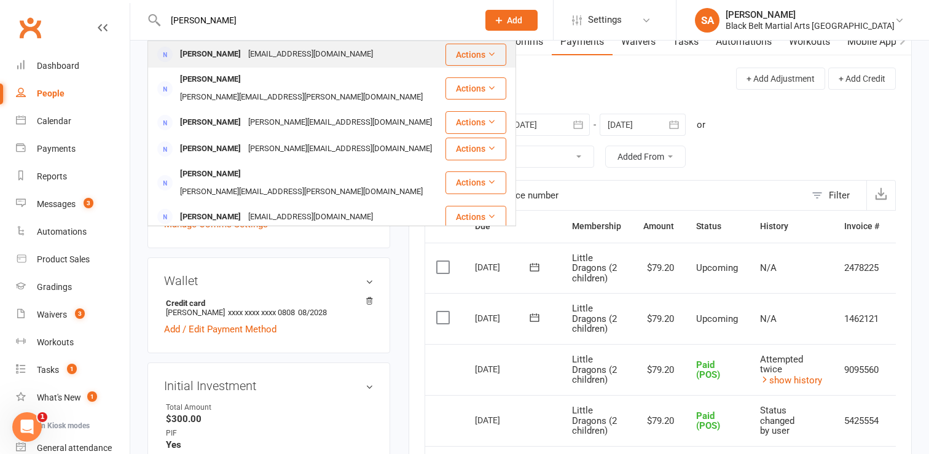
type input "danielle russ"
click at [212, 52] on div "Danielle Russell" at bounding box center [210, 54] width 68 height 18
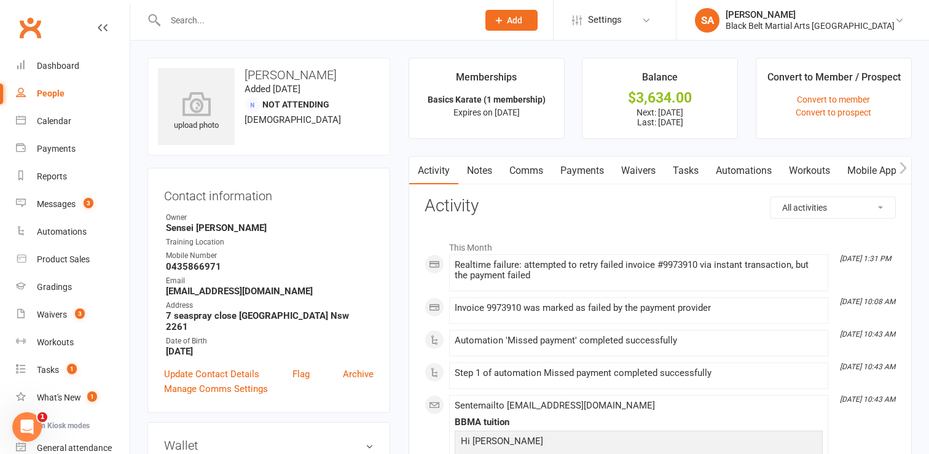
click at [585, 169] on link "Payments" at bounding box center [582, 171] width 61 height 28
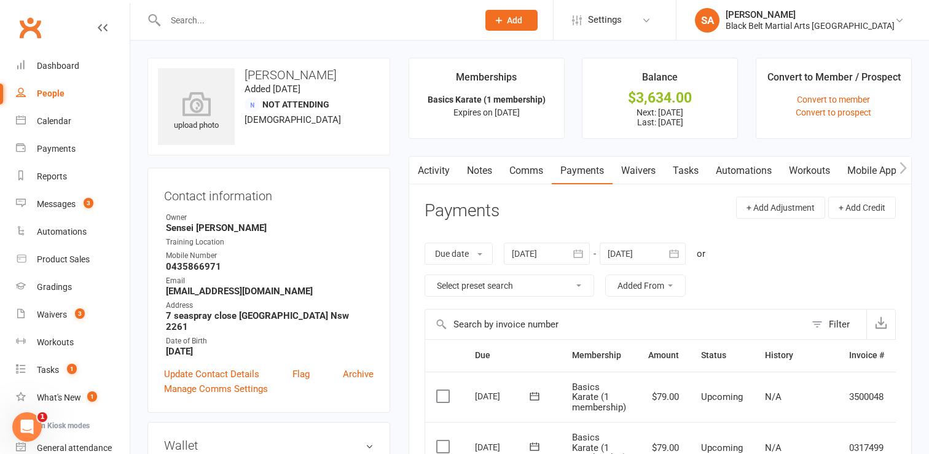
click at [517, 168] on link "Comms" at bounding box center [526, 171] width 51 height 28
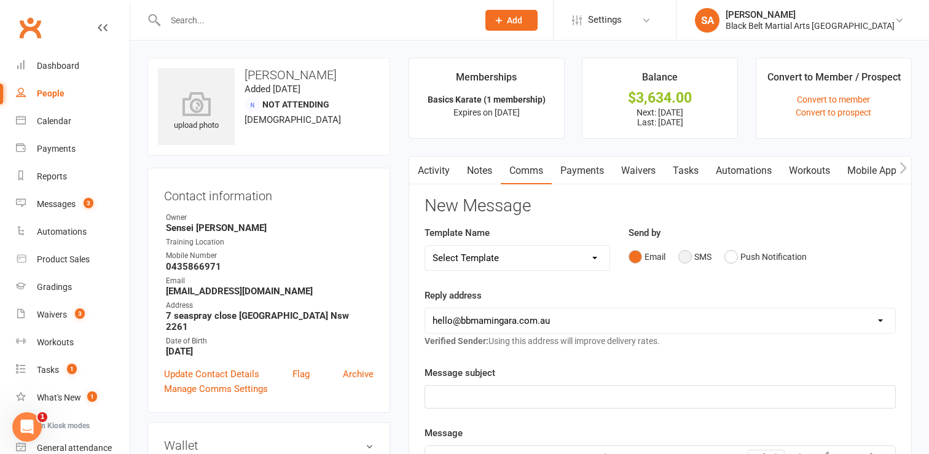
click at [682, 260] on button "SMS" at bounding box center [694, 256] width 33 height 23
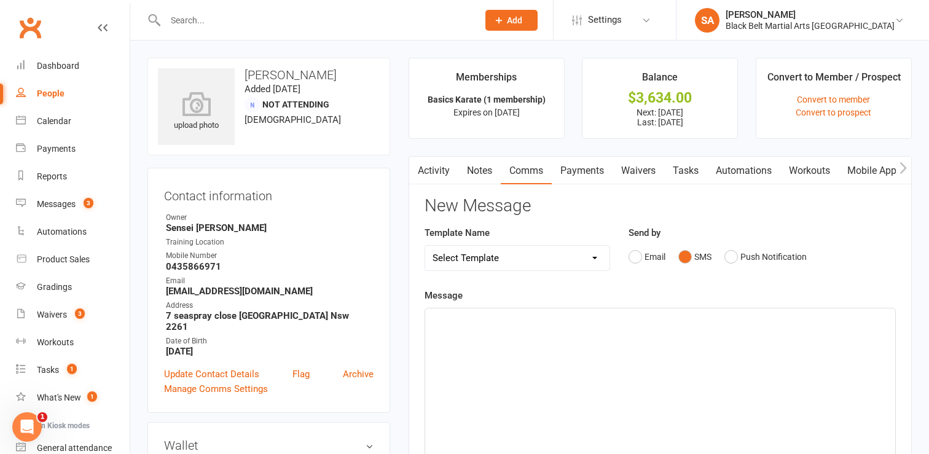
click at [592, 263] on select "Select Template [SMS] 14 Day Absentee AFU Lil Dragons [SMS] 14 day Absentee AFU…" at bounding box center [517, 258] width 184 height 25
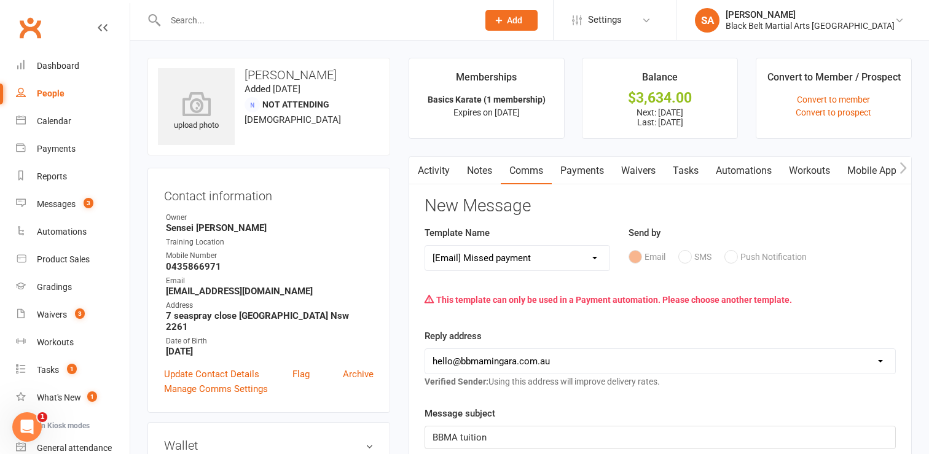
click at [686, 259] on div "Email SMS Push Notification" at bounding box center [761, 256] width 267 height 23
click at [596, 258] on select "Select Template [SMS] 14 Day Absentee AFU Lil Dragons [SMS] 14 day Absentee AFU…" at bounding box center [517, 258] width 184 height 25
select select "60"
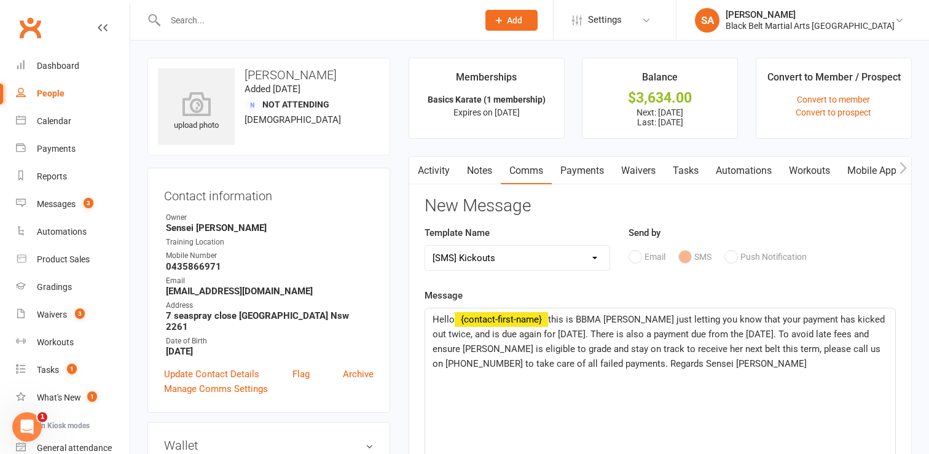
click at [455, 333] on span "this is BBMA Mingara just letting you know that your payment has kicked out twi…" at bounding box center [659, 341] width 455 height 55
click at [483, 334] on span "this is BBMA Mingara just letting you know that your payment has kicked out six…" at bounding box center [659, 341] width 455 height 55
click at [637, 332] on span "this is BBMA Mingara just letting you know that your payment has kicked out six…" at bounding box center [659, 341] width 455 height 55
click at [611, 334] on span "this is BBMA Mingara just letting you know that your payment has kicked out six…" at bounding box center [659, 341] width 455 height 55
click at [633, 333] on span "this is BBMA Mingara just letting you know that your payment has kicked out six…" at bounding box center [659, 341] width 455 height 55
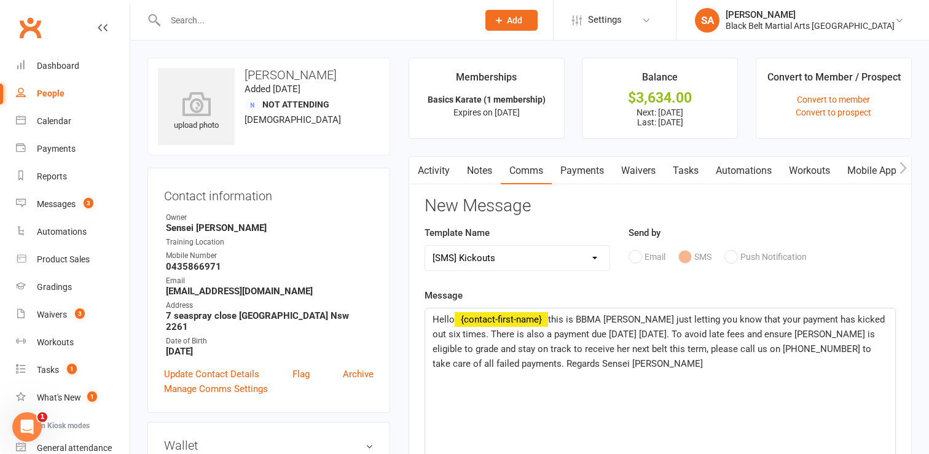
click at [749, 334] on span "this is BBMA Mingara just letting you know that your payment has kicked out six…" at bounding box center [659, 341] width 455 height 55
click at [729, 332] on span "this is BBMA Mingara just letting you know that your payment has kicked out six…" at bounding box center [659, 341] width 455 height 55
click at [476, 347] on span "this is BBMA Mingara just letting you know that your payment has kicked out six…" at bounding box center [659, 341] width 455 height 55
click at [531, 349] on span "this is BBMA Mingara just letting you know that your payment has kicked out six…" at bounding box center [659, 341] width 455 height 55
click at [586, 346] on span "this is BBMA Mingara just letting you know that your payment has kicked out six…" at bounding box center [659, 341] width 455 height 55
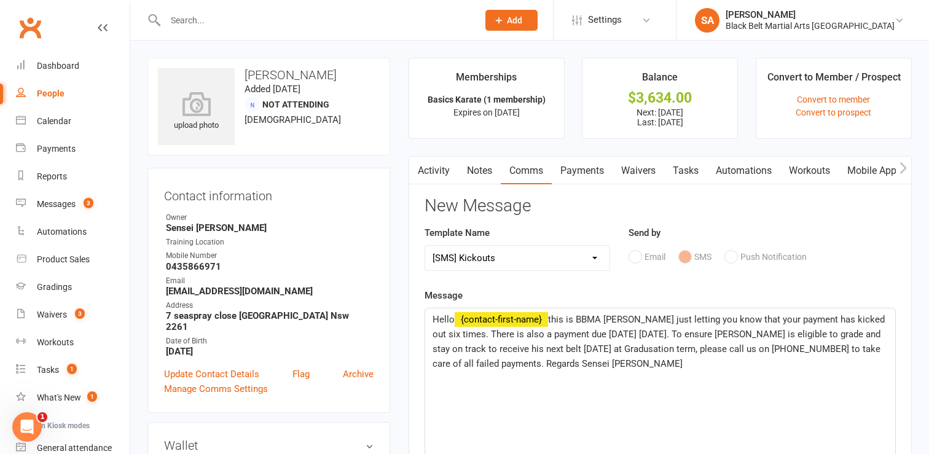
click at [611, 349] on span "this is BBMA Mingara just letting you know that your payment has kicked out six…" at bounding box center [659, 341] width 455 height 55
click at [648, 346] on span "this is BBMA Mingara just letting you know that your payment has kicked out six…" at bounding box center [659, 341] width 455 height 55
click at [822, 348] on span "this is BBMA Mingara just letting you know that your payment has kicked out six…" at bounding box center [659, 341] width 455 height 55
click at [472, 362] on span "this is BBMA Mingara just letting you know that your payment has kicked out six…" at bounding box center [659, 341] width 455 height 55
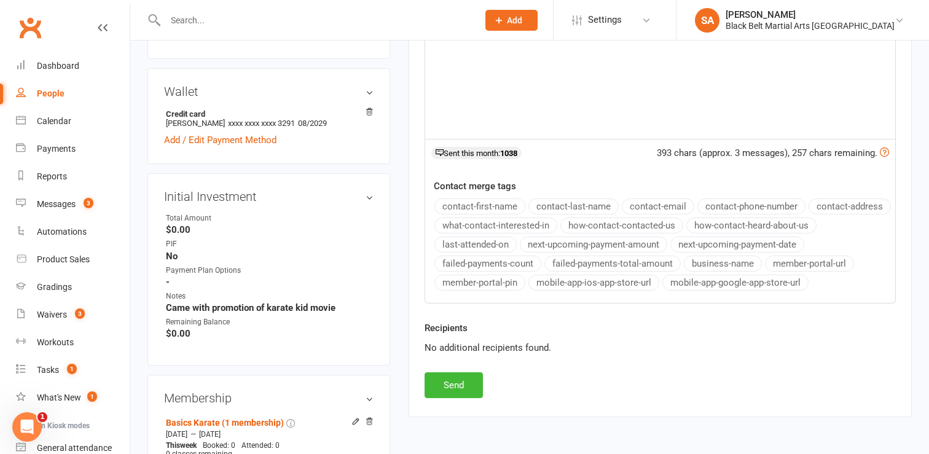
scroll to position [362, 0]
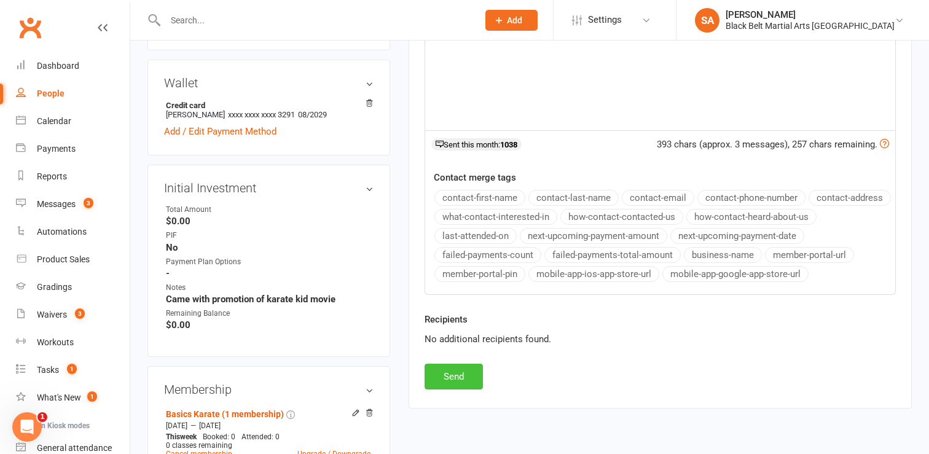
click at [453, 369] on button "Send" at bounding box center [453, 377] width 58 height 26
select select
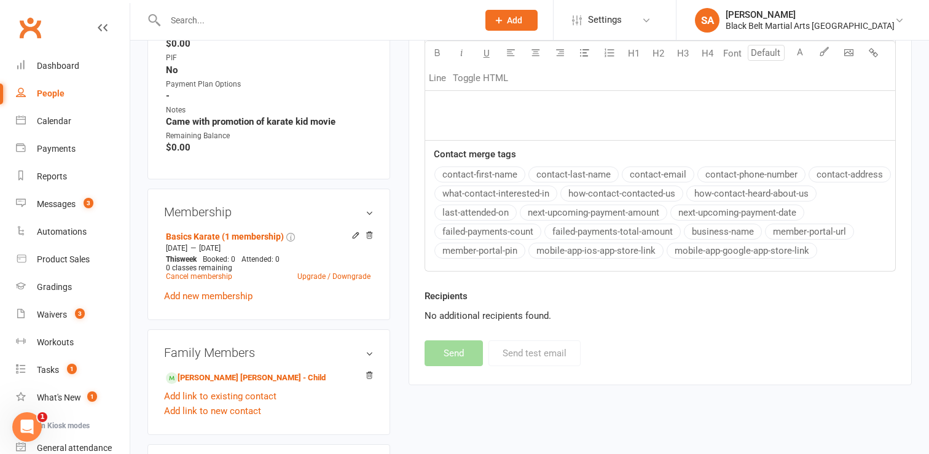
scroll to position [543, 0]
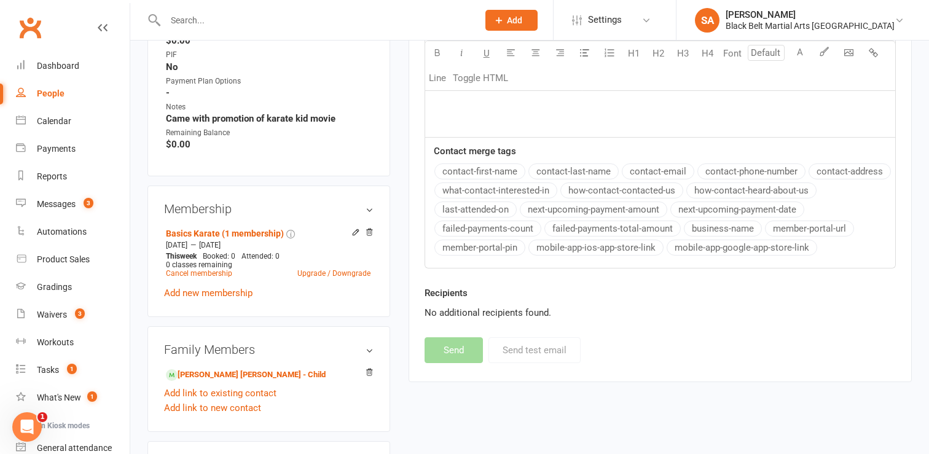
click at [197, 19] on input "text" at bounding box center [316, 20] width 308 height 17
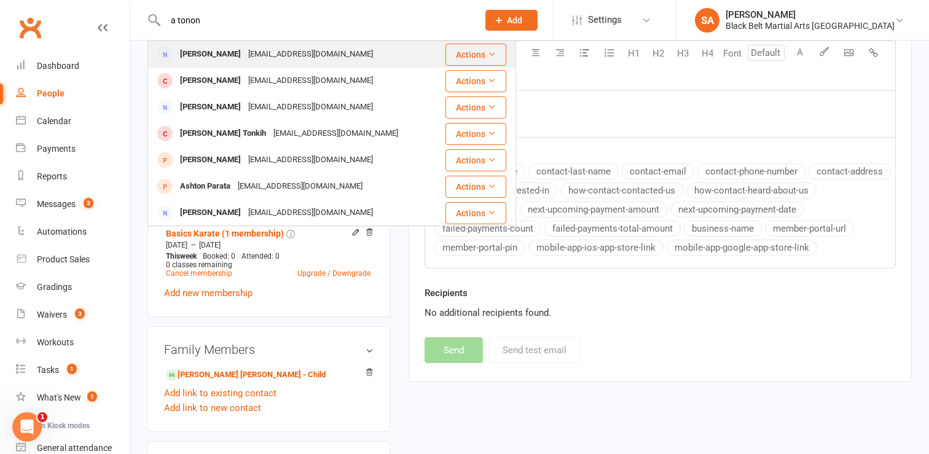
type input "a tonon"
click at [208, 53] on div "Andrea Tonon" at bounding box center [210, 54] width 68 height 18
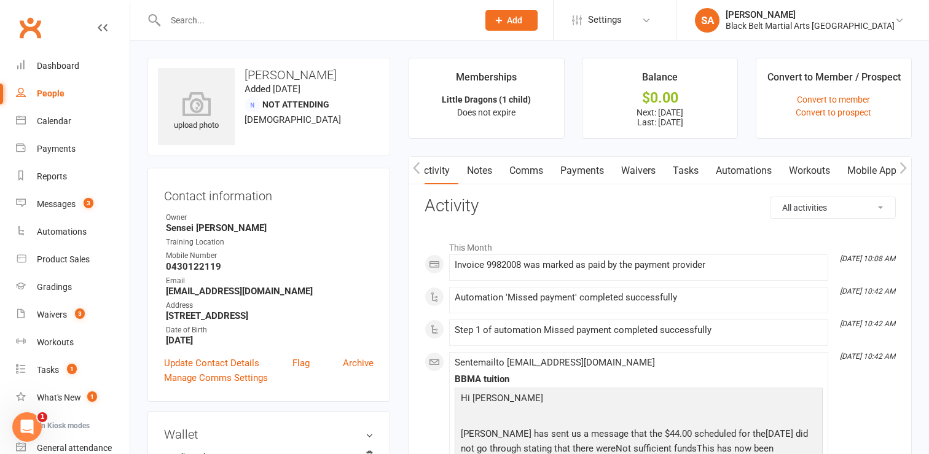
click at [590, 173] on link "Payments" at bounding box center [582, 171] width 61 height 28
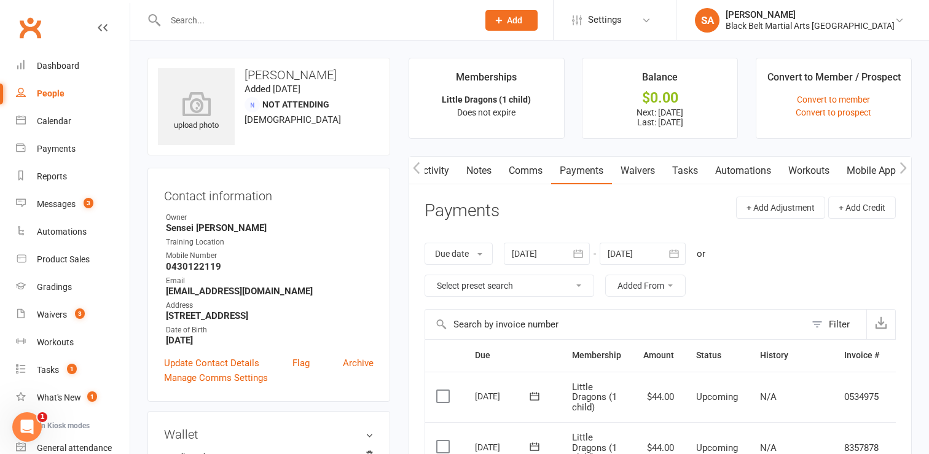
click at [180, 16] on input "text" at bounding box center [316, 20] width 308 height 17
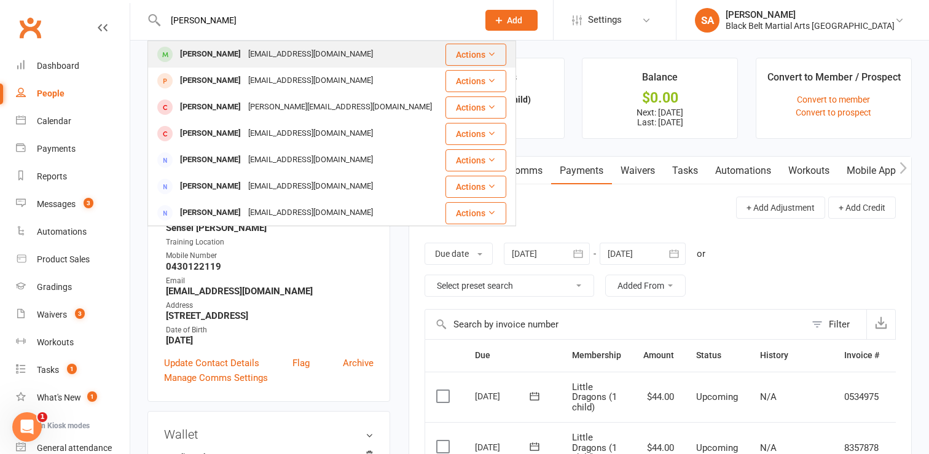
type input "ian bucton"
click at [192, 56] on div "Ian Buckton" at bounding box center [210, 54] width 68 height 18
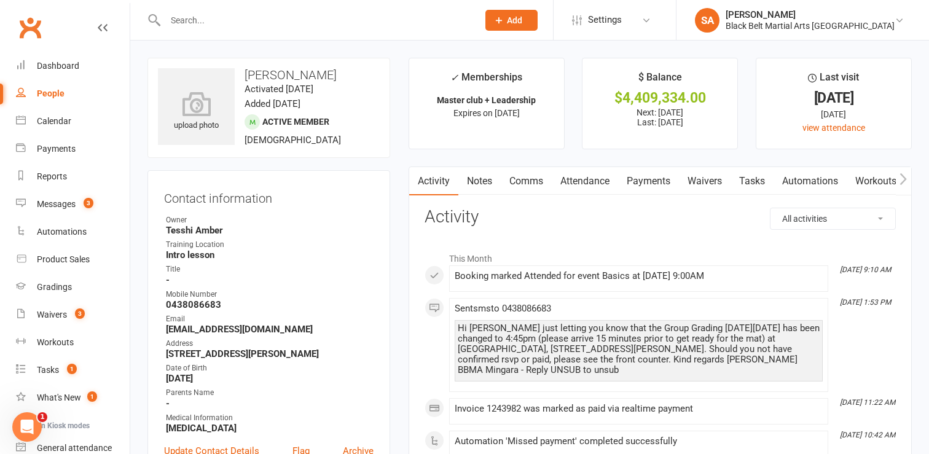
click at [655, 187] on link "Payments" at bounding box center [648, 181] width 61 height 28
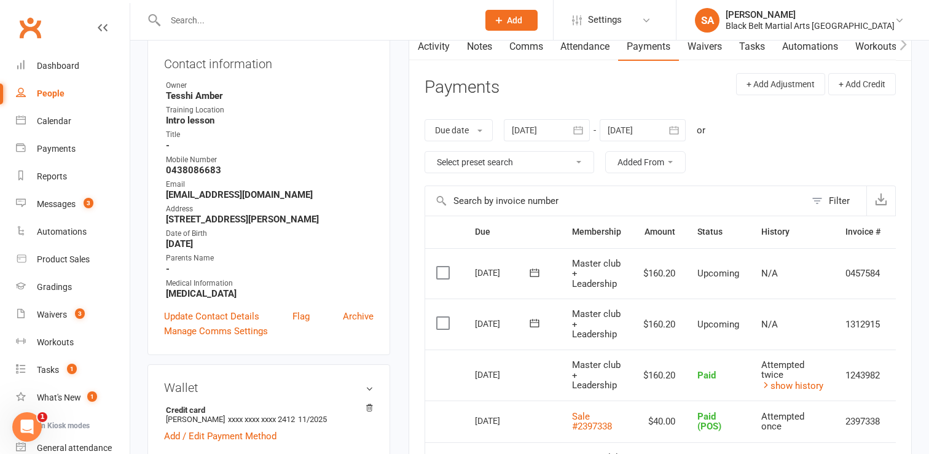
scroll to position [135, 0]
click at [172, 14] on input "text" at bounding box center [316, 20] width 308 height 17
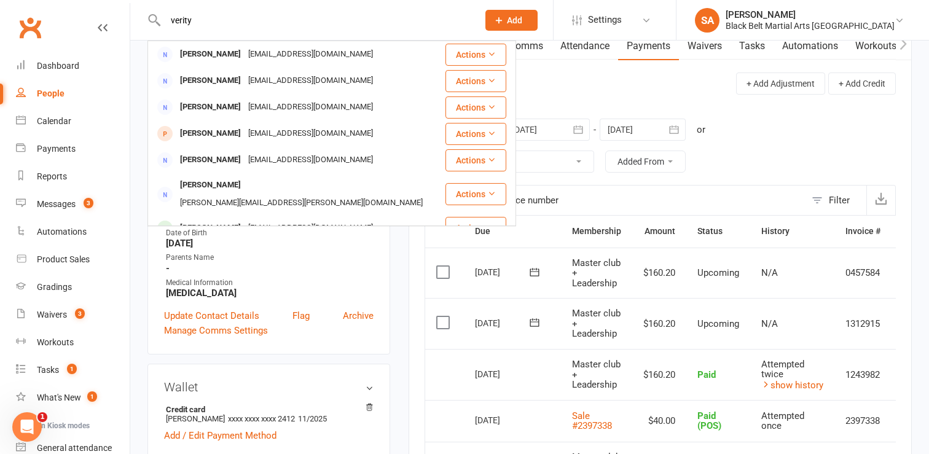
type input "verity"
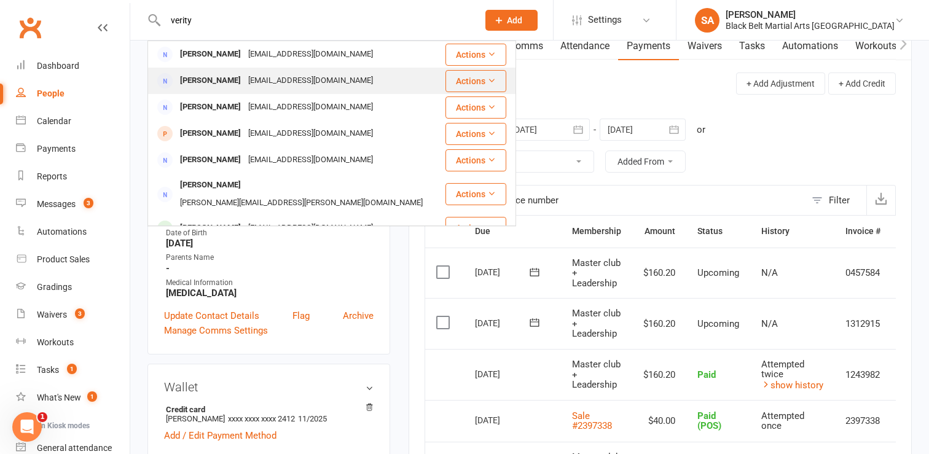
click at [219, 82] on div "Rebecca Verity" at bounding box center [210, 81] width 68 height 18
click at [0, 0] on div "Loading" at bounding box center [0, 0] width 0 height 0
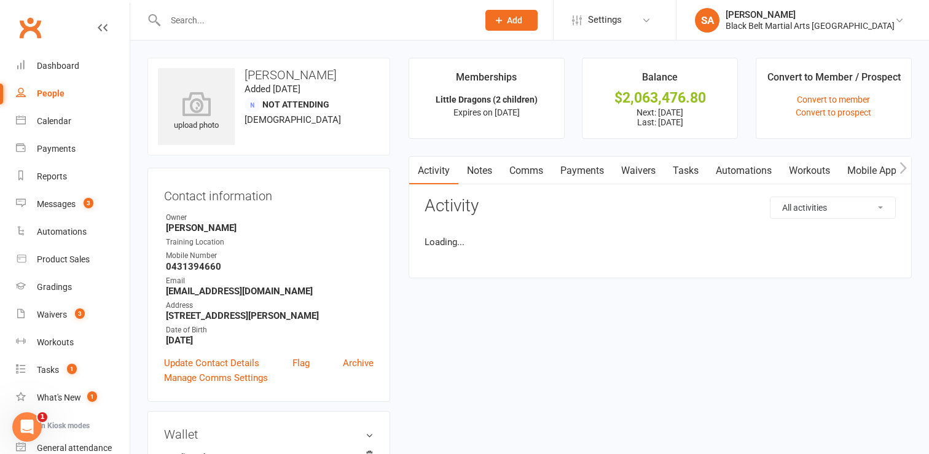
click at [579, 169] on link "Payments" at bounding box center [582, 171] width 61 height 28
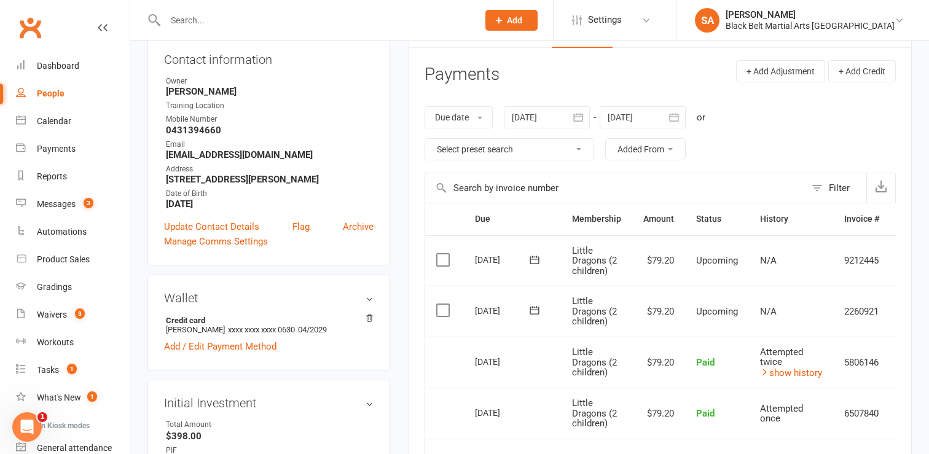
scroll to position [138, 0]
click at [177, 16] on input "text" at bounding box center [316, 20] width 308 height 17
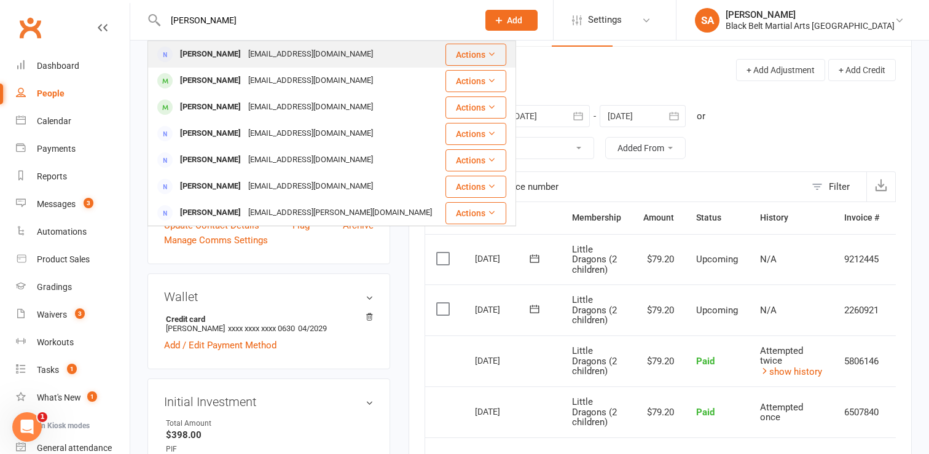
type input "niki coleman"
click at [192, 52] on div "Nikki Coleman" at bounding box center [210, 54] width 68 height 18
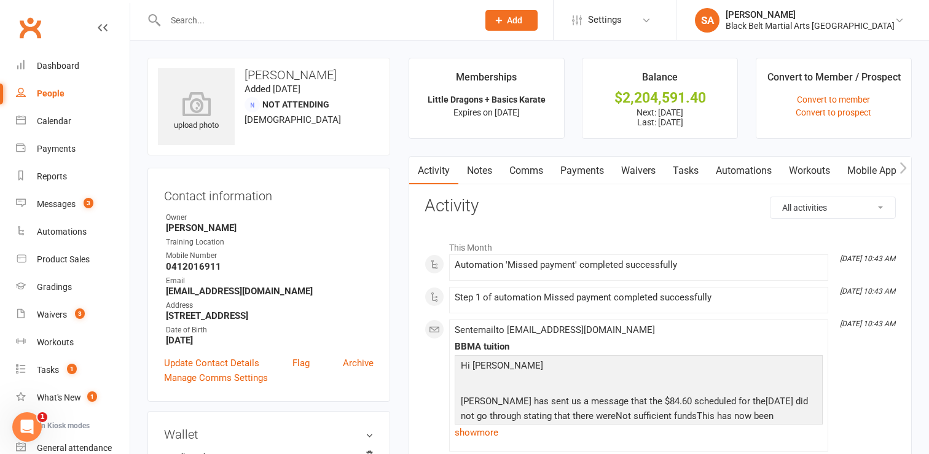
scroll to position [0, 1]
click at [595, 173] on link "Payments" at bounding box center [581, 171] width 61 height 28
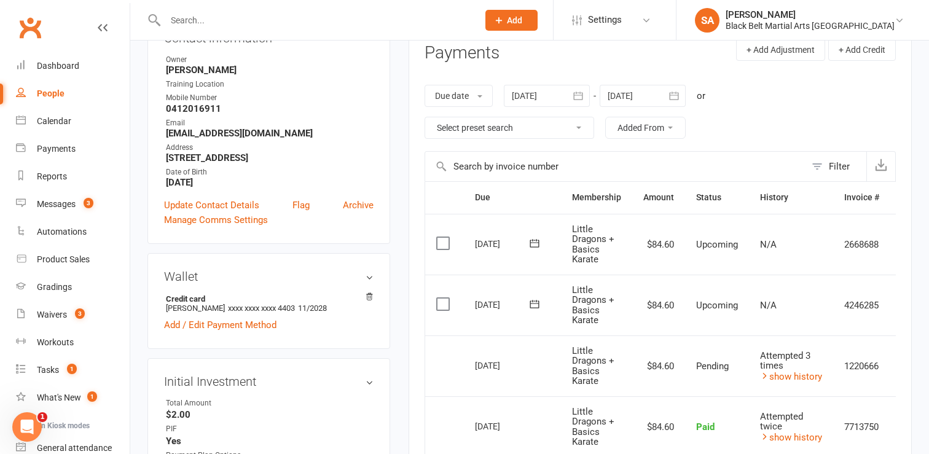
scroll to position [159, 0]
click at [184, 23] on input "text" at bounding box center [316, 20] width 308 height 17
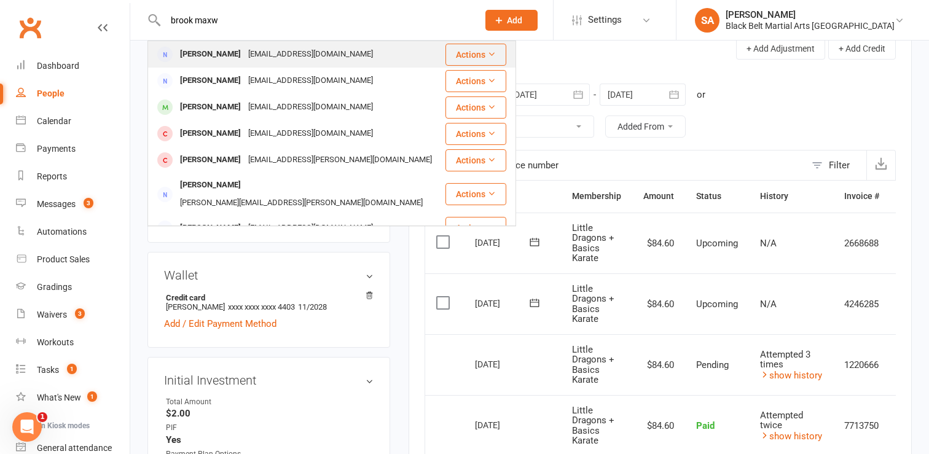
type input "brook maxw"
click at [202, 52] on div "[PERSON_NAME]" at bounding box center [210, 54] width 68 height 18
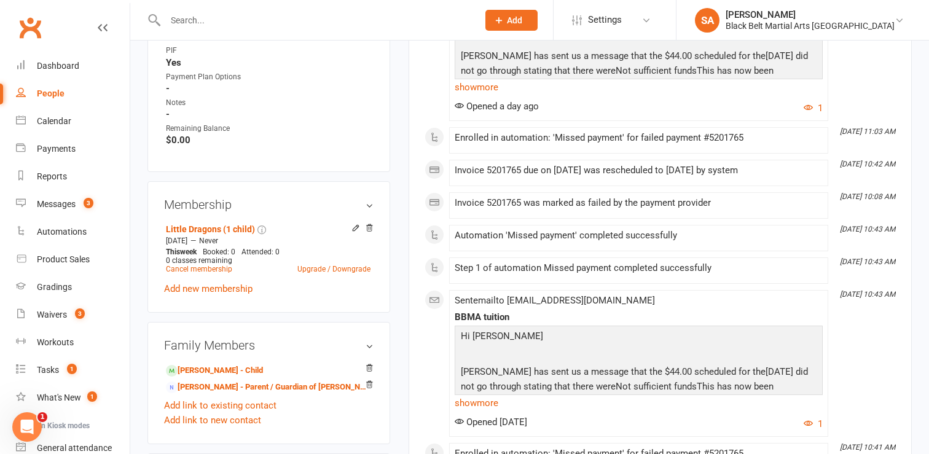
scroll to position [590, 0]
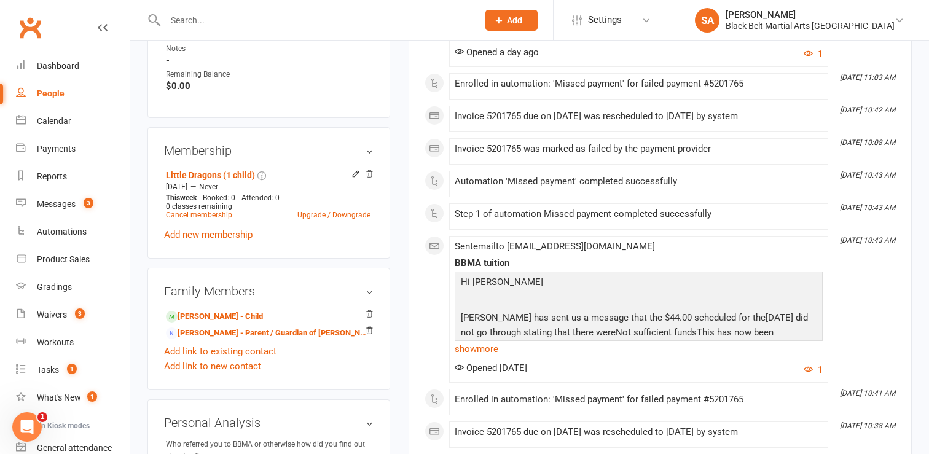
click at [182, 19] on input "text" at bounding box center [316, 20] width 308 height 17
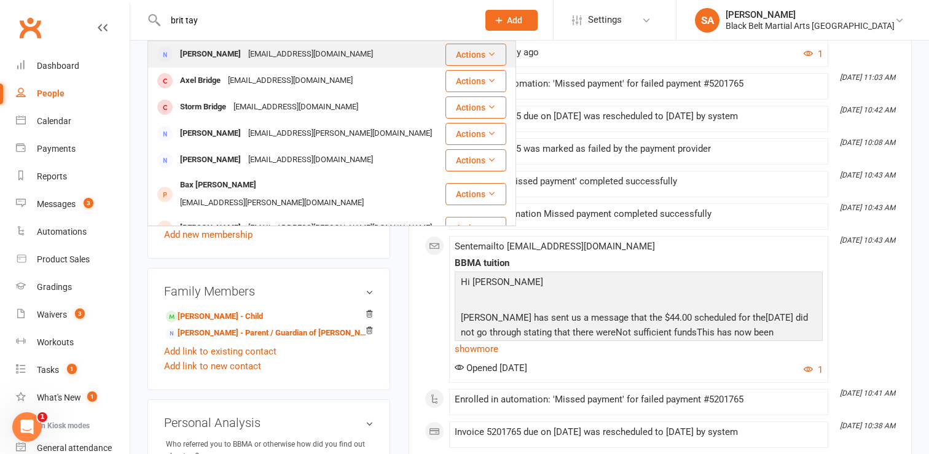
type input "brit tay"
click at [196, 58] on div "Brittany Taylor" at bounding box center [210, 54] width 68 height 18
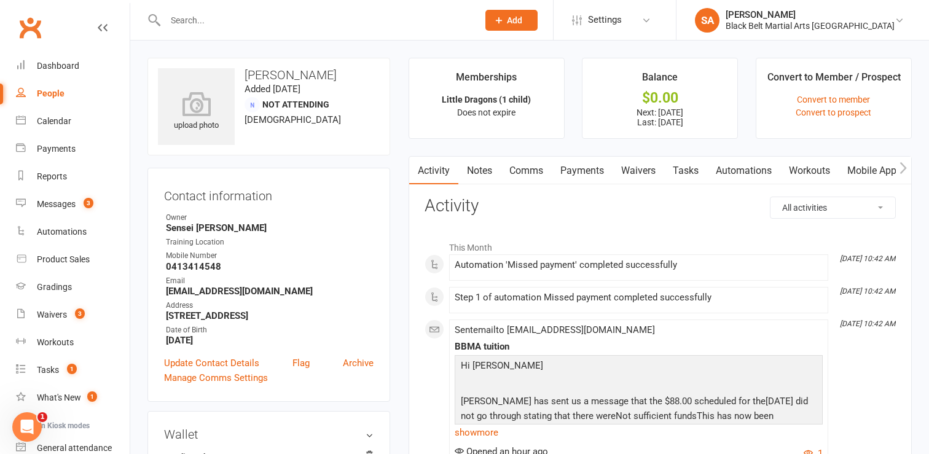
click at [583, 171] on link "Payments" at bounding box center [582, 171] width 61 height 28
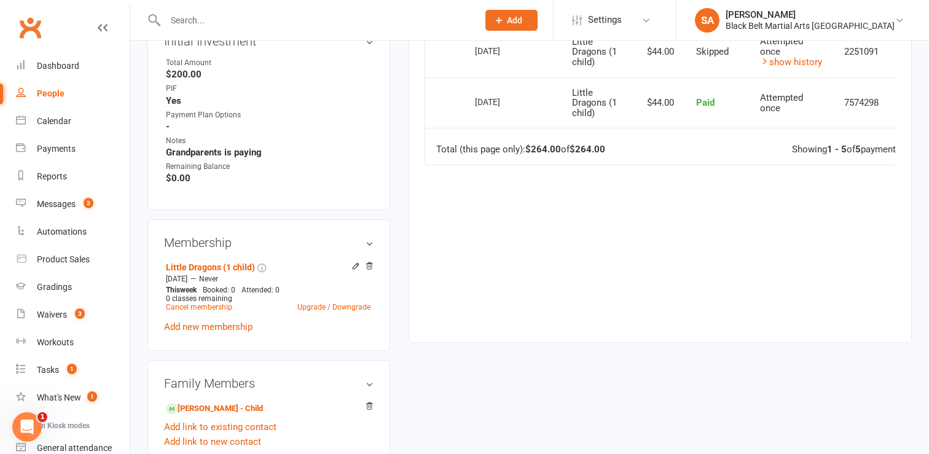
scroll to position [518, 0]
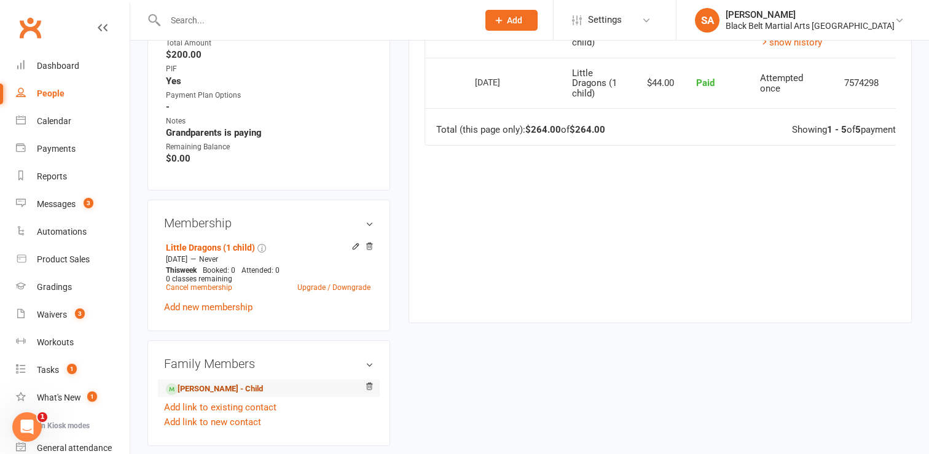
click at [200, 391] on link "Cleo Michalski - Child" at bounding box center [214, 389] width 97 height 13
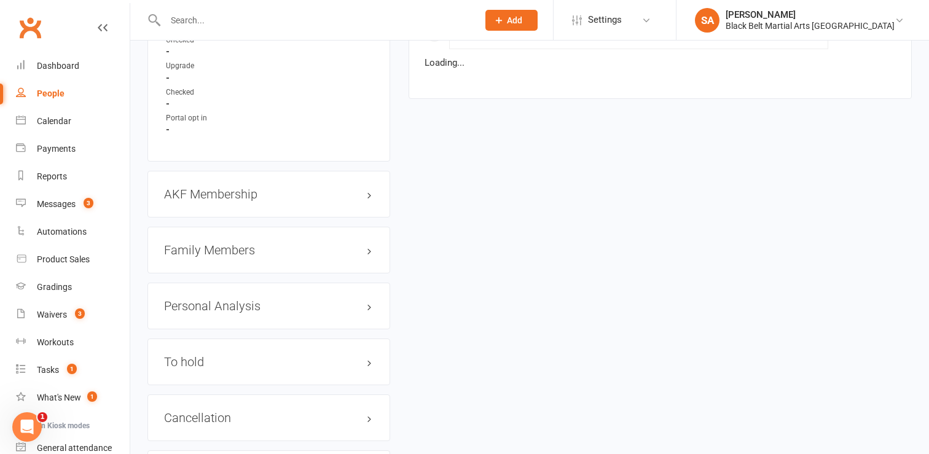
scroll to position [1271, 0]
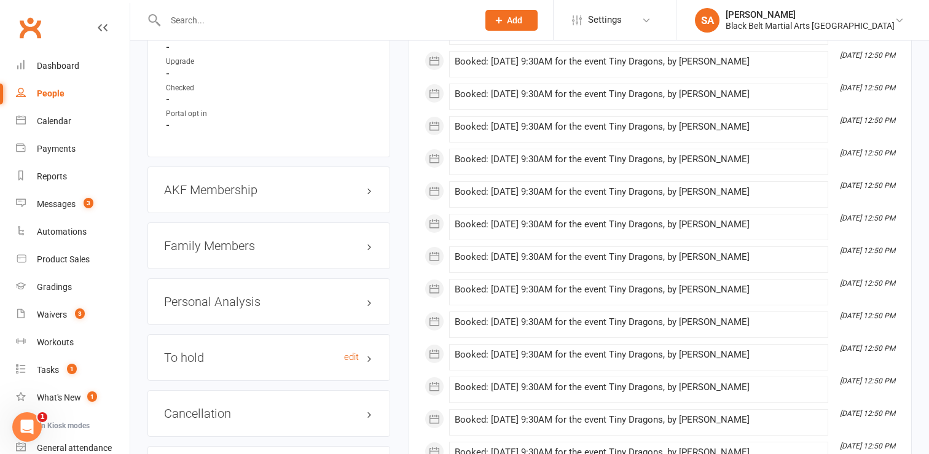
click at [370, 351] on h3 "To hold edit" at bounding box center [268, 358] width 209 height 14
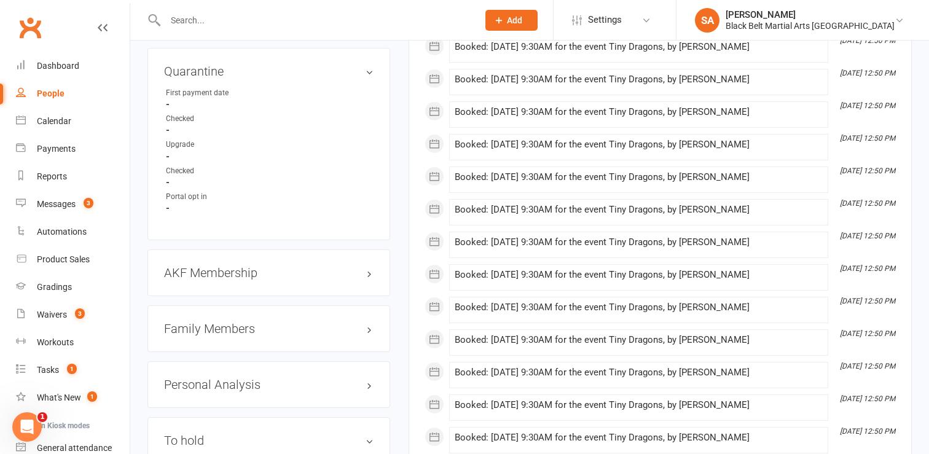
scroll to position [1192, 0]
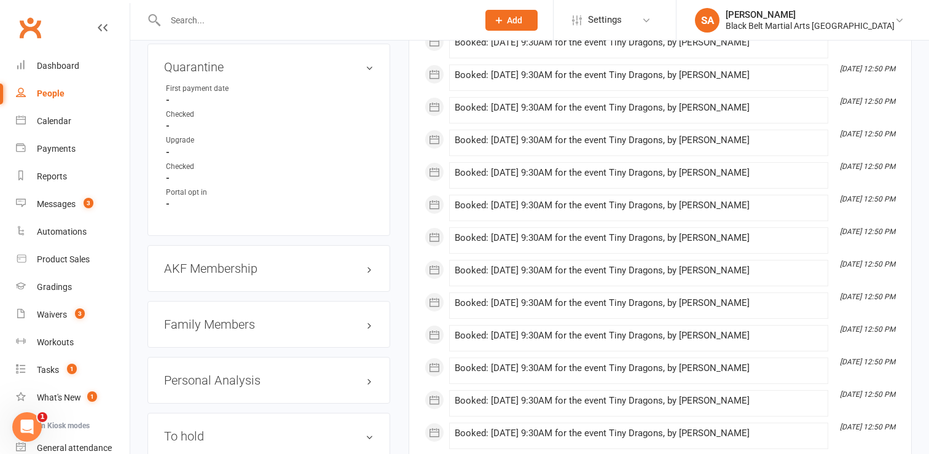
click at [212, 318] on h3 "Family Members" at bounding box center [268, 325] width 209 height 14
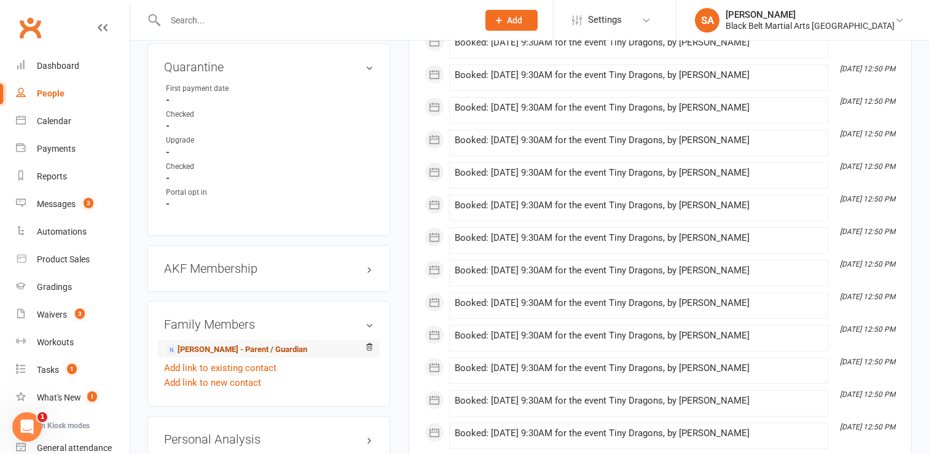
click at [205, 345] on link "Brittany Taylor - Parent / Guardian" at bounding box center [236, 349] width 141 height 13
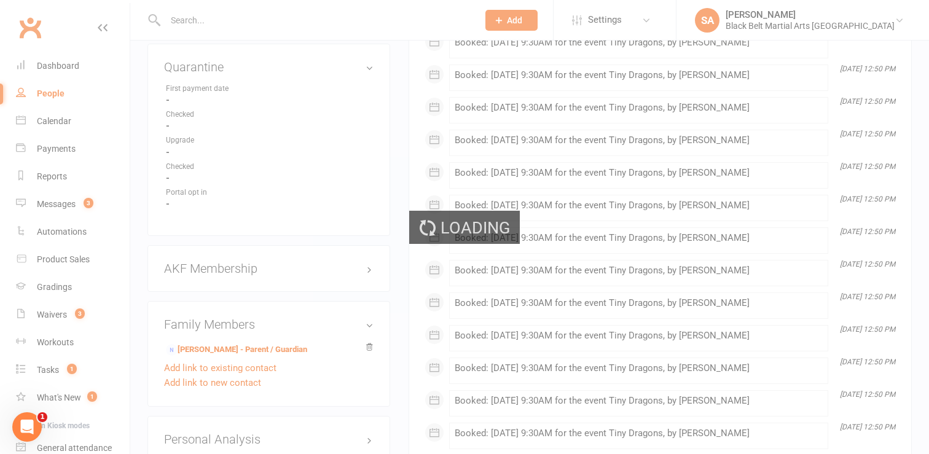
click at [666, 257] on div "Loading" at bounding box center [464, 227] width 929 height 454
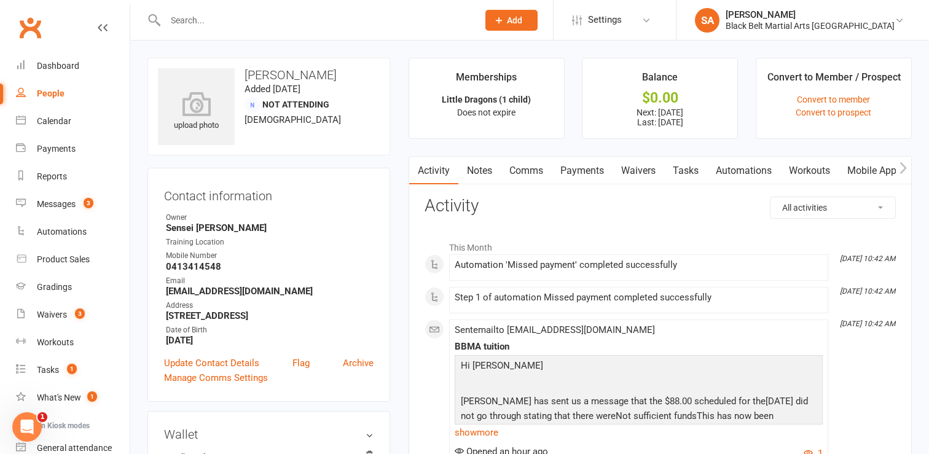
click at [580, 173] on link "Payments" at bounding box center [582, 171] width 61 height 28
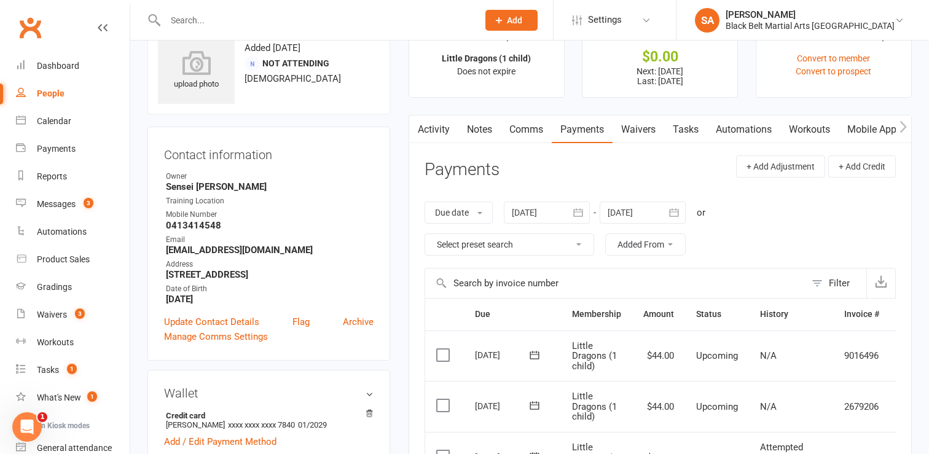
scroll to position [34, 0]
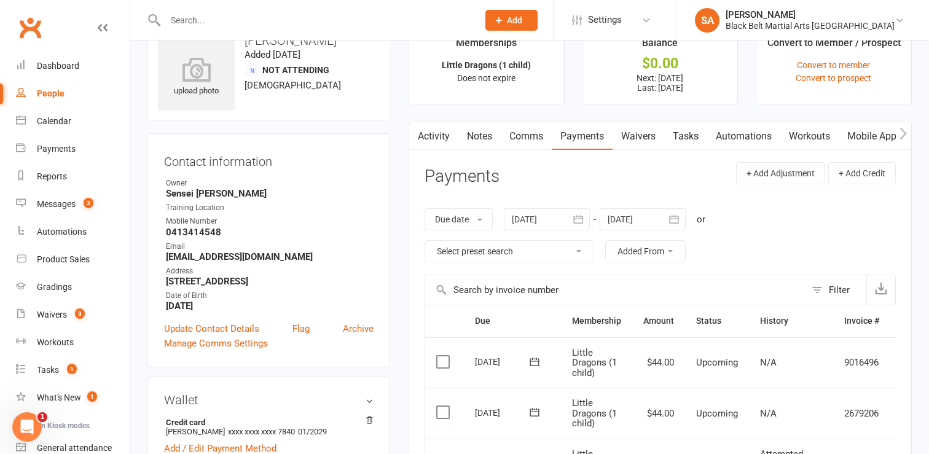
click at [518, 139] on link "Comms" at bounding box center [526, 136] width 51 height 28
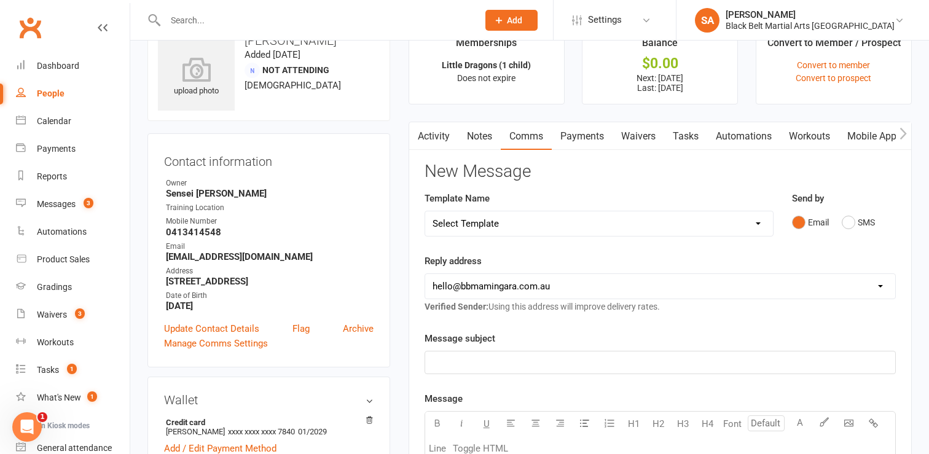
click at [586, 135] on link "Payments" at bounding box center [582, 136] width 61 height 28
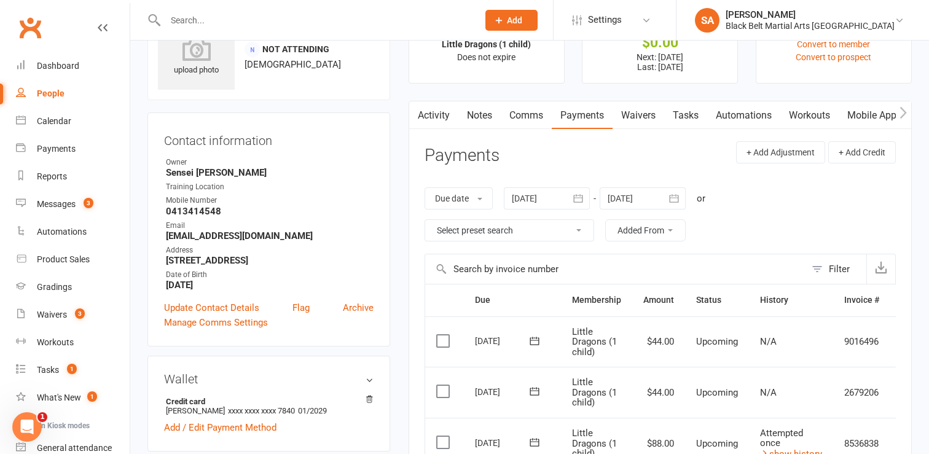
scroll to position [55, 0]
click at [523, 115] on link "Comms" at bounding box center [526, 116] width 51 height 28
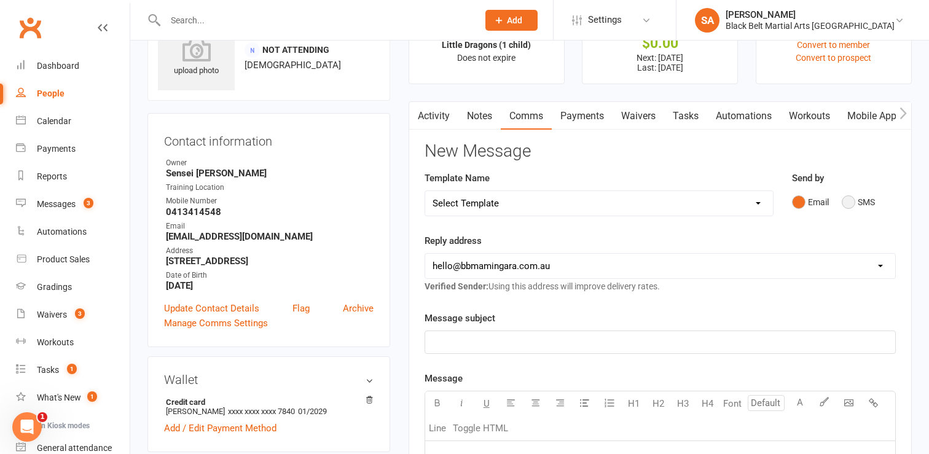
click at [849, 200] on button "SMS" at bounding box center [858, 201] width 33 height 23
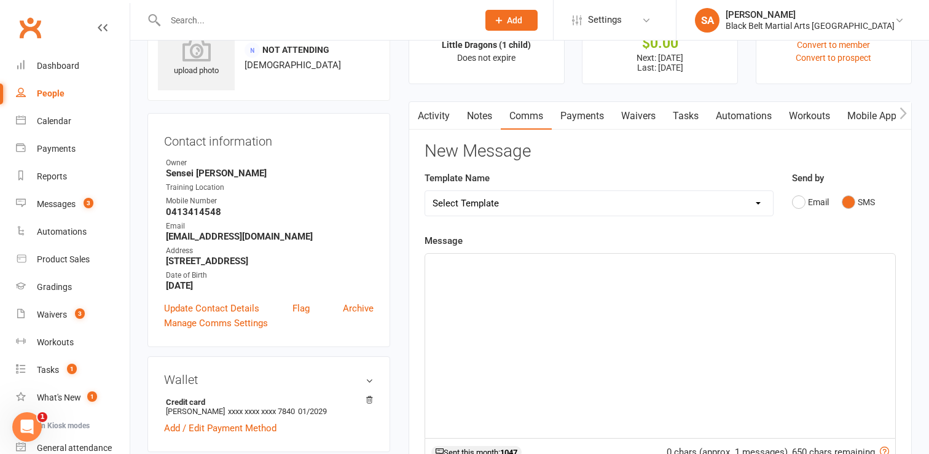
click at [757, 201] on select "Select Template [SMS] 14 Day Absentee AFU Lil Dragons [SMS] 14 day Absentee AFU…" at bounding box center [599, 203] width 348 height 25
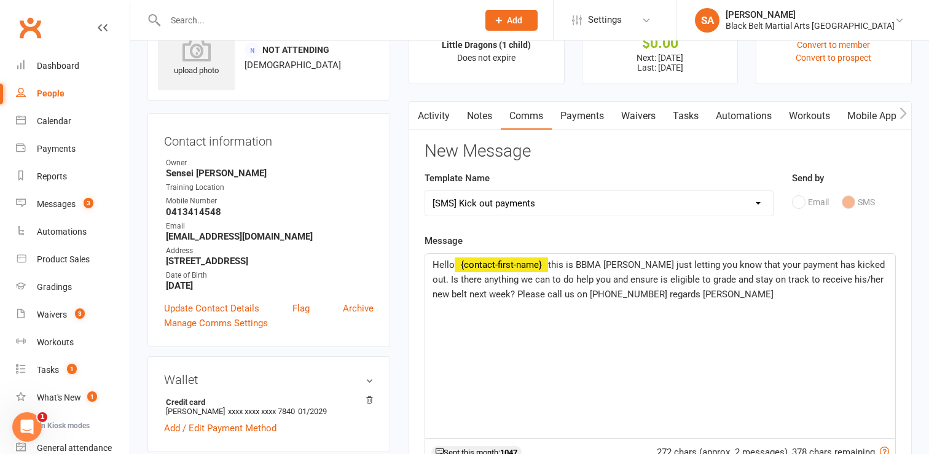
click at [759, 204] on select "Select Template [SMS] 14 Day Absentee AFU Lil Dragons [SMS] 14 day Absentee AFU…" at bounding box center [599, 203] width 348 height 25
select select "60"
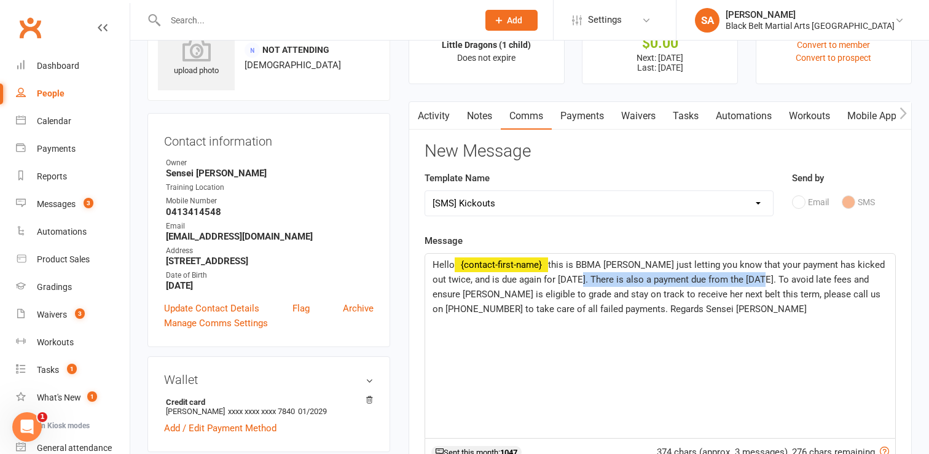
drag, startPoint x: 770, startPoint y: 280, endPoint x: 586, endPoint y: 279, distance: 184.3
click at [586, 279] on span "this is BBMA Mingara just letting you know that your payment has kicked out twi…" at bounding box center [659, 286] width 455 height 55
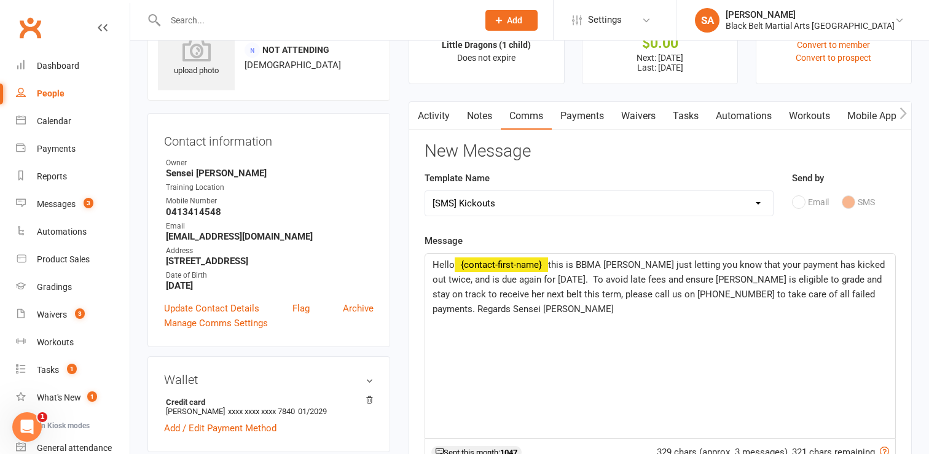
click at [738, 281] on span "this is BBMA Mingara just letting you know that your payment has kicked out twi…" at bounding box center [659, 286] width 455 height 55
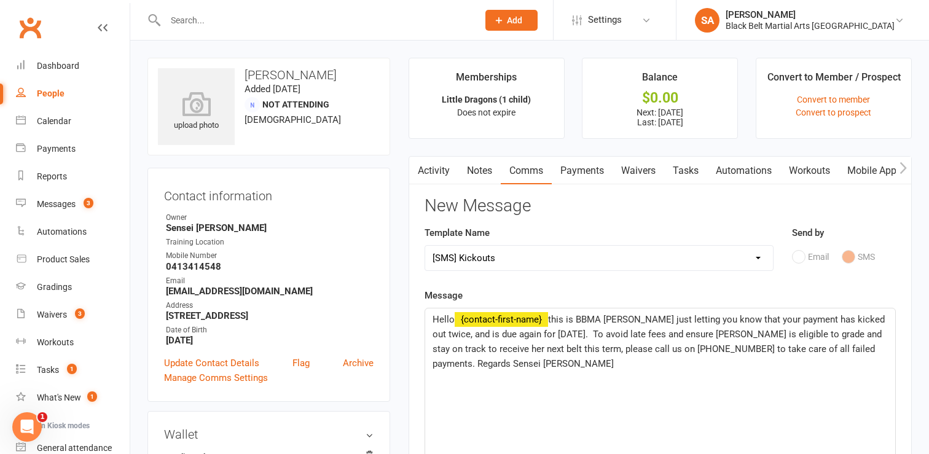
click at [534, 346] on span "this is BBMA Mingara just letting you know that your payment has kicked out twi…" at bounding box center [659, 341] width 455 height 55
click at [647, 346] on span "this is BBMA Mingara just letting you know that your payment has kicked out twi…" at bounding box center [659, 341] width 455 height 55
click at [819, 347] on span "this is BBMA Mingara just letting you know that your payment has kicked out twi…" at bounding box center [660, 341] width 456 height 55
click at [471, 364] on span "this is BBMA Mingara just letting you know that your payment has kicked out twi…" at bounding box center [660, 341] width 456 height 55
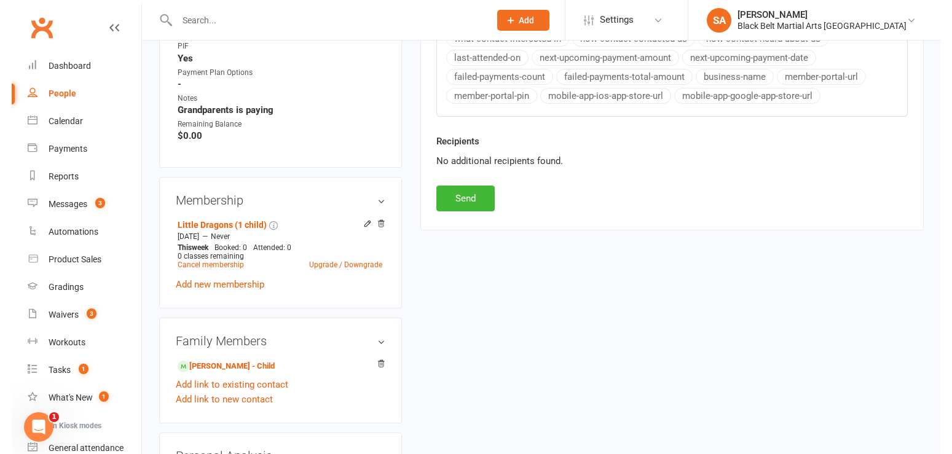
scroll to position [552, 0]
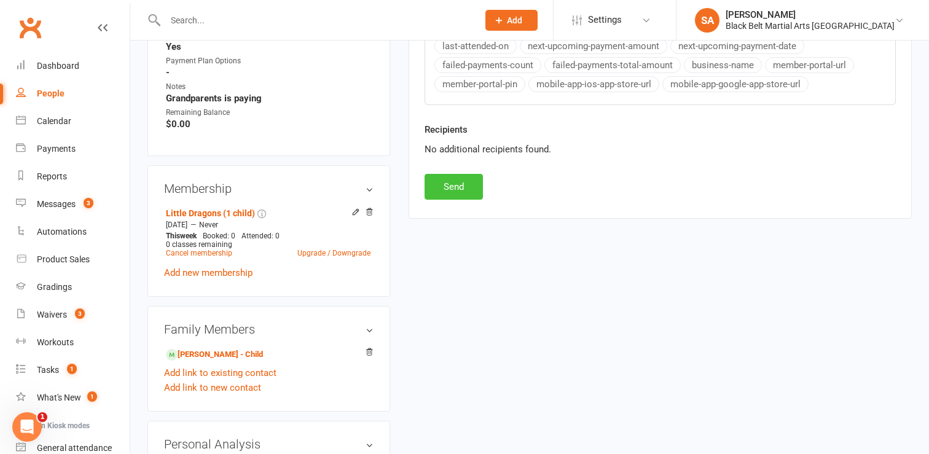
click at [455, 189] on button "Send" at bounding box center [453, 187] width 58 height 26
select select
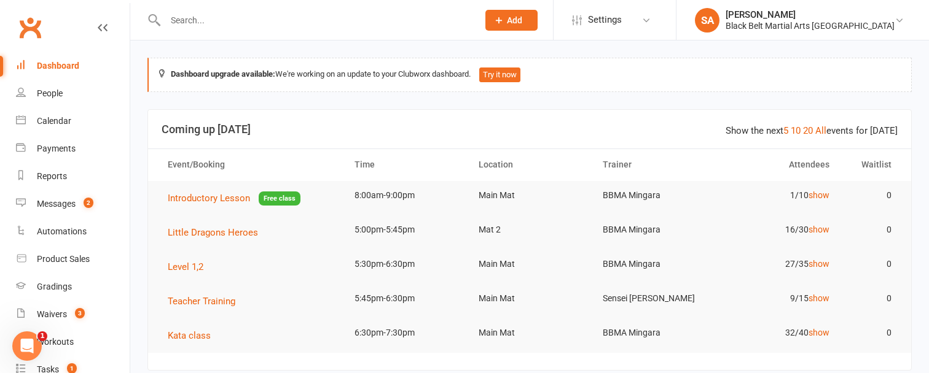
click at [195, 18] on input "text" at bounding box center [316, 20] width 308 height 17
paste input "[PERSON_NAME]"
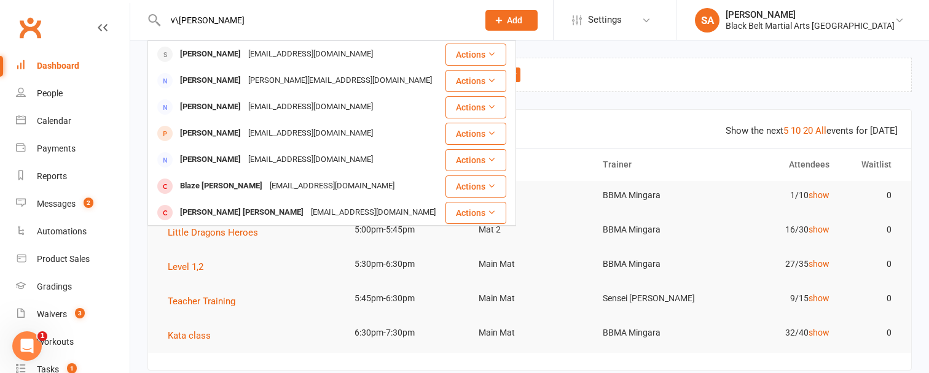
click at [179, 17] on input "v\Robyn Leech" at bounding box center [316, 20] width 308 height 17
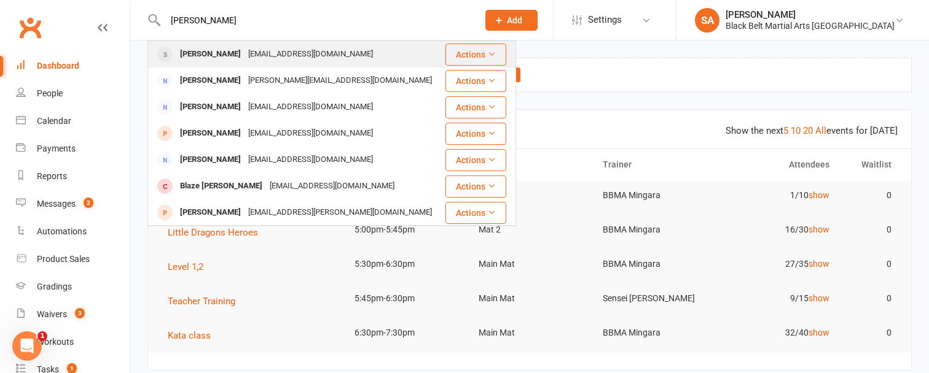
type input "[PERSON_NAME]"
click at [199, 54] on div "[PERSON_NAME]" at bounding box center [210, 54] width 68 height 18
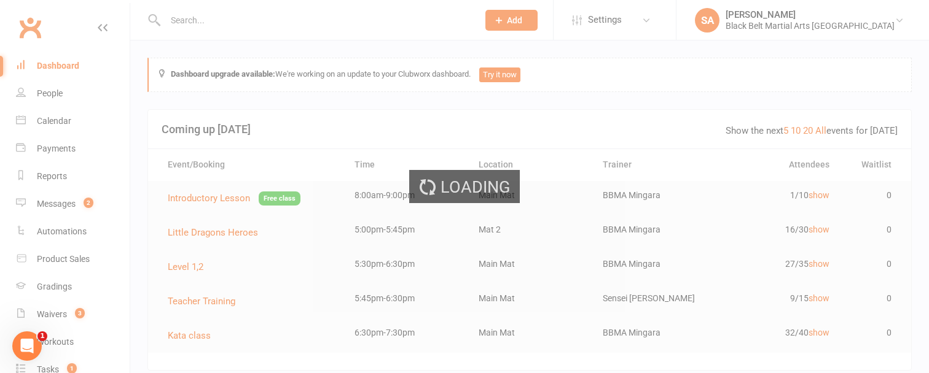
click at [329, 136] on div "Loading" at bounding box center [464, 186] width 929 height 373
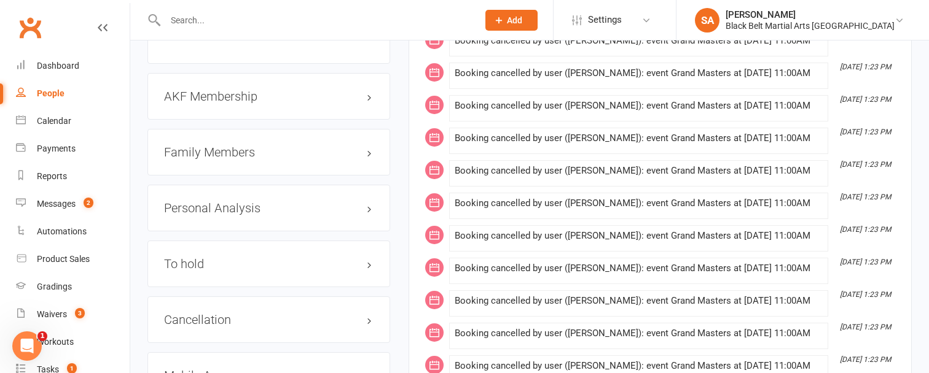
scroll to position [1411, 0]
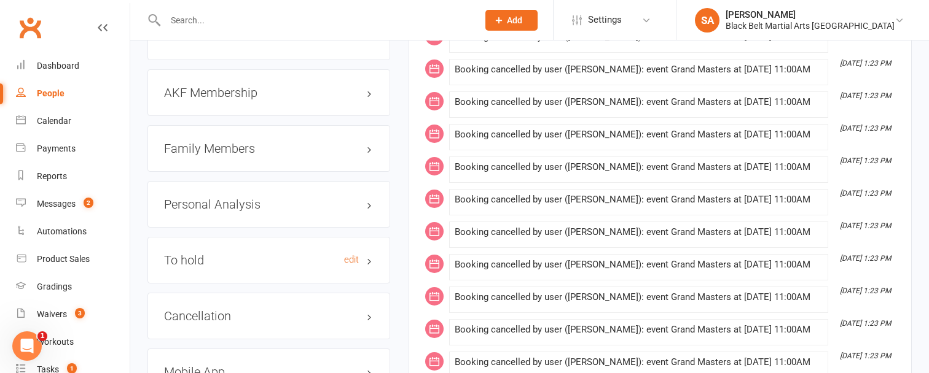
click at [368, 256] on h3 "To hold edit" at bounding box center [268, 261] width 209 height 14
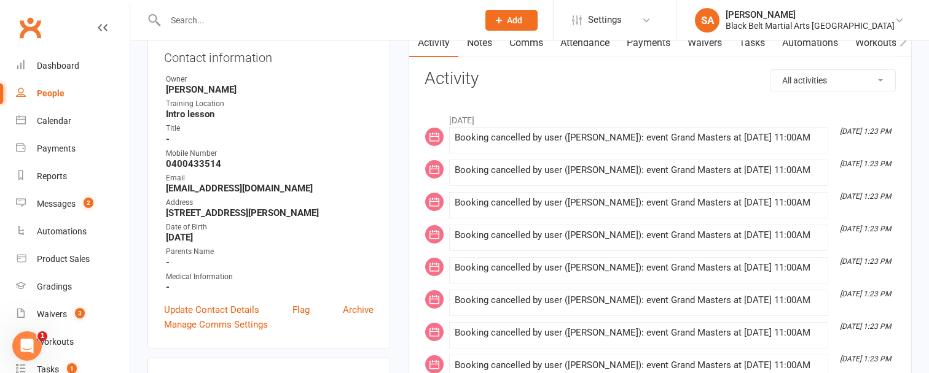
scroll to position [0, 0]
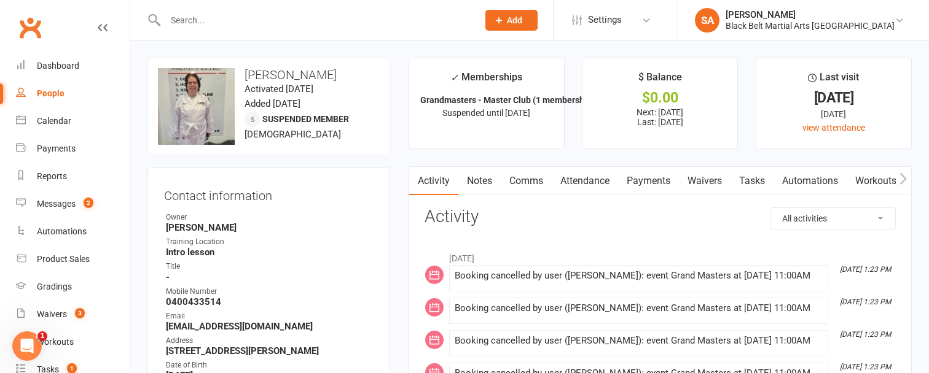
click at [525, 183] on link "Comms" at bounding box center [526, 181] width 51 height 28
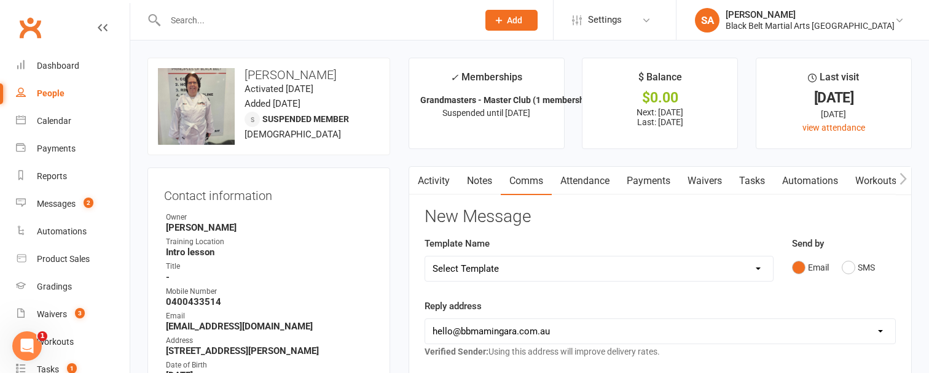
click at [650, 184] on link "Payments" at bounding box center [648, 181] width 61 height 28
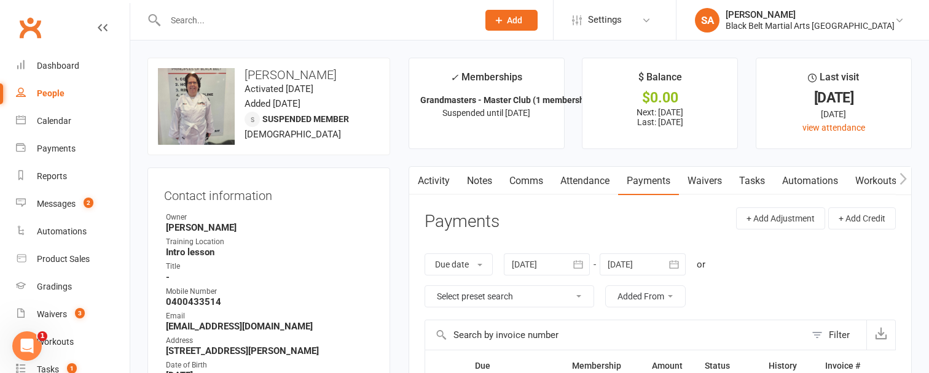
click at [531, 180] on link "Comms" at bounding box center [526, 181] width 51 height 28
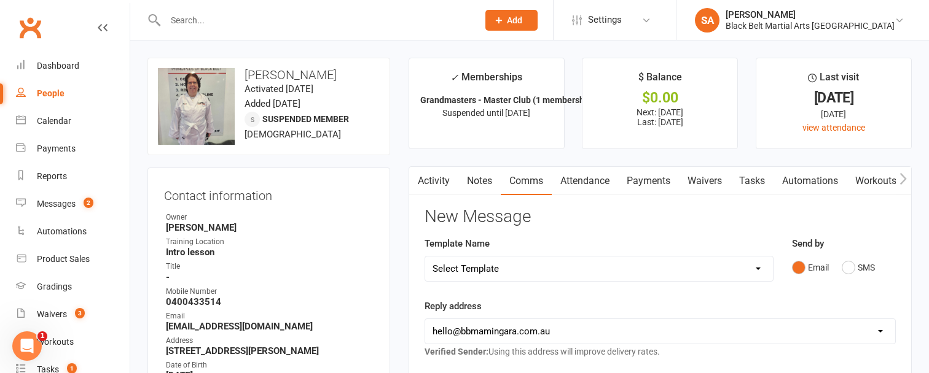
click at [759, 266] on select "Select Template [SMS] 14 Day Absentee AFU Lil Dragons [SMS] 14 day Absentee AFU…" at bounding box center [599, 269] width 348 height 25
select select "58"
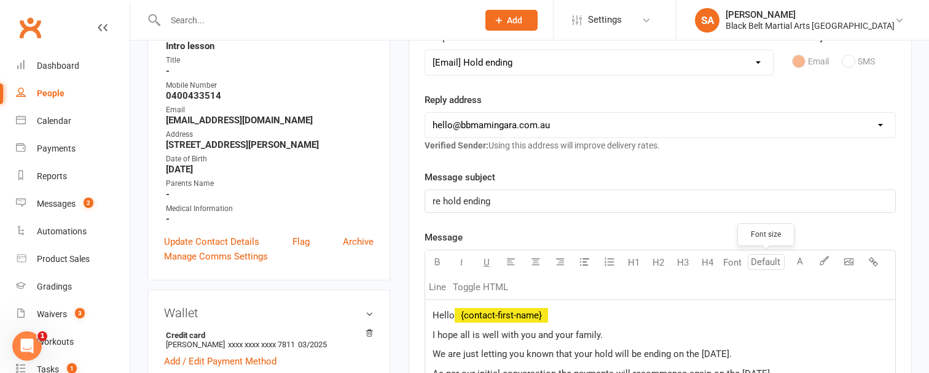
scroll to position [239, 0]
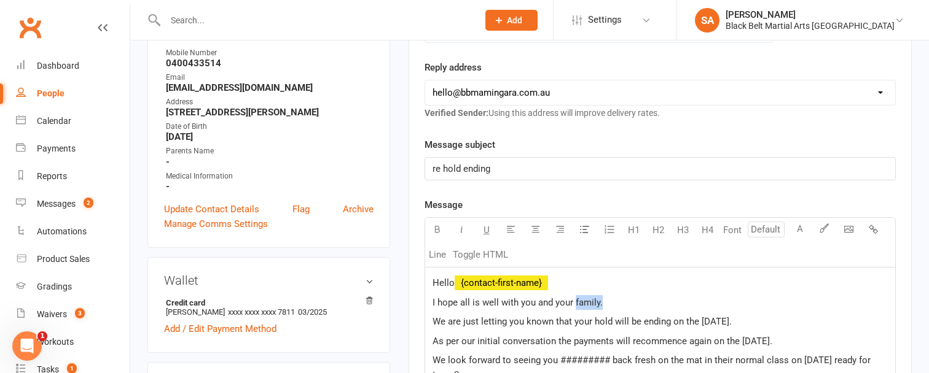
drag, startPoint x: 574, startPoint y: 302, endPoint x: 611, endPoint y: 297, distance: 37.2
click at [611, 297] on p "I hope all is well with you and your family." at bounding box center [659, 302] width 455 height 15
click at [713, 319] on span "We are just letting you known that your hold will be ending on the 3/7/25." at bounding box center [581, 321] width 299 height 11
click at [759, 340] on span "As per our initial conversation the payments will recommence again on the 22/7/…" at bounding box center [602, 341] width 340 height 11
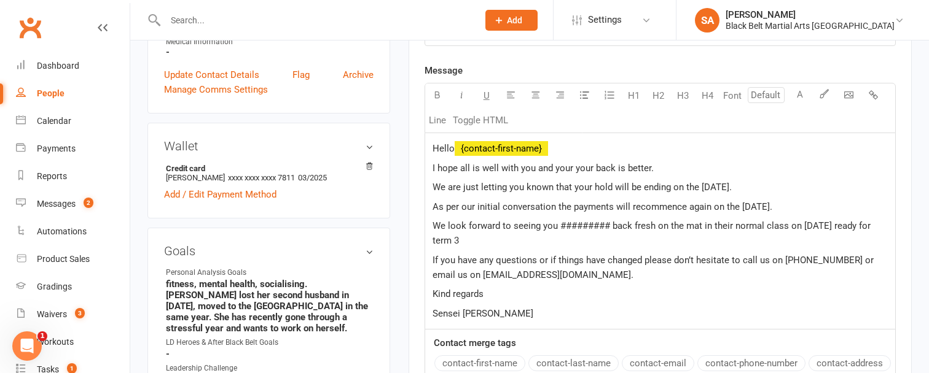
scroll to position [374, 0]
drag, startPoint x: 612, startPoint y: 225, endPoint x: 558, endPoint y: 220, distance: 53.7
click at [558, 220] on span "We look forward to seeing you ######### back fresh on the mat in their normal c…" at bounding box center [652, 233] width 440 height 26
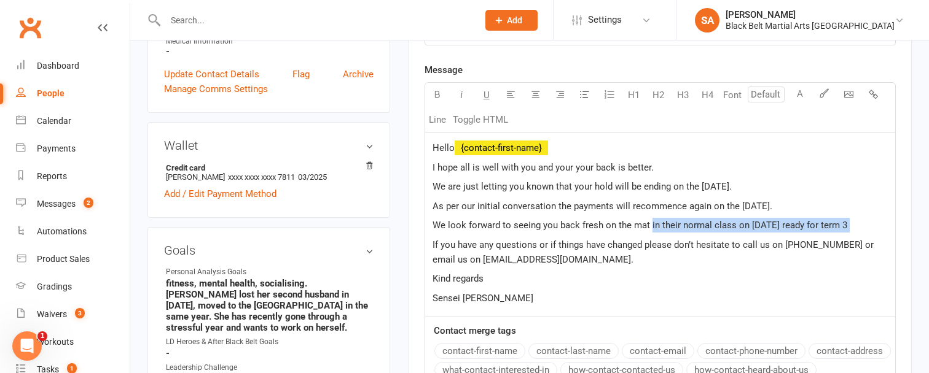
drag, startPoint x: 649, startPoint y: 225, endPoint x: 879, endPoint y: 234, distance: 229.9
click at [879, 234] on div "Hello ﻿ {contact-first-name} I hope all is well with you and your your back is …" at bounding box center [660, 225] width 470 height 184
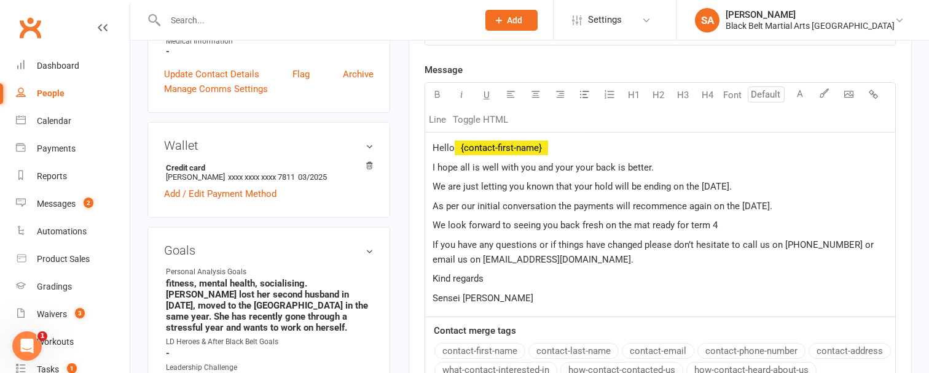
click at [717, 225] on p "We look forward to seeing you back fresh on the mat ready for term 4" at bounding box center [659, 225] width 455 height 15
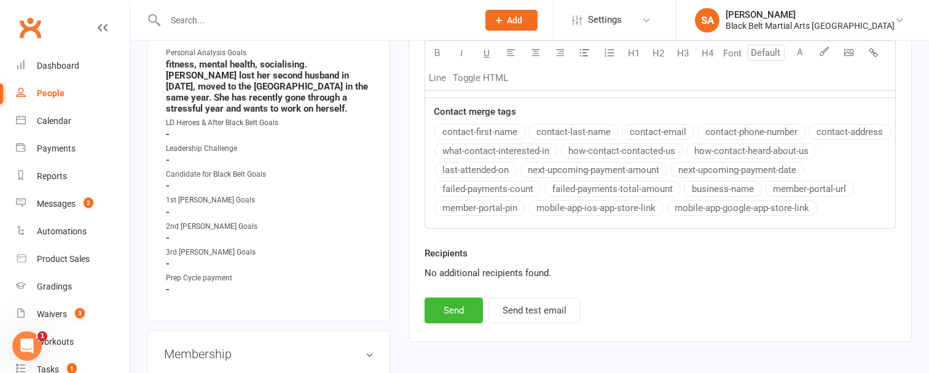
scroll to position [614, 0]
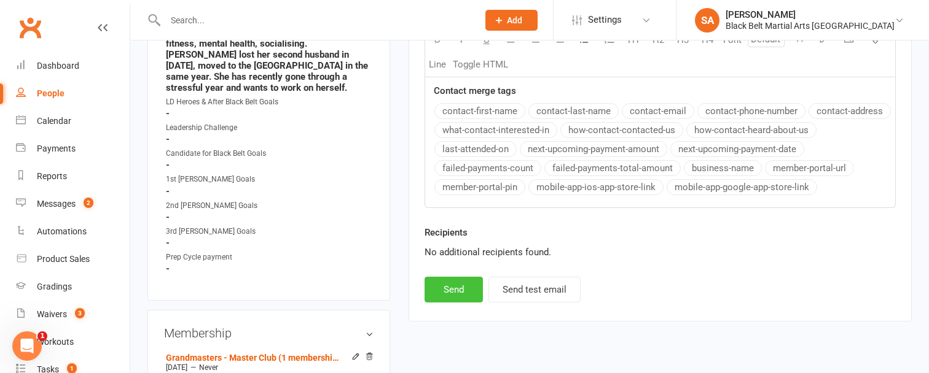
click at [451, 294] on button "Send" at bounding box center [453, 290] width 58 height 26
select select
click at [192, 15] on input "text" at bounding box center [316, 20] width 308 height 17
paste input "Benjamin Shute"
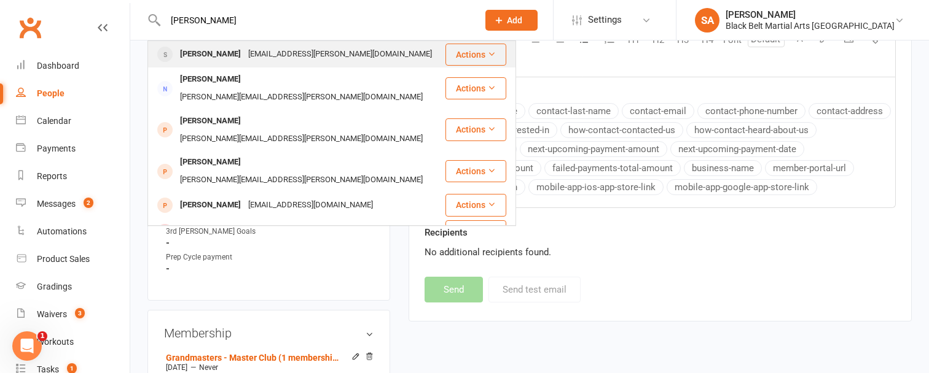
type input "Benjamin Shute"
click at [210, 51] on div "Benjamin Shute" at bounding box center [210, 54] width 68 height 18
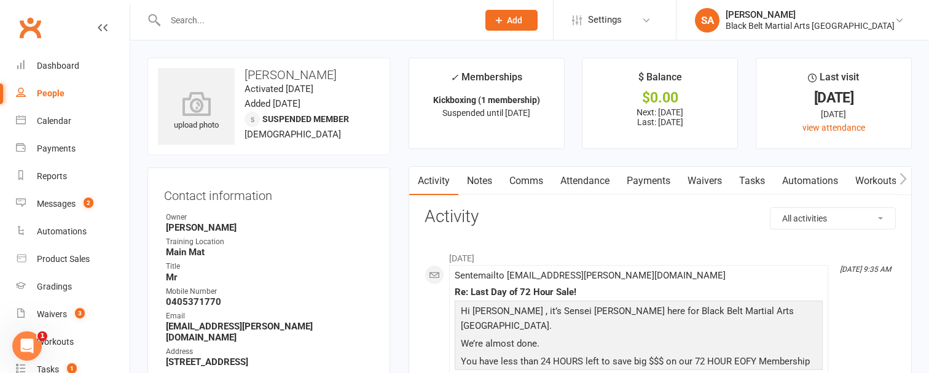
click at [647, 181] on link "Payments" at bounding box center [648, 181] width 61 height 28
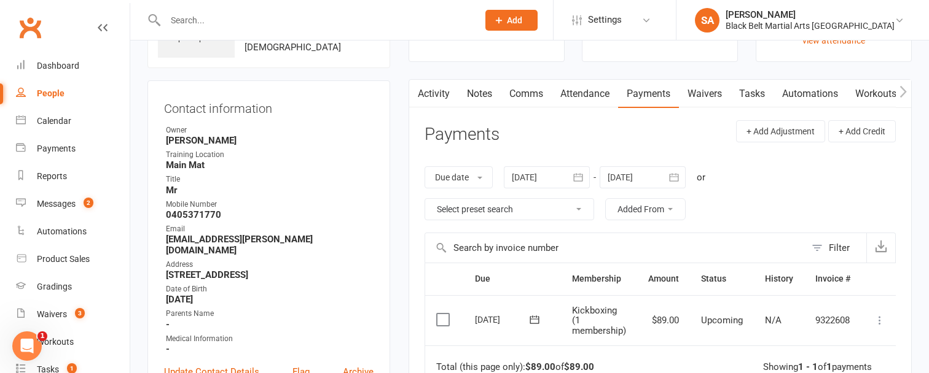
scroll to position [87, 0]
click at [526, 93] on link "Comms" at bounding box center [526, 94] width 51 height 28
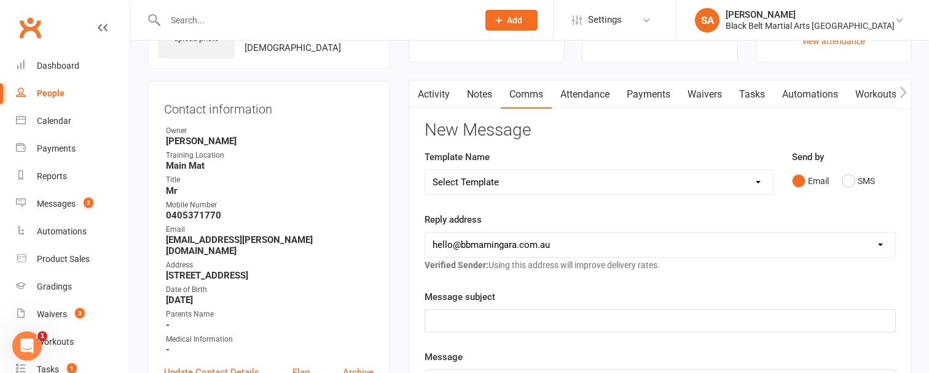
click at [426, 93] on link "Activity" at bounding box center [433, 94] width 49 height 28
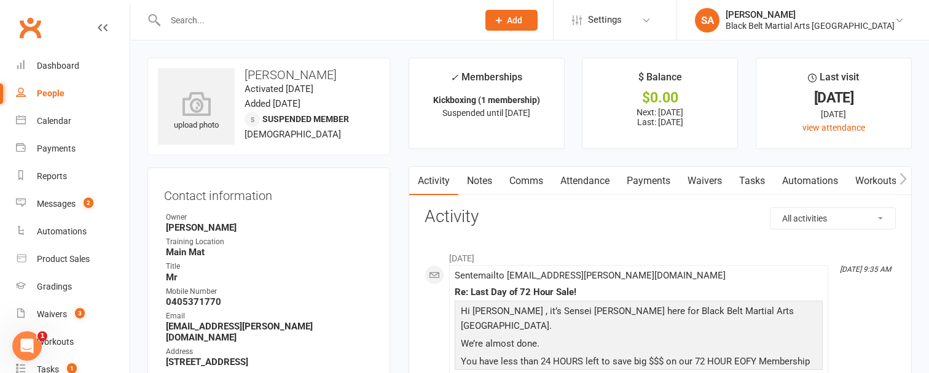
click at [519, 178] on link "Comms" at bounding box center [526, 181] width 51 height 28
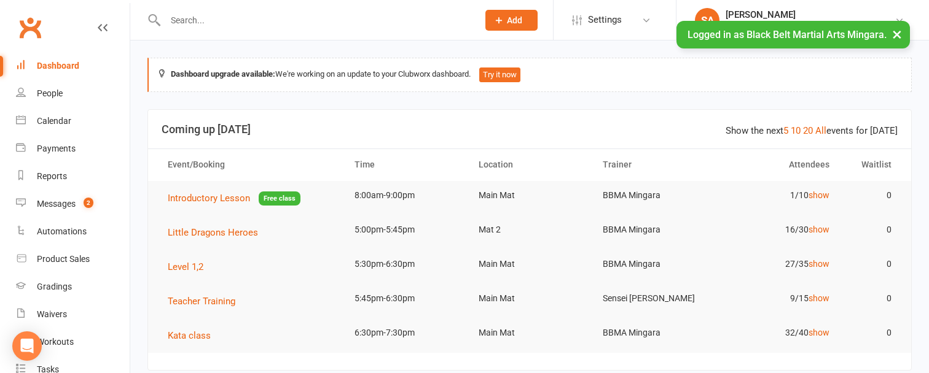
click at [175, 14] on input "text" at bounding box center [316, 20] width 308 height 17
paste input "[PERSON_NAME]"
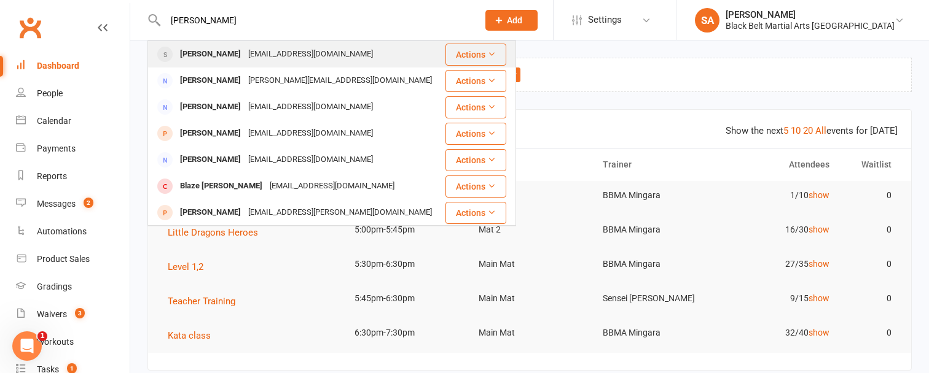
type input "[PERSON_NAME]"
click at [203, 53] on div "[PERSON_NAME]" at bounding box center [210, 54] width 68 height 18
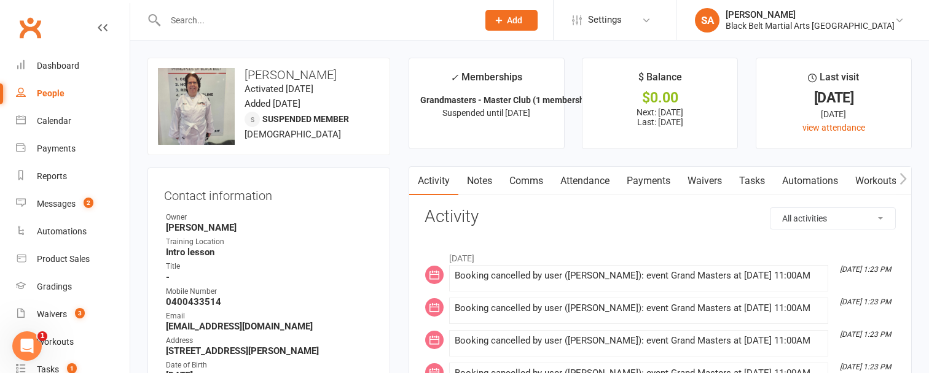
click at [647, 186] on link "Payments" at bounding box center [648, 181] width 61 height 28
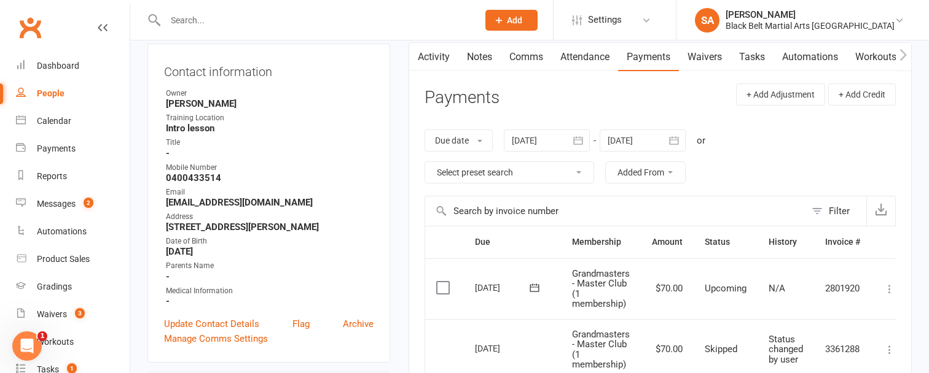
scroll to position [130, 0]
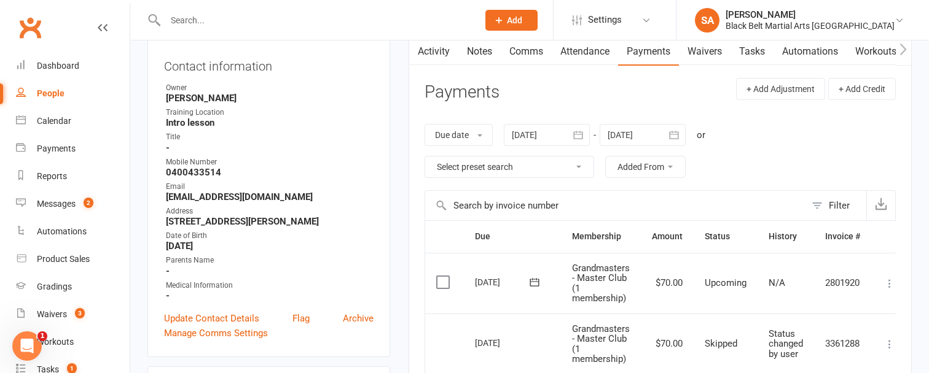
click at [198, 19] on input "text" at bounding box center [316, 20] width 308 height 17
paste input "[PERSON_NAME]"
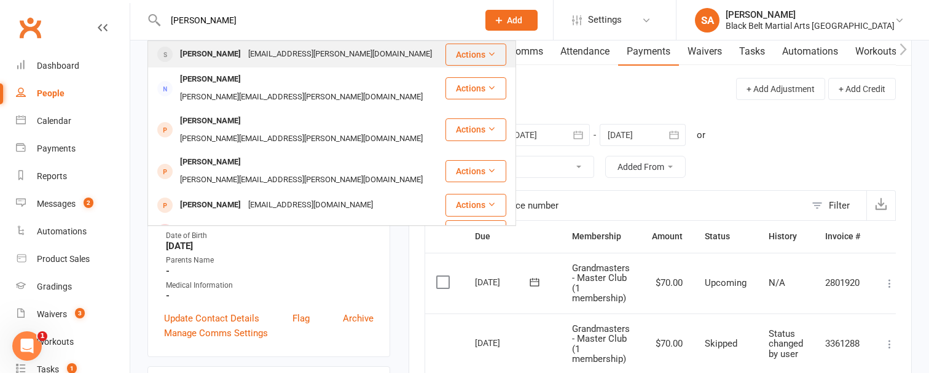
type input "[PERSON_NAME]"
click at [221, 53] on div "[PERSON_NAME]" at bounding box center [210, 54] width 68 height 18
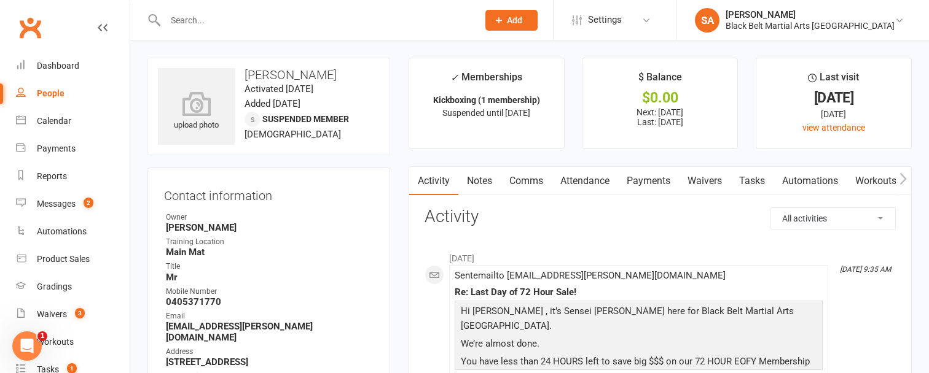
click at [648, 183] on link "Payments" at bounding box center [648, 181] width 61 height 28
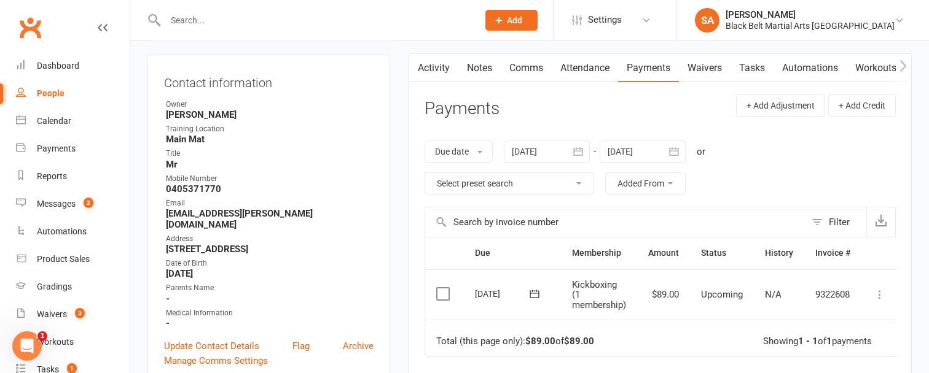
scroll to position [117, 0]
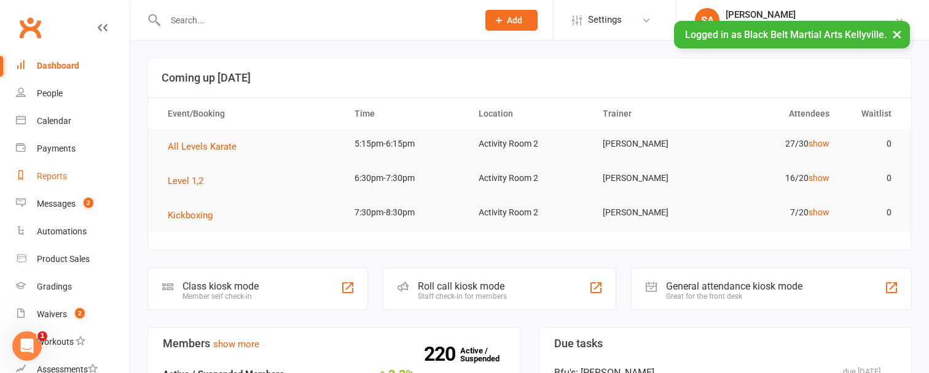
click at [49, 177] on div "Reports" at bounding box center [52, 176] width 30 height 10
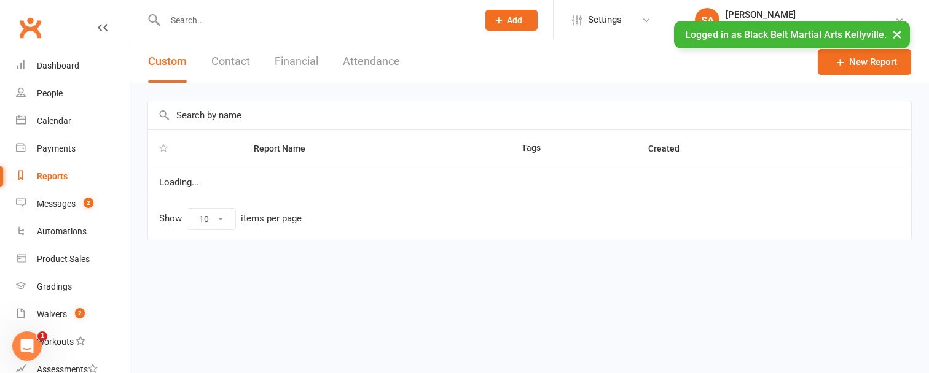
select select "100"
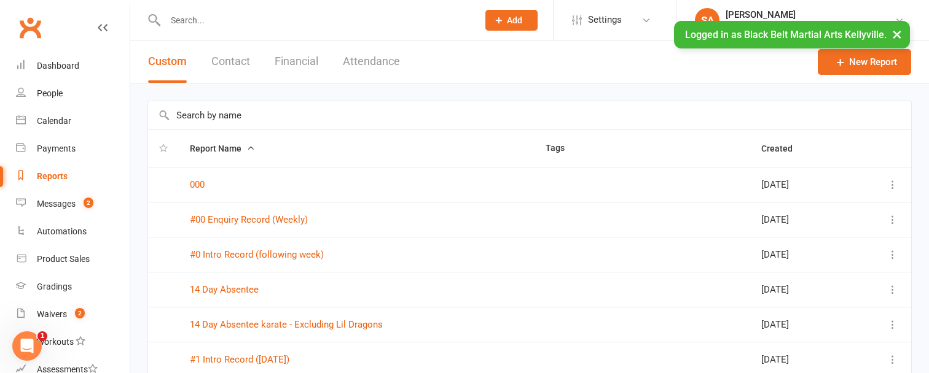
click at [200, 121] on input "text" at bounding box center [529, 115] width 763 height 28
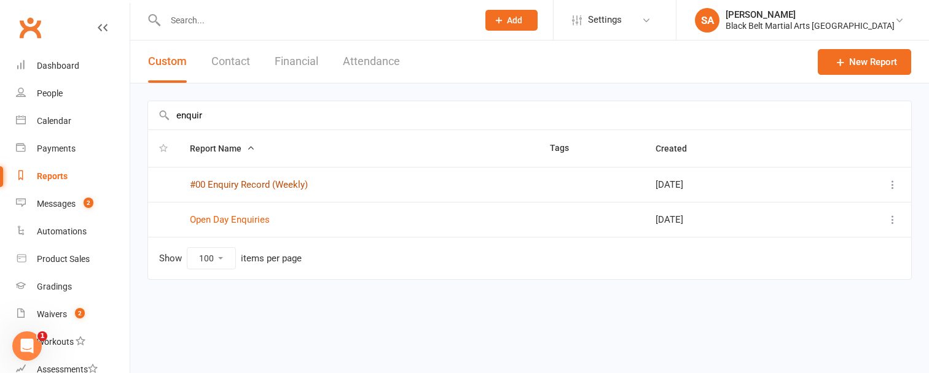
type input "enquir"
click at [228, 186] on link "#00 Enquiry Record (Weekly)" at bounding box center [249, 184] width 118 height 11
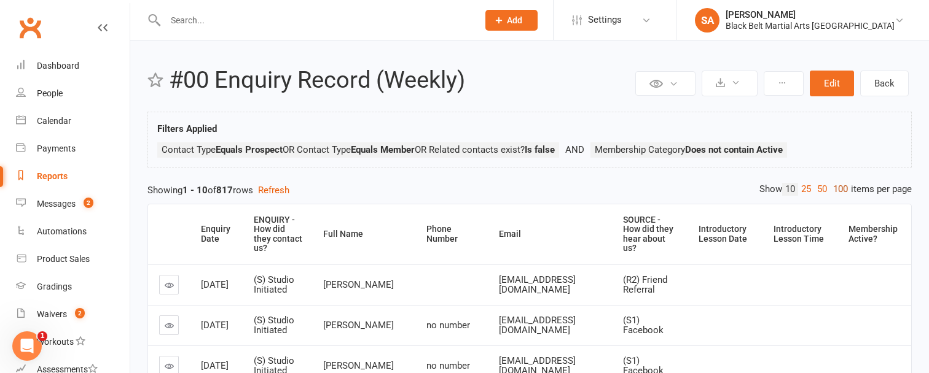
click at [837, 187] on link "100" at bounding box center [840, 189] width 21 height 13
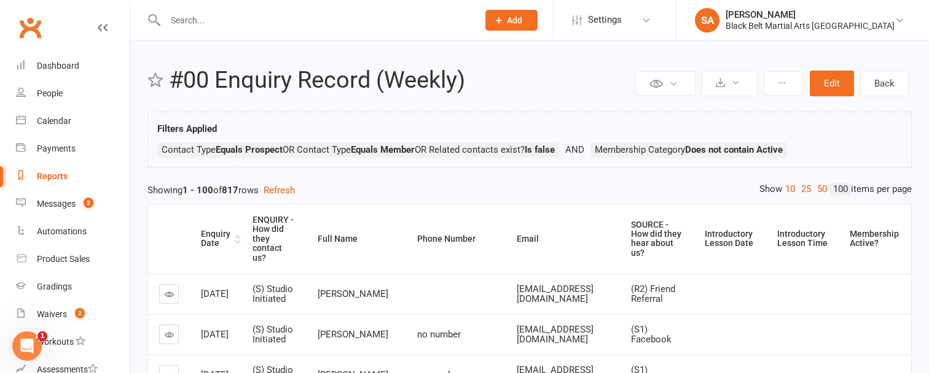
click at [217, 239] on div "Enquiry Date" at bounding box center [216, 239] width 31 height 19
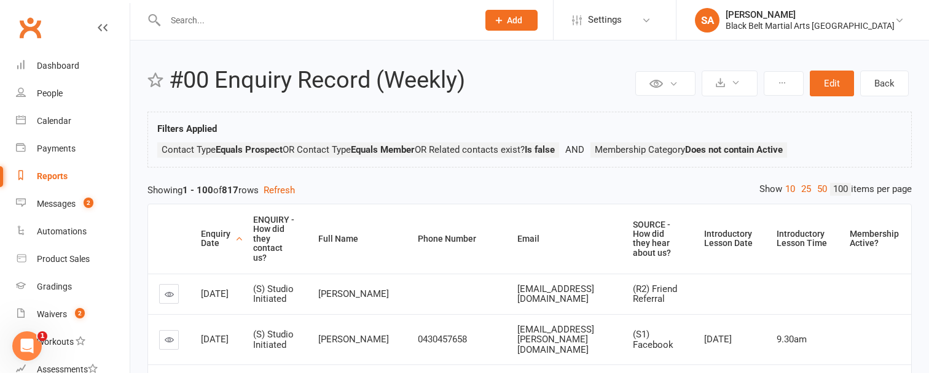
click at [217, 239] on div "Enquiry Date" at bounding box center [216, 239] width 31 height 19
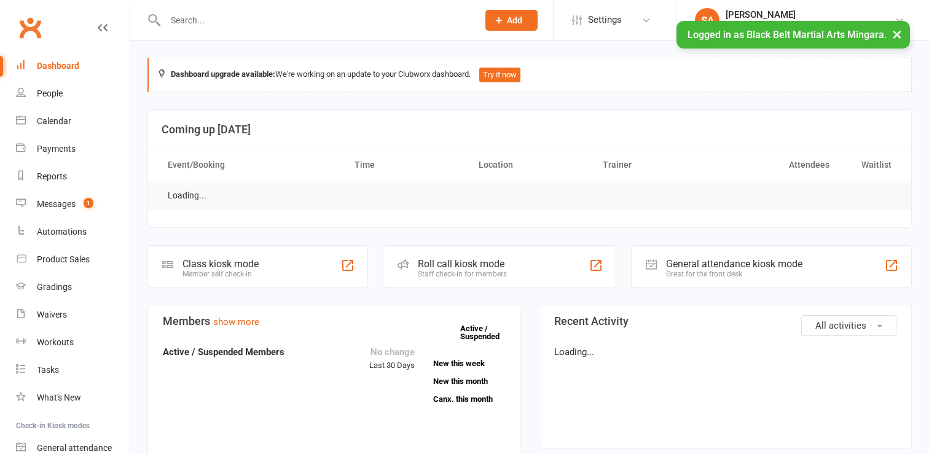
click at [177, 18] on input "text" at bounding box center [316, 20] width 308 height 17
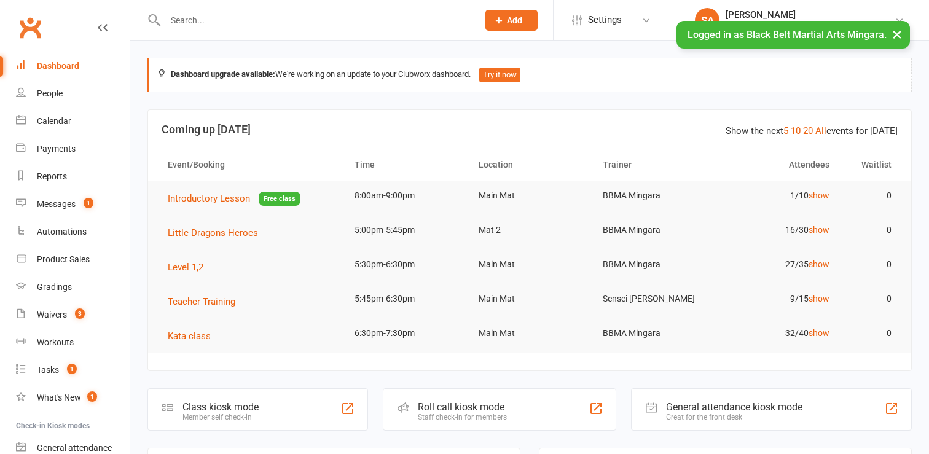
paste input "[PERSON_NAME]"
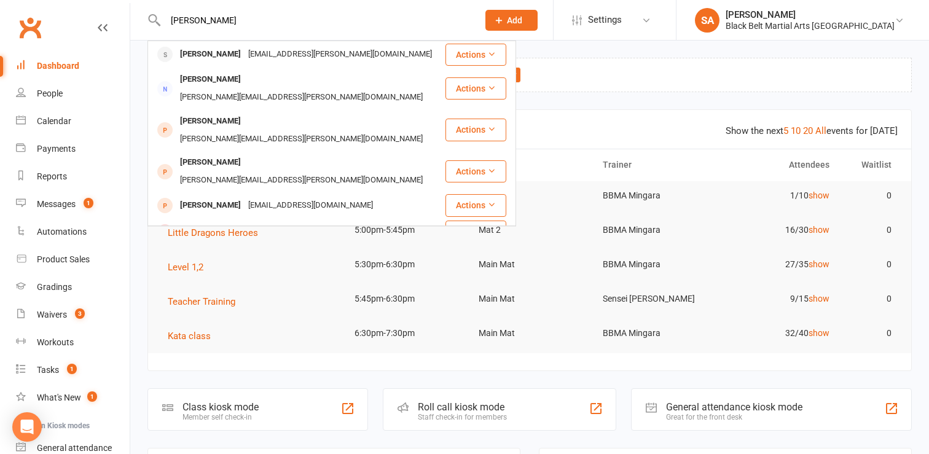
drag, startPoint x: 236, startPoint y: 22, endPoint x: 158, endPoint y: 19, distance: 77.5
click at [158, 19] on div "[PERSON_NAME] [PERSON_NAME] [PERSON_NAME][EMAIL_ADDRESS][PERSON_NAME][DOMAIN_NA…" at bounding box center [308, 20] width 322 height 40
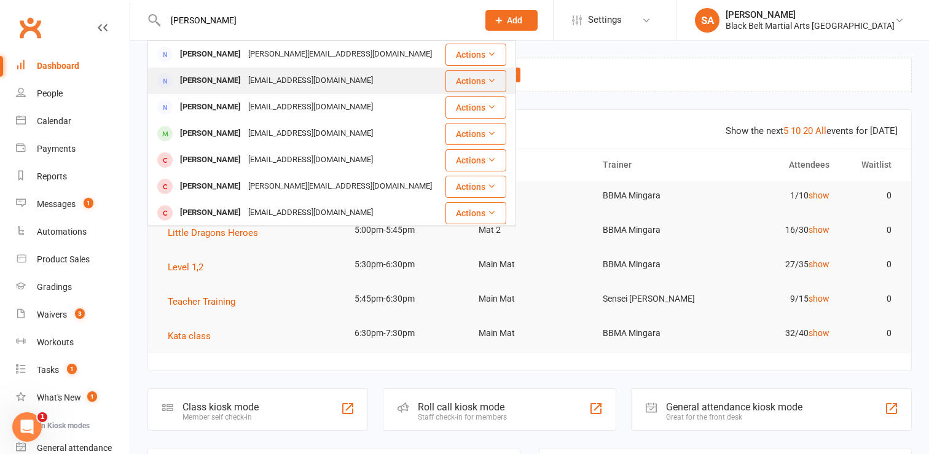
type input "[PERSON_NAME]"
click at [208, 86] on div "[PERSON_NAME]" at bounding box center [210, 81] width 68 height 18
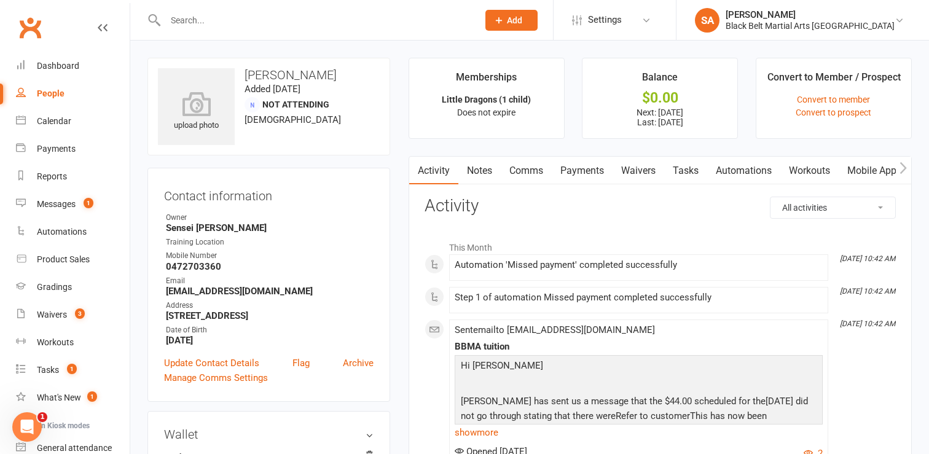
click at [592, 174] on link "Payments" at bounding box center [582, 171] width 61 height 28
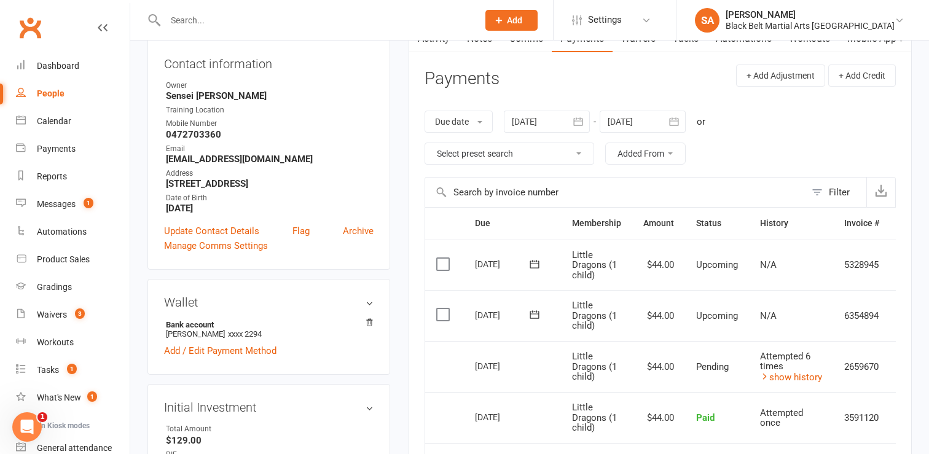
scroll to position [141, 0]
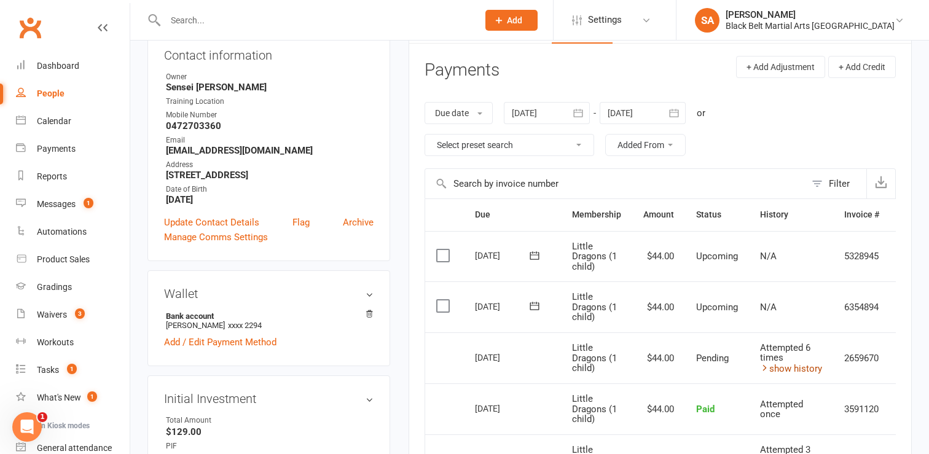
click at [783, 369] on link "show history" at bounding box center [791, 368] width 62 height 11
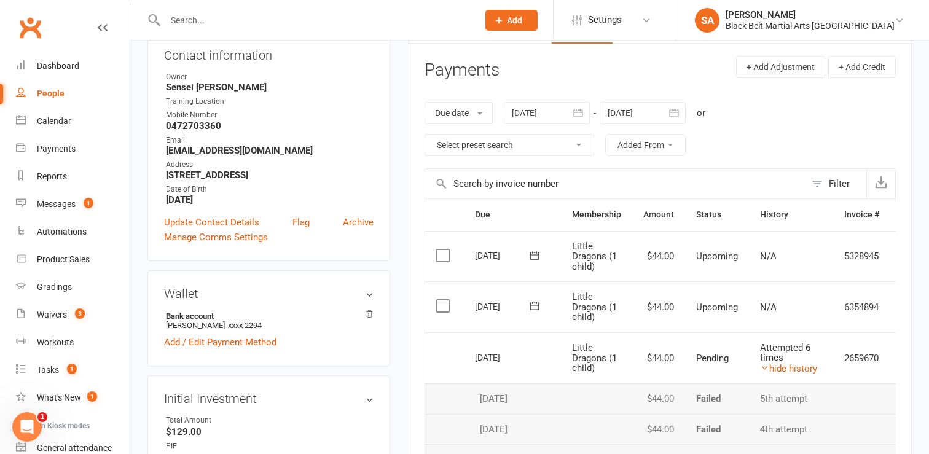
click at [181, 20] on input "text" at bounding box center [316, 20] width 308 height 17
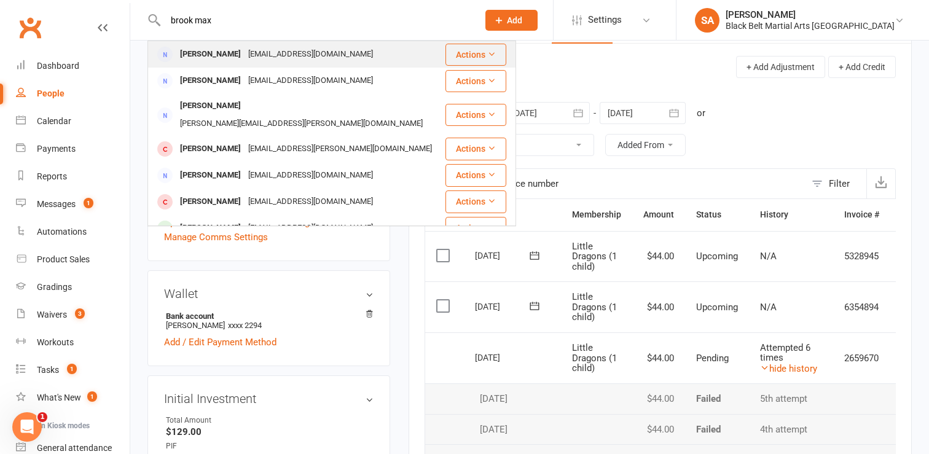
type input "brook max"
click at [205, 53] on div "[PERSON_NAME]" at bounding box center [210, 54] width 68 height 18
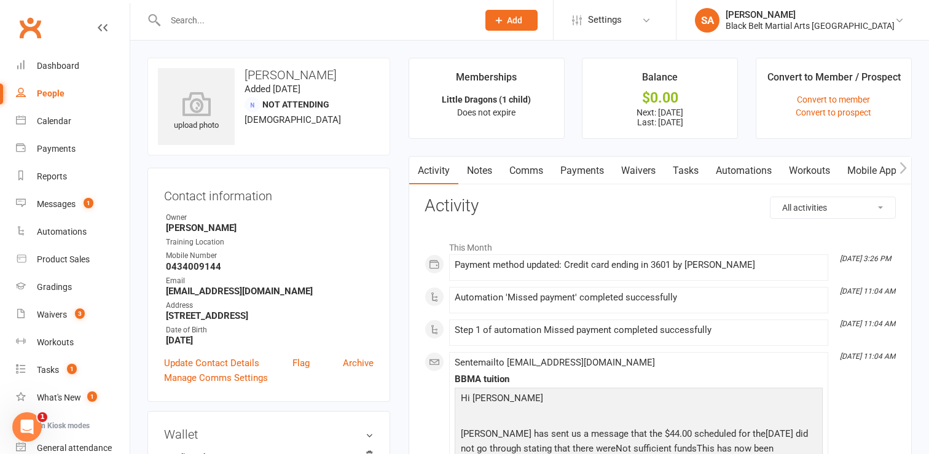
click at [589, 174] on link "Payments" at bounding box center [582, 171] width 61 height 28
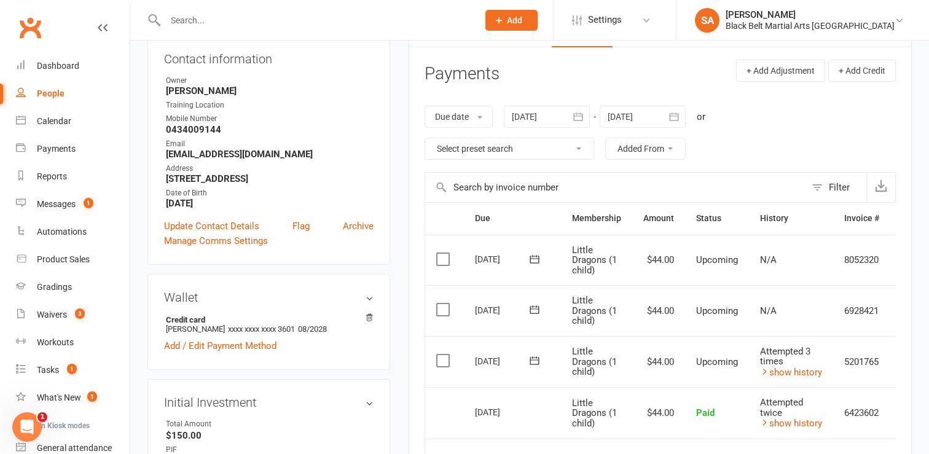
scroll to position [138, 0]
click at [178, 28] on input "text" at bounding box center [316, 20] width 308 height 17
paste input "[PERSON_NAME]"
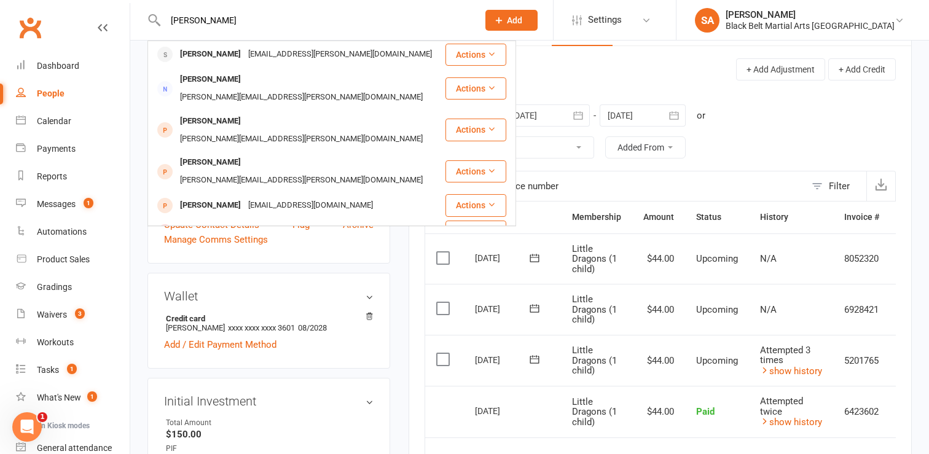
drag, startPoint x: 235, startPoint y: 21, endPoint x: 138, endPoint y: 21, distance: 96.4
click at [138, 21] on react-component "[PERSON_NAME] [PERSON_NAME] [PERSON_NAME][EMAIL_ADDRESS][PERSON_NAME][DOMAIN_NA…" at bounding box center [234, 20] width 469 height 40
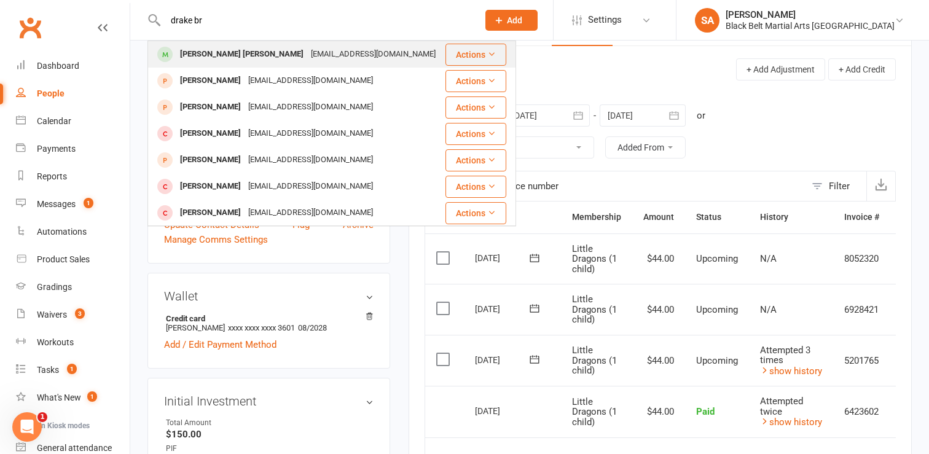
type input "drake br"
click at [203, 57] on div "[PERSON_NAME] [PERSON_NAME]" at bounding box center [241, 54] width 131 height 18
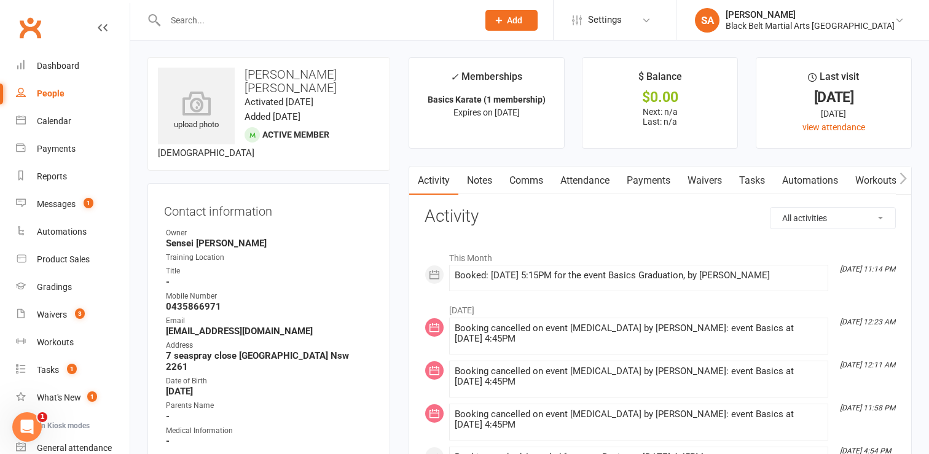
scroll to position [6, 0]
